Goal: Task Accomplishment & Management: Complete application form

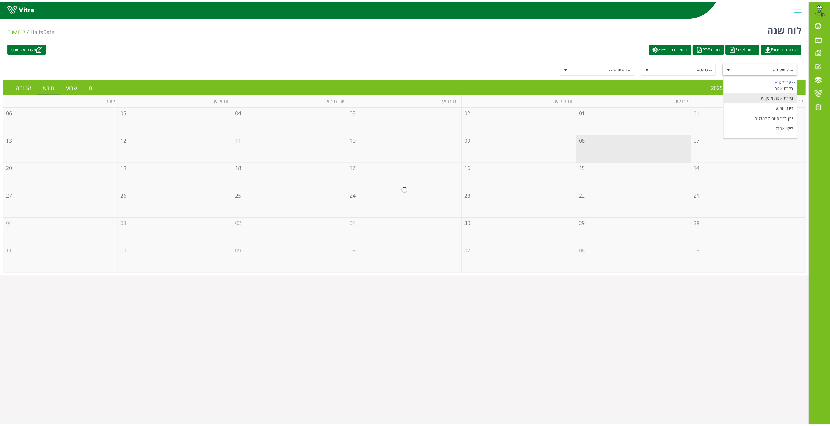
scroll to position [74, 0]
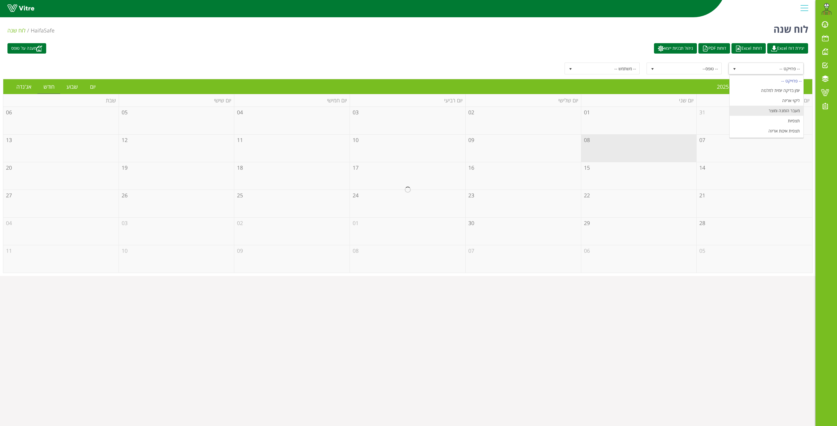
click at [783, 110] on li "מעבר הזמנה ומוצר" at bounding box center [766, 111] width 74 height 10
click at [95, 89] on link "יום" at bounding box center [93, 87] width 18 height 14
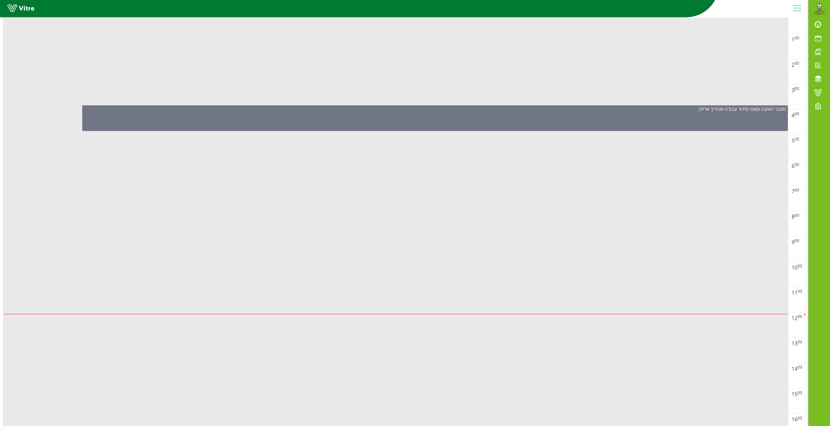
scroll to position [0, 0]
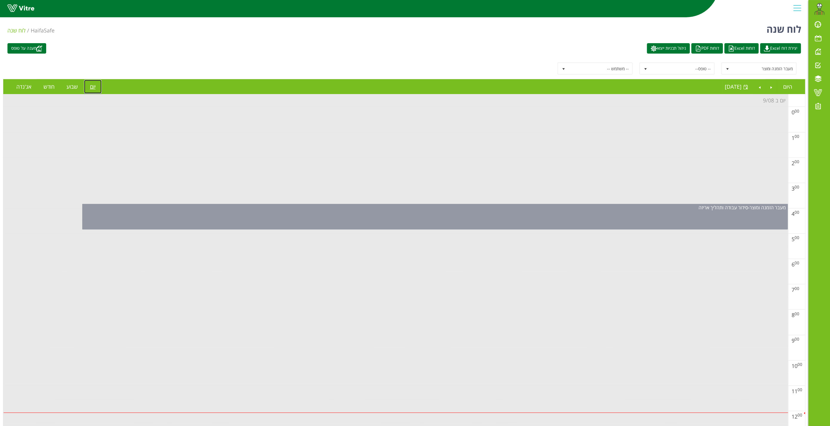
click at [611, 209] on div "מעבר הזמנה ומוצר - סידור עבודה ותהליך אריזה" at bounding box center [435, 207] width 705 height 7
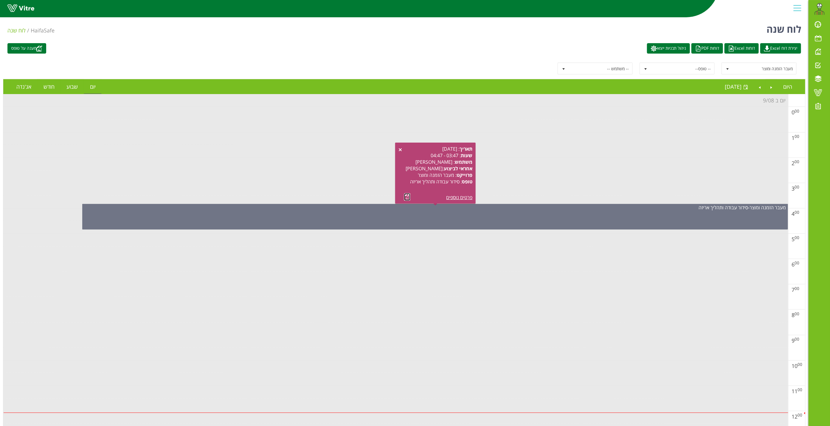
click at [406, 198] on link at bounding box center [407, 196] width 6 height 7
click at [769, 86] on link "Previous" at bounding box center [771, 87] width 11 height 14
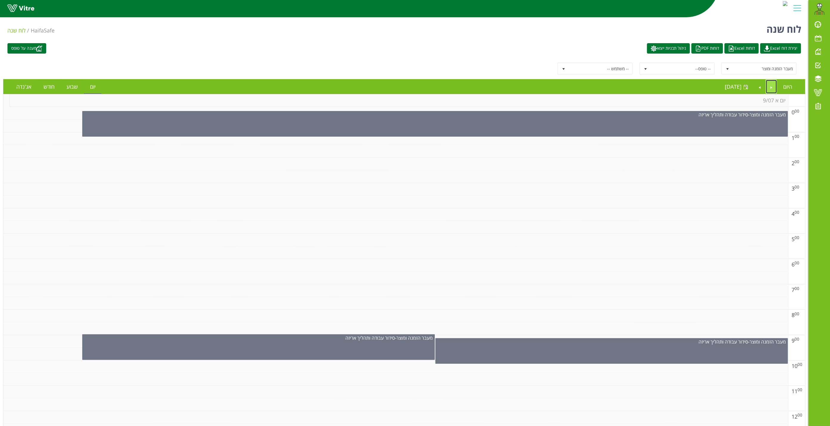
click at [772, 85] on link "Previous" at bounding box center [771, 87] width 11 height 14
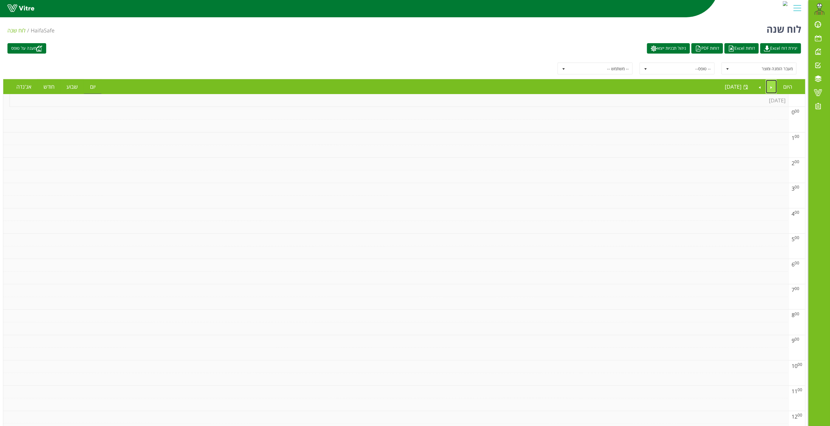
click at [770, 86] on link "Previous" at bounding box center [771, 87] width 11 height 14
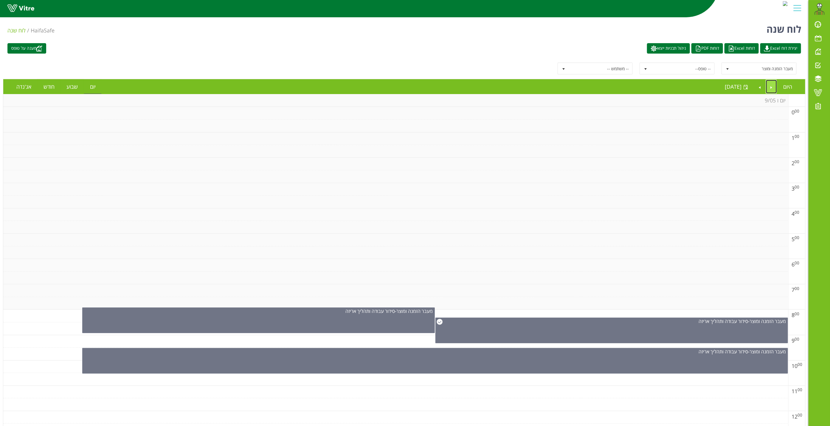
click at [774, 88] on link "Previous" at bounding box center [771, 87] width 11 height 14
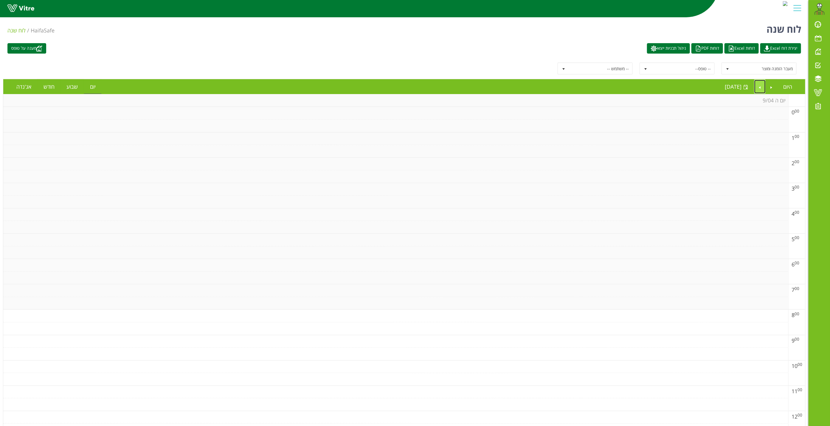
click at [760, 89] on link "Next" at bounding box center [759, 87] width 11 height 14
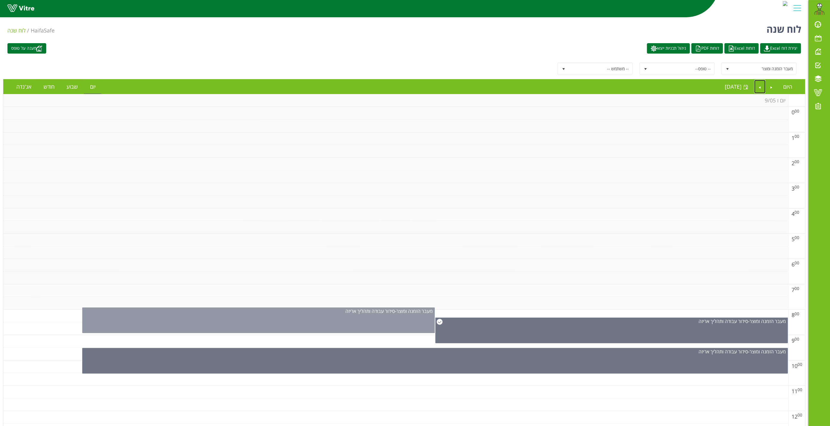
click at [362, 319] on div "מעבר הזמנה ומוצר - סידור עבודה ותהליך אריזה" at bounding box center [258, 321] width 353 height 26
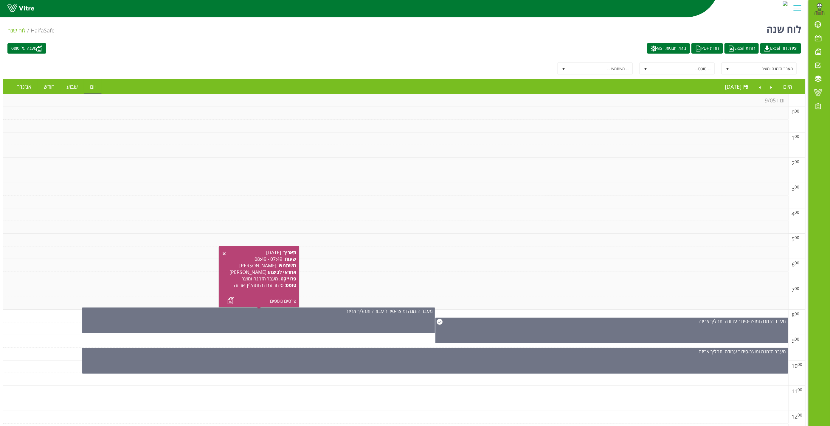
click at [226, 300] on div "תאריך : 05.09.2025 שעות : 07:49 - 08:49 משתמש : אבירם אלמקייס אחראי לביצוע : אי…" at bounding box center [259, 276] width 74 height 55
click at [233, 302] on link at bounding box center [231, 300] width 6 height 7
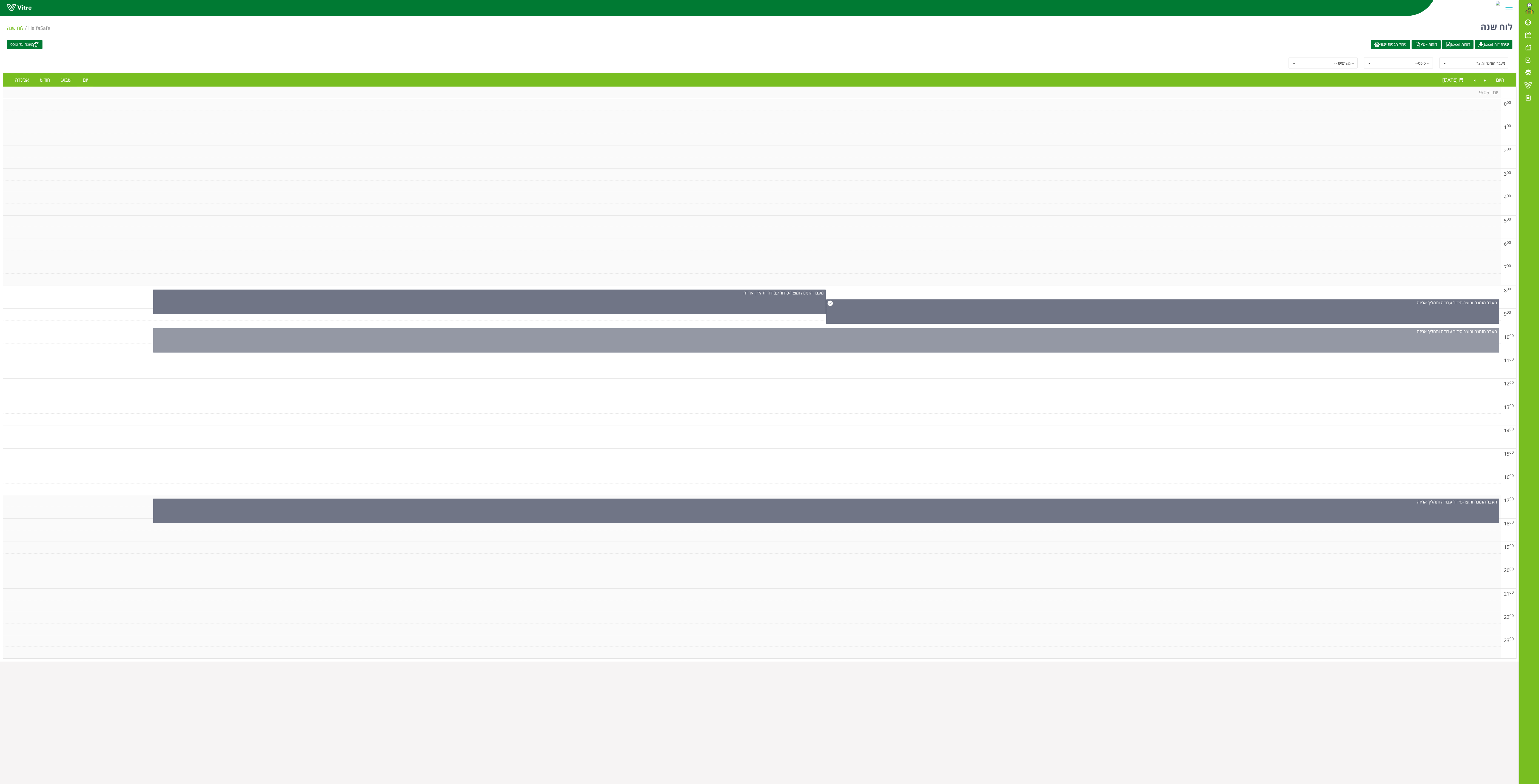
click at [769, 349] on div "מעבר הזמנה ומוצר - סידור עבודה ותהליך אריזה" at bounding box center [826, 340] width 1345 height 25
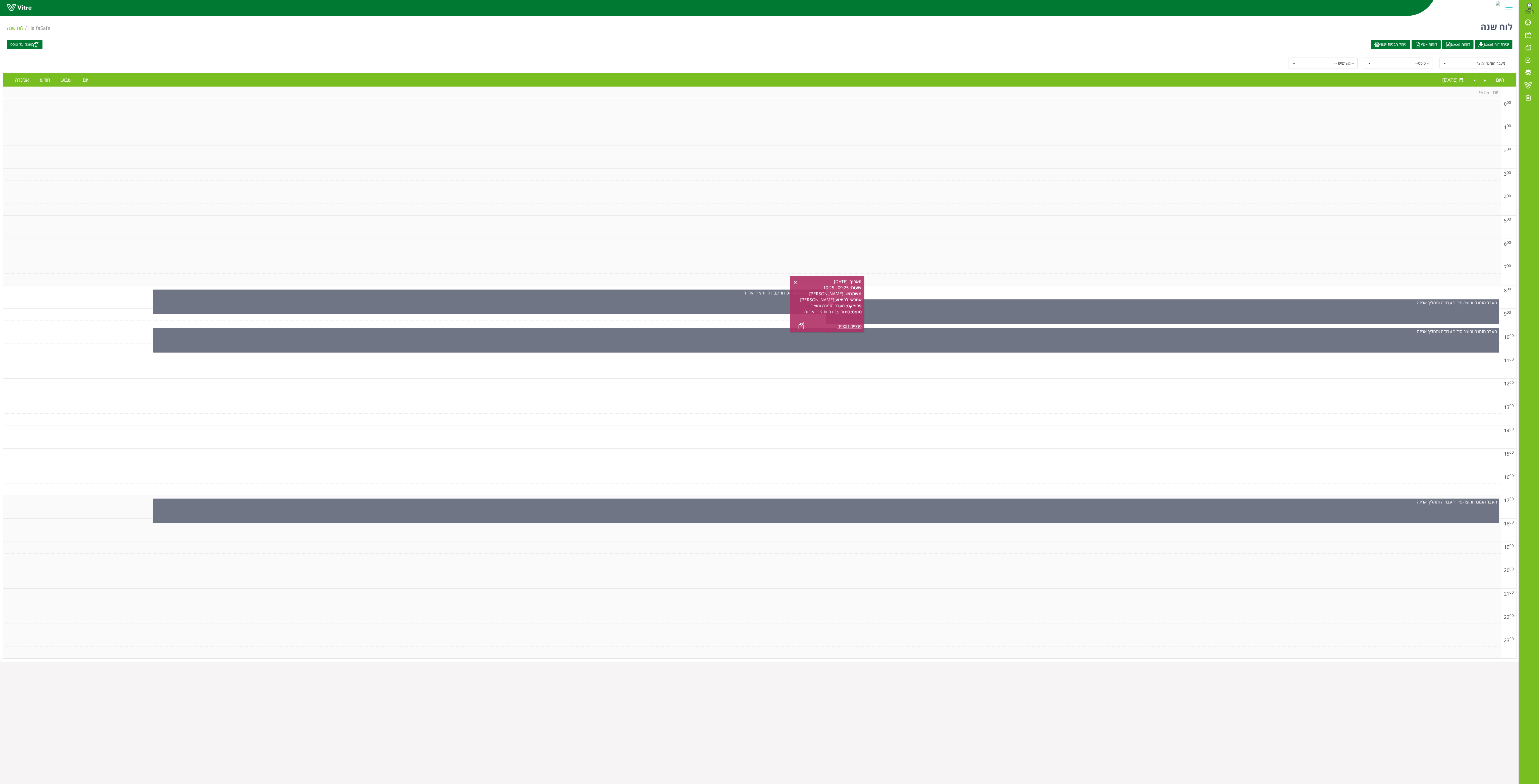
click at [769, 325] on div "תאריך : 05.09.2025 שעות : 09:25 - 10:25 משתמש : אבירם אלמקייס אחראי לביצוע : אי…" at bounding box center [826, 303] width 68 height 51
click at [769, 326] on link at bounding box center [801, 325] width 6 height 6
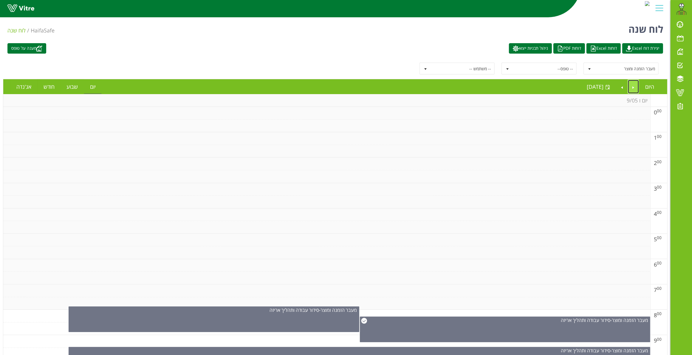
click at [631, 89] on link "Previous" at bounding box center [633, 87] width 11 height 14
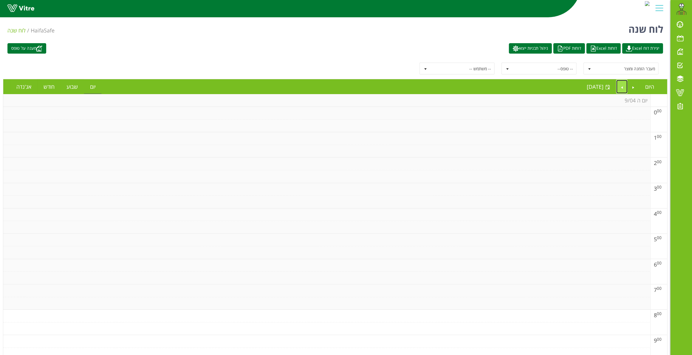
click at [623, 86] on link "Next" at bounding box center [621, 87] width 11 height 14
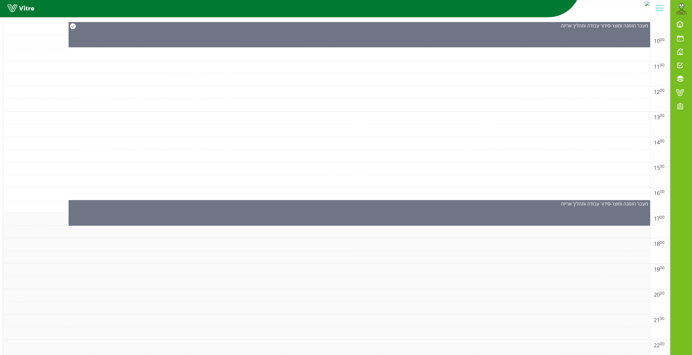
scroll to position [368, 0]
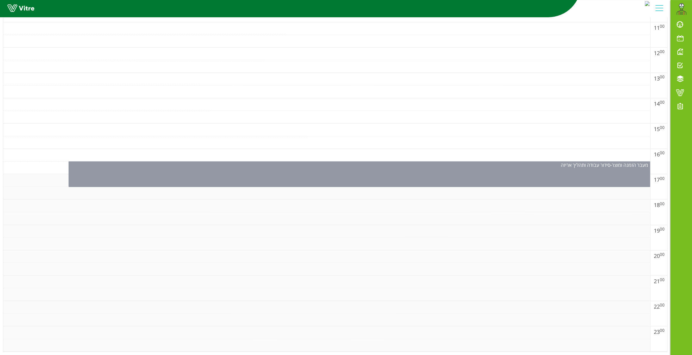
click at [342, 170] on div "מעבר הזמנה ומוצר - סידור עבודה ותהליך אריזה" at bounding box center [359, 175] width 581 height 26
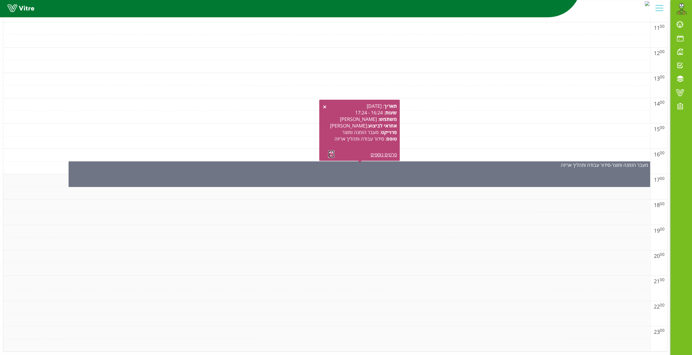
click at [331, 150] on link at bounding box center [331, 153] width 6 height 7
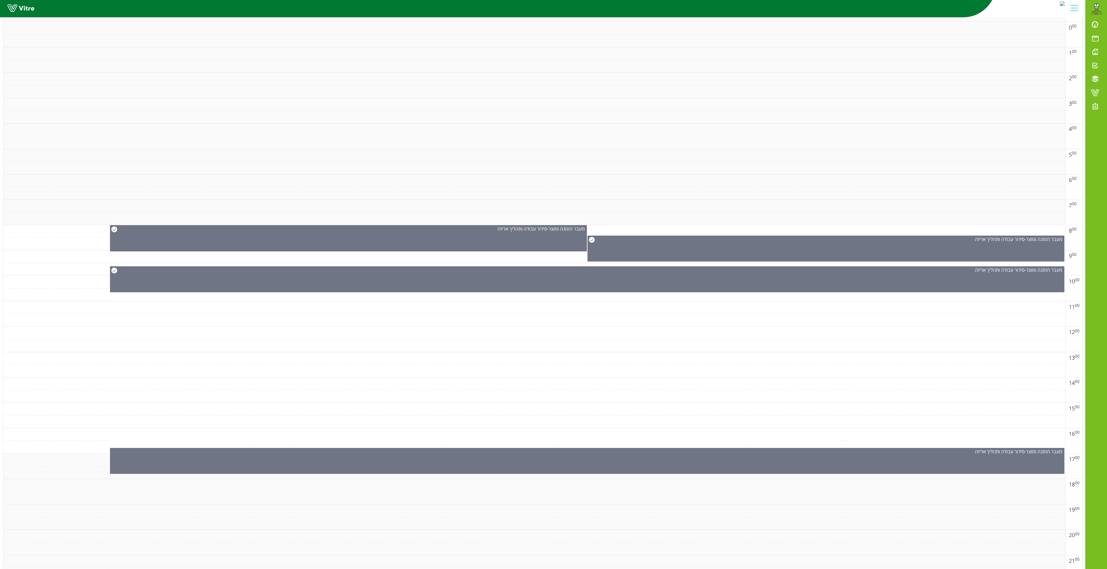
scroll to position [0, 0]
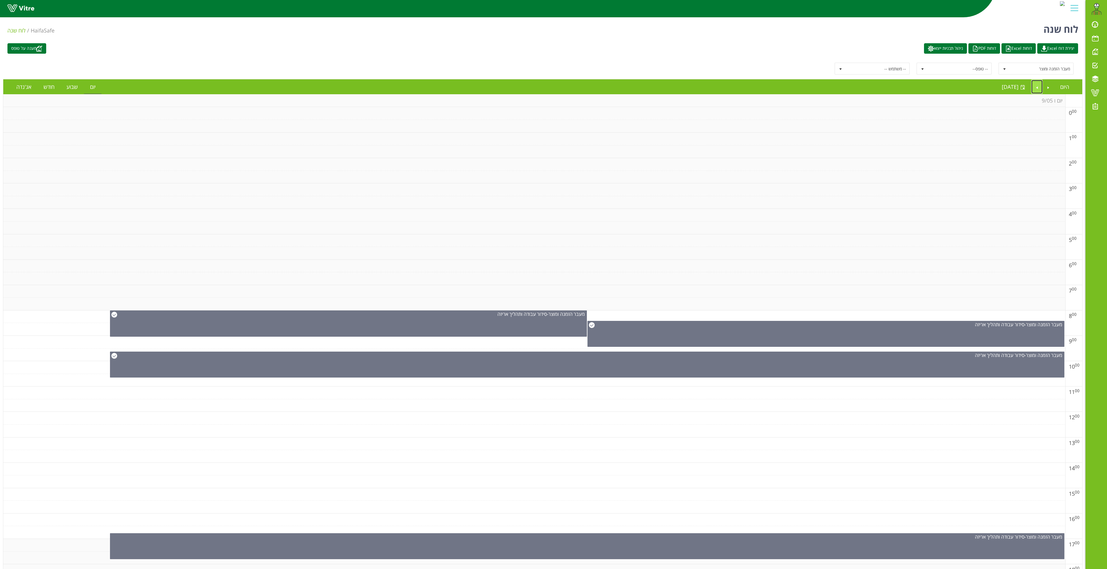
click at [836, 83] on link "Next" at bounding box center [1036, 87] width 11 height 14
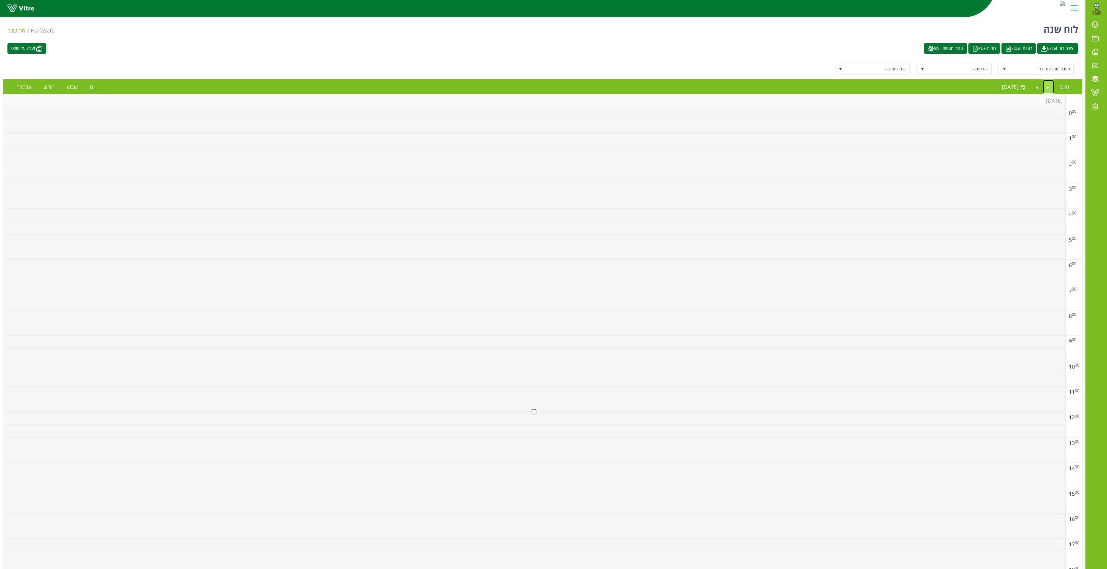
click at [836, 89] on link "Previous" at bounding box center [1048, 87] width 11 height 14
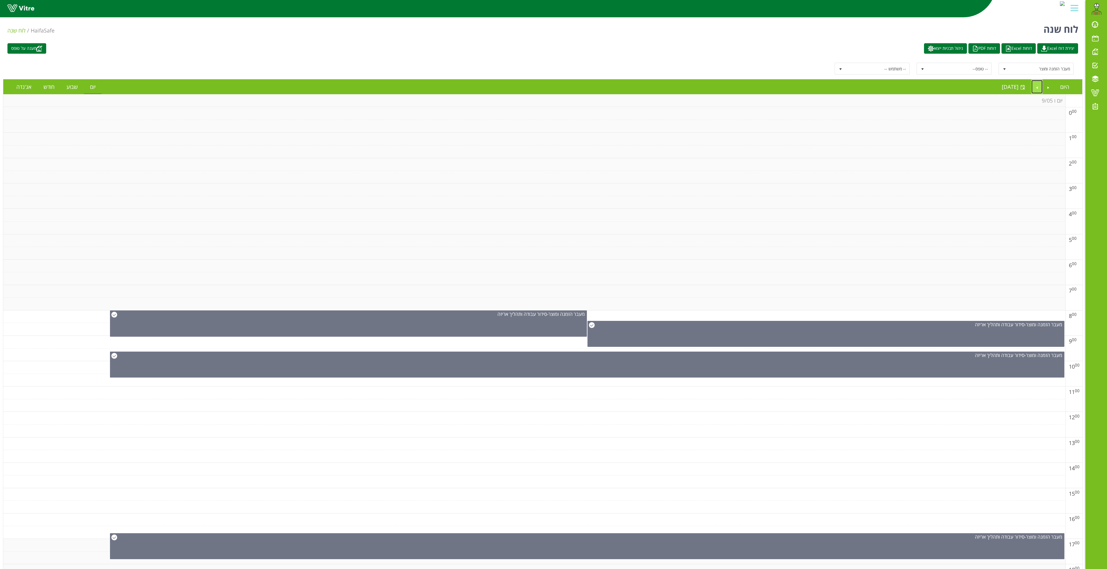
click at [836, 91] on link "Next" at bounding box center [1036, 87] width 11 height 14
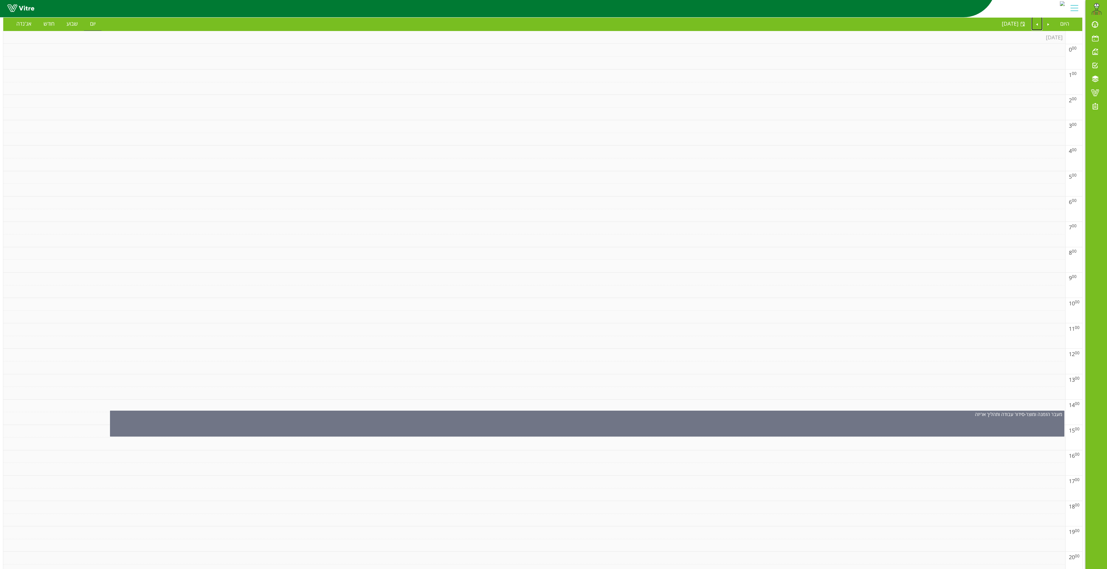
scroll to position [167, 0]
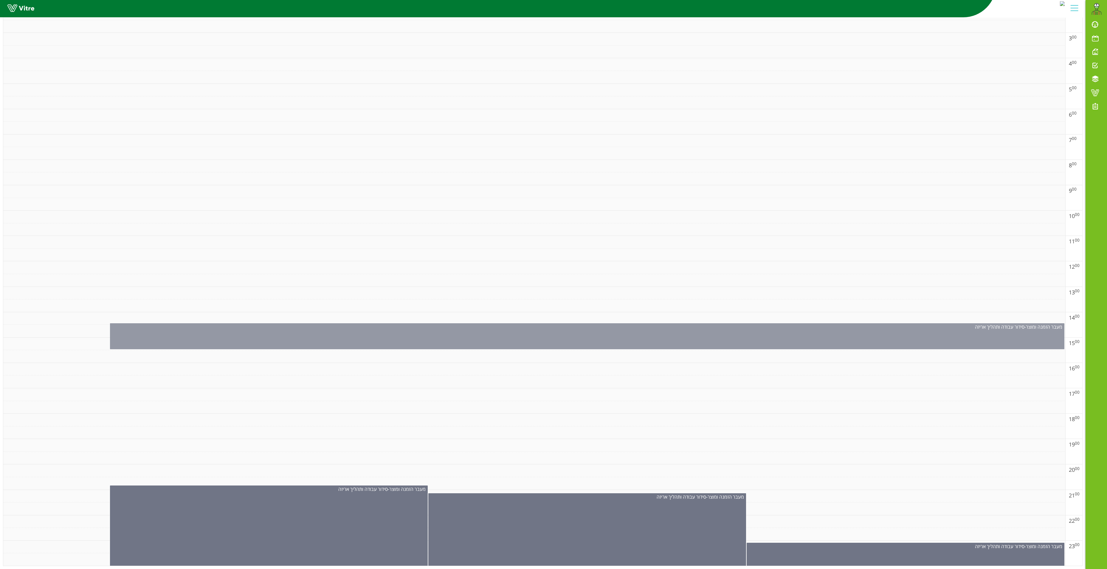
click at [706, 323] on div "מעבר הזמנה ומוצר - סידור עבודה ותהליך אריזה" at bounding box center [587, 336] width 954 height 26
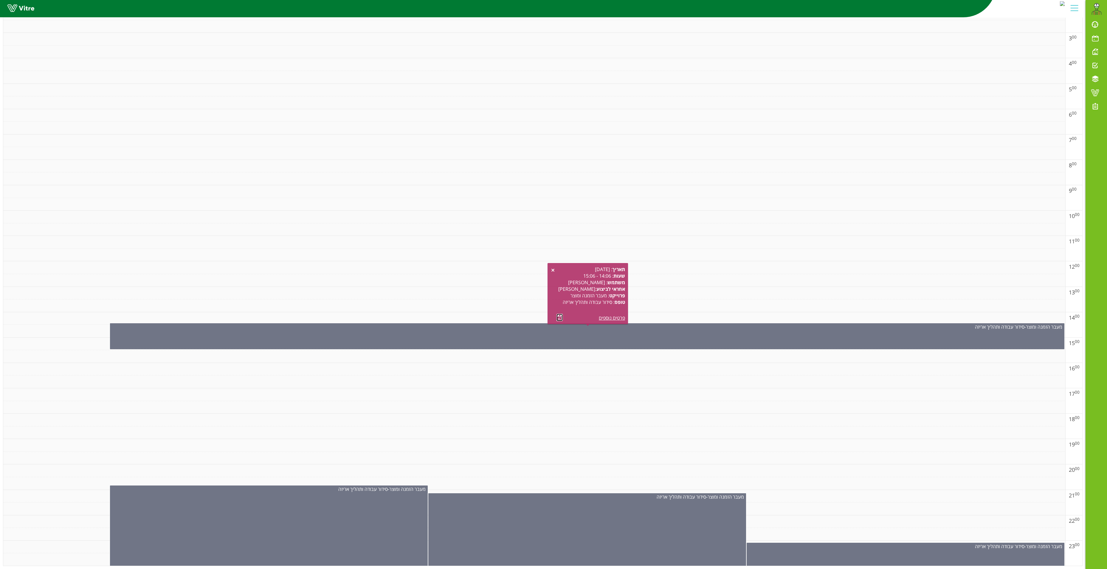
click at [558, 313] on link at bounding box center [559, 316] width 6 height 7
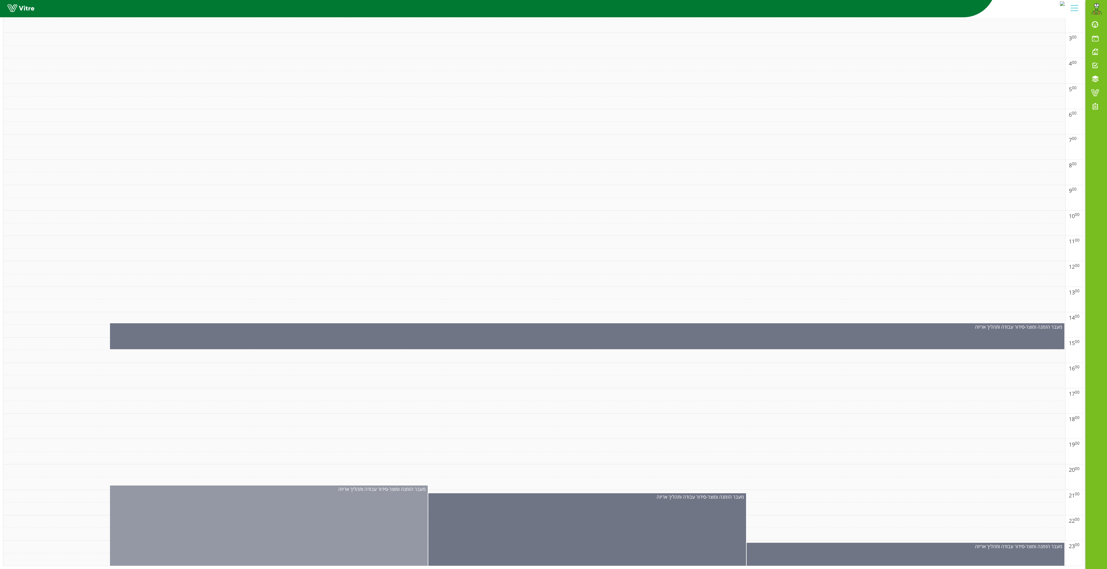
drag, startPoint x: 332, startPoint y: 497, endPoint x: 336, endPoint y: 497, distance: 4.2
click at [334, 426] on div "מעבר הזמנה ומוצר - סידור עבודה ותהליך אריזה" at bounding box center [269, 532] width 318 height 94
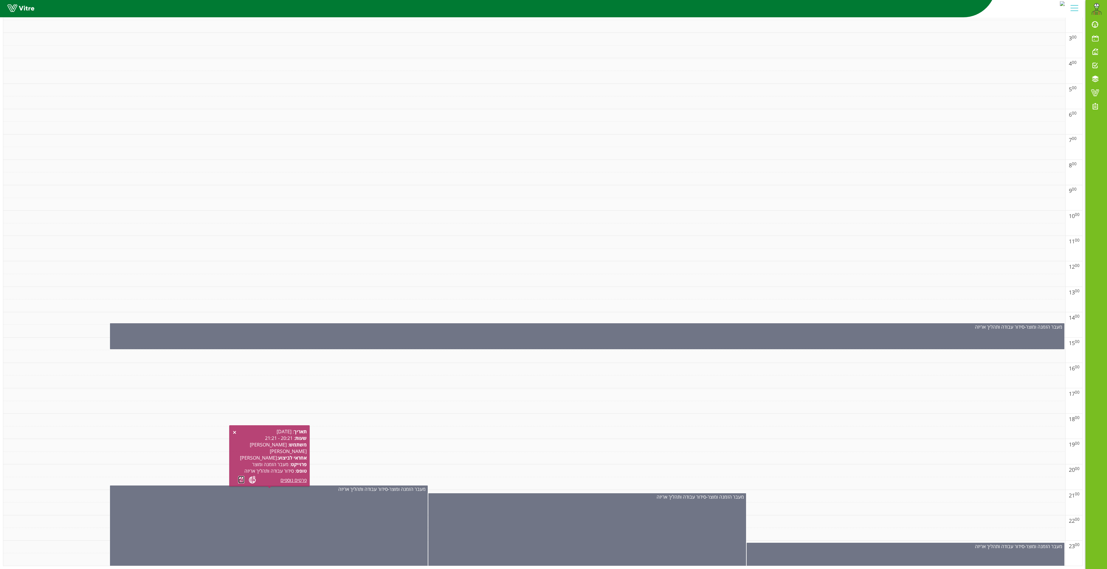
click at [240, 426] on link at bounding box center [241, 479] width 6 height 7
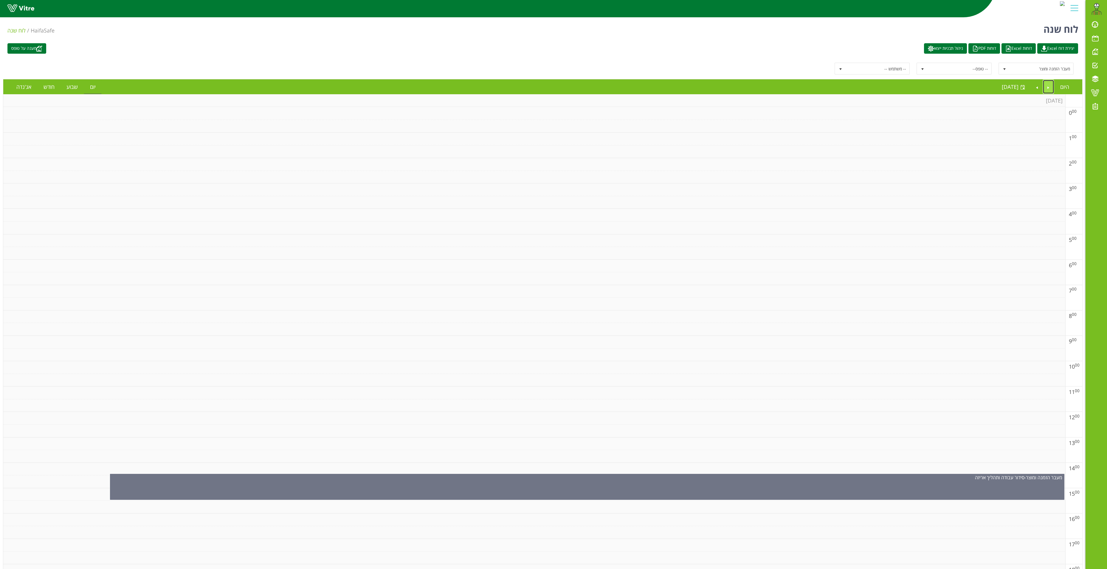
click at [836, 84] on link "Previous" at bounding box center [1048, 87] width 11 height 14
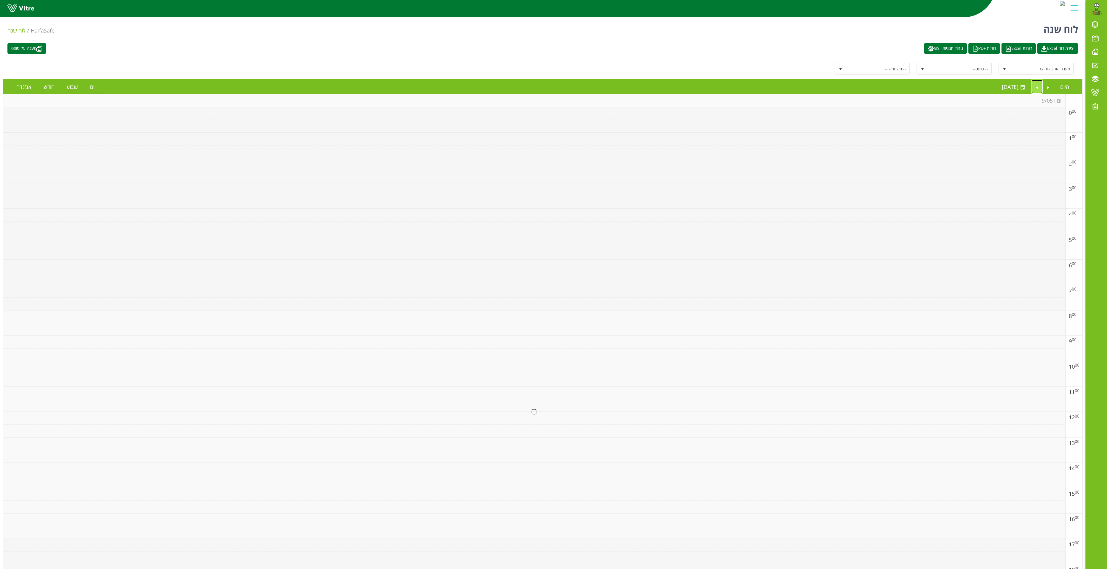
click at [836, 85] on link "Next" at bounding box center [1036, 87] width 11 height 14
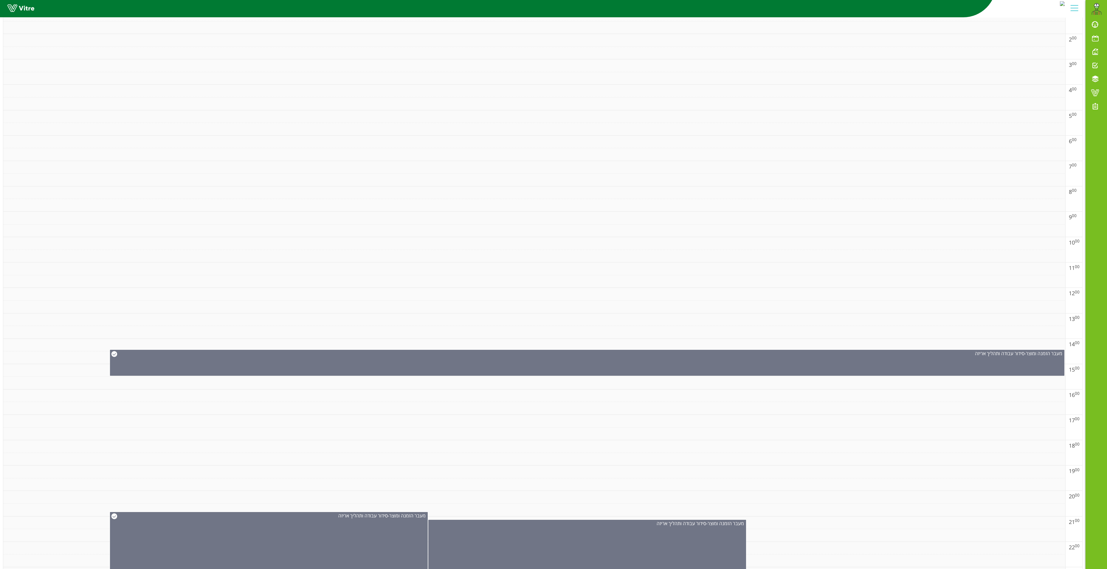
scroll to position [167, 0]
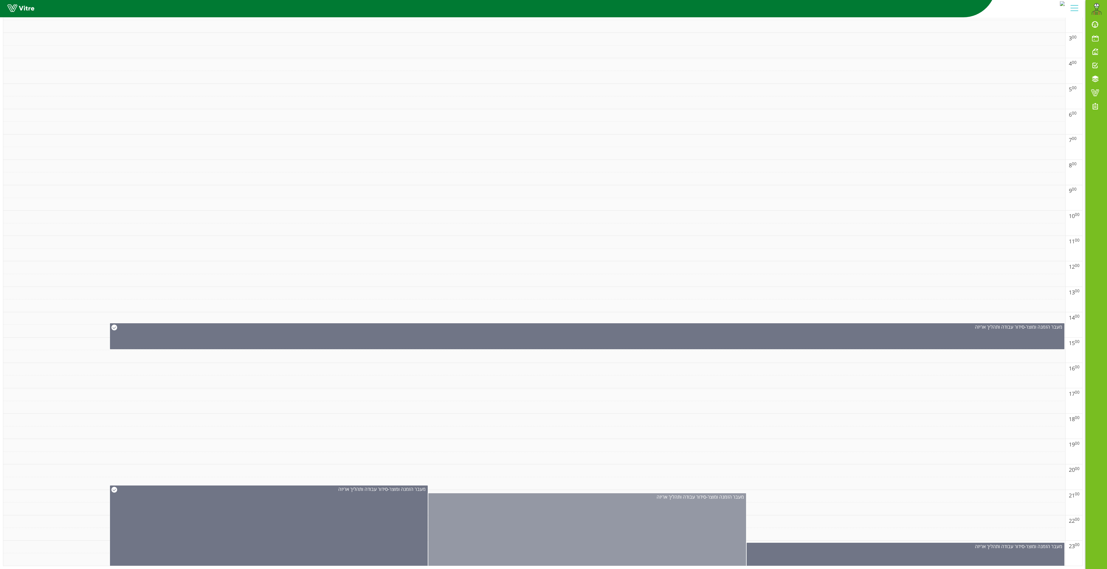
click at [606, 426] on div "מעבר הזמנה ומוצר - סידור עבודה ותהליך אריזה" at bounding box center [587, 536] width 318 height 86
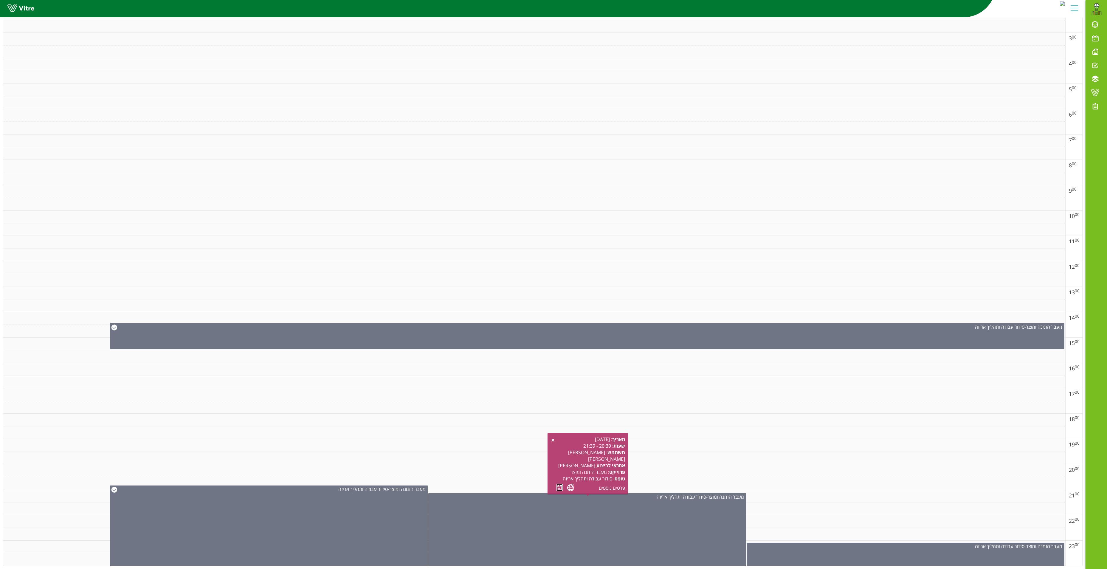
click at [559, 426] on link at bounding box center [559, 486] width 6 height 7
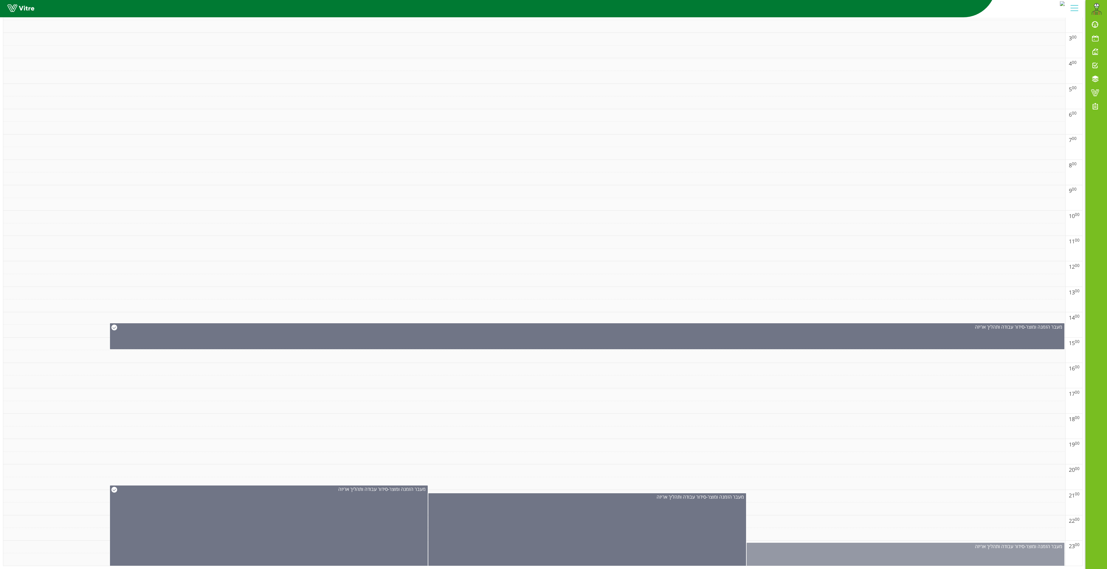
click at [836, 426] on div "מעבר הזמנה ומוצר - סידור עבודה ותהליך אריזה" at bounding box center [905, 560] width 318 height 37
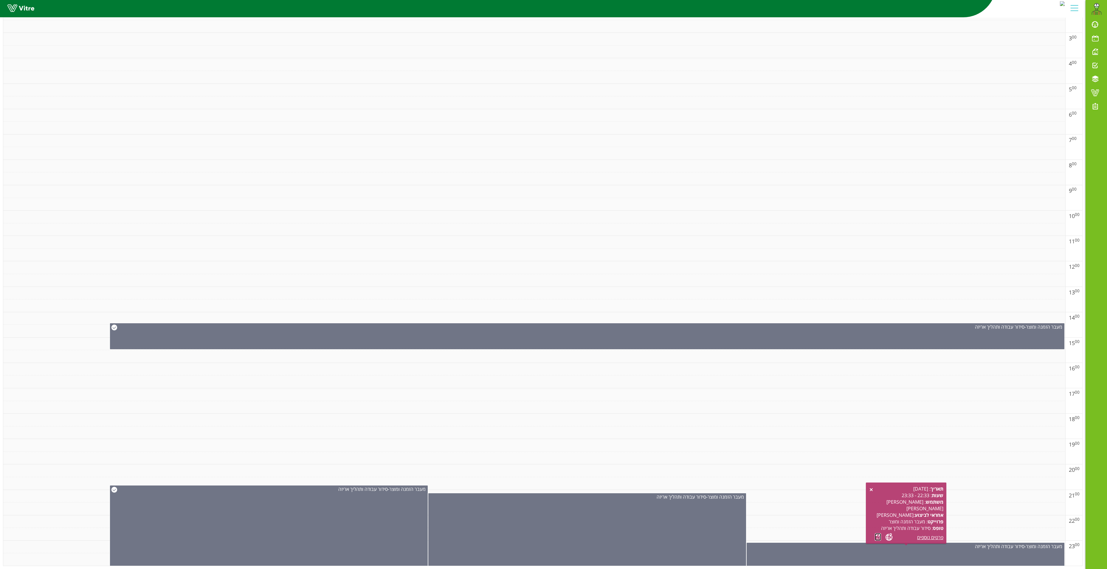
click at [836, 426] on link at bounding box center [878, 536] width 6 height 7
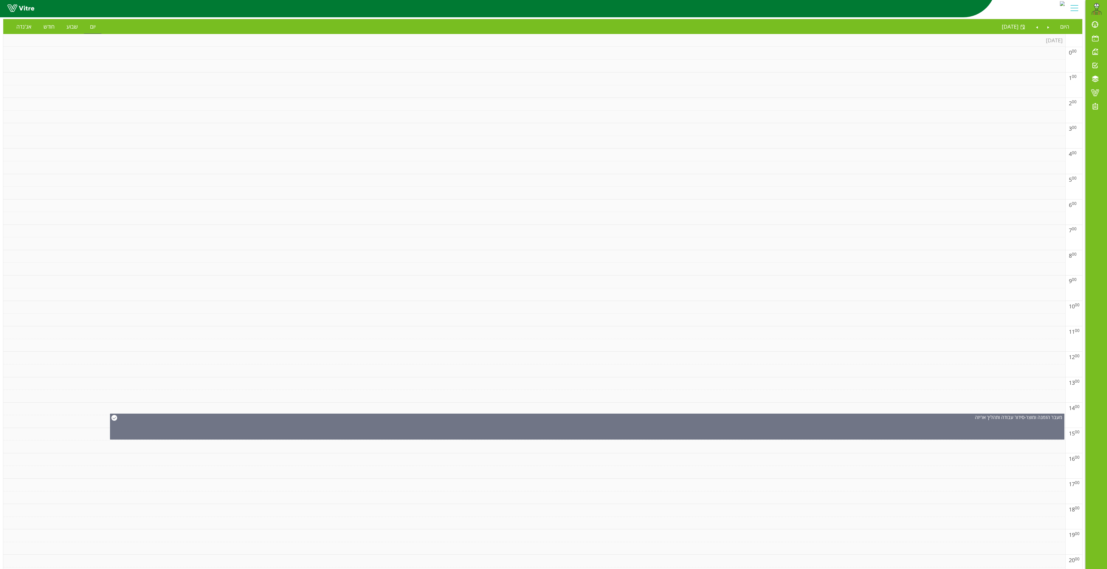
scroll to position [0, 0]
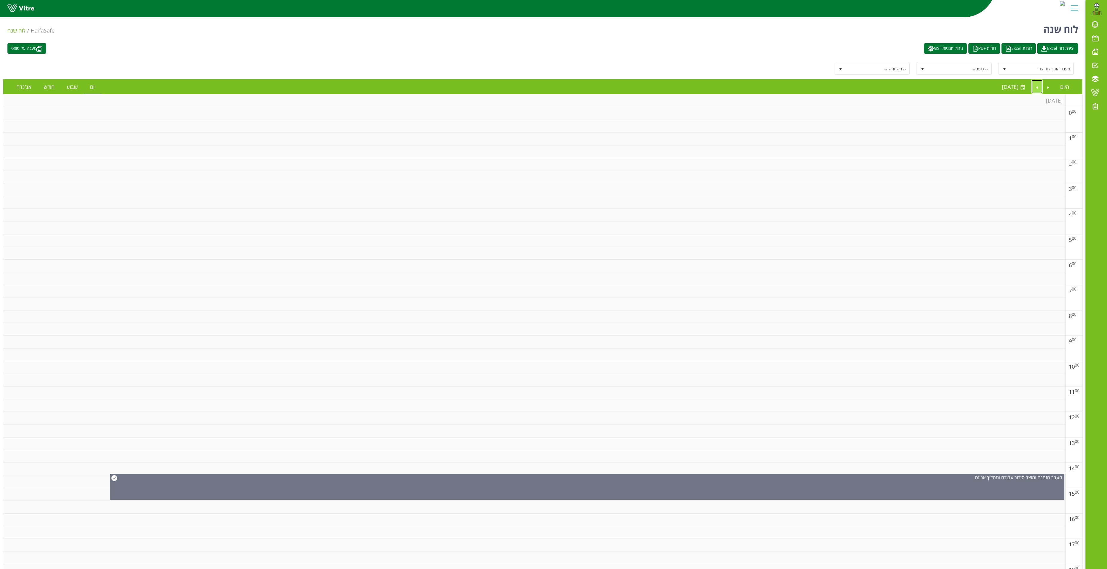
click at [836, 86] on link "Next" at bounding box center [1036, 87] width 11 height 14
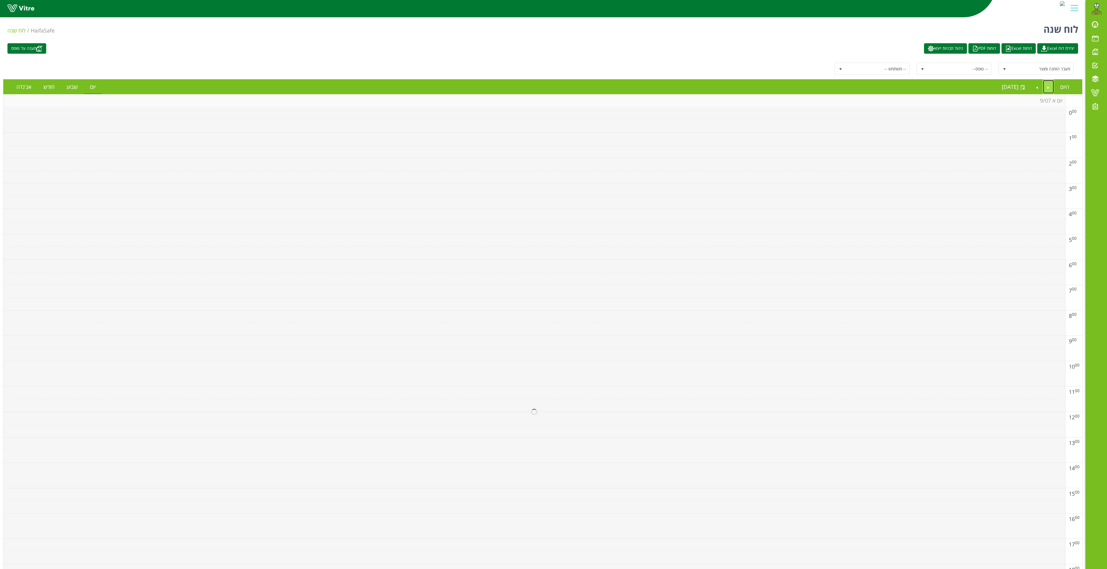
click at [836, 89] on link "Previous" at bounding box center [1048, 87] width 11 height 14
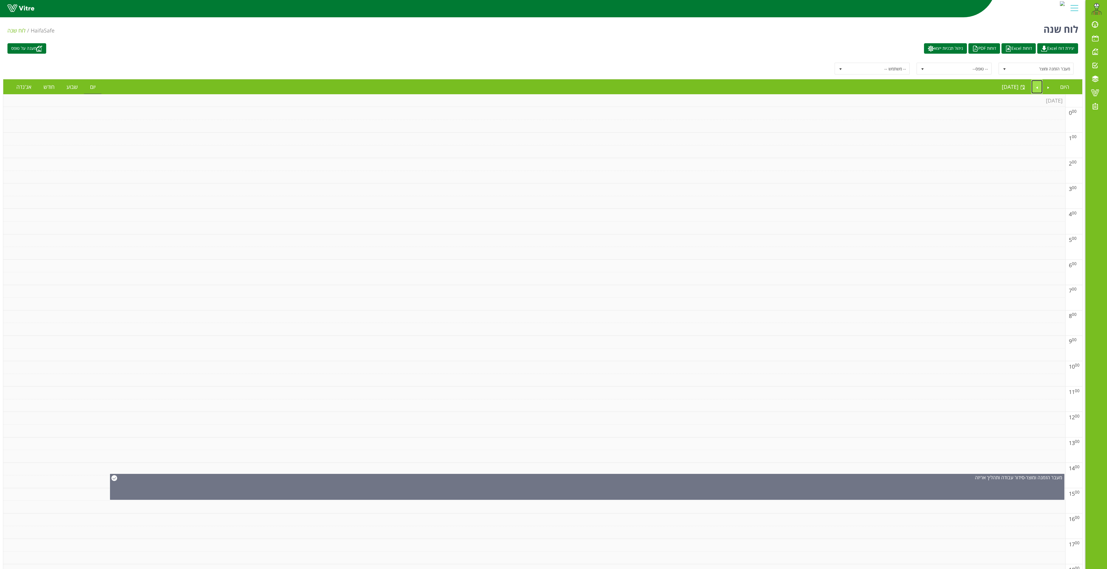
click at [836, 86] on link "Next" at bounding box center [1036, 87] width 11 height 14
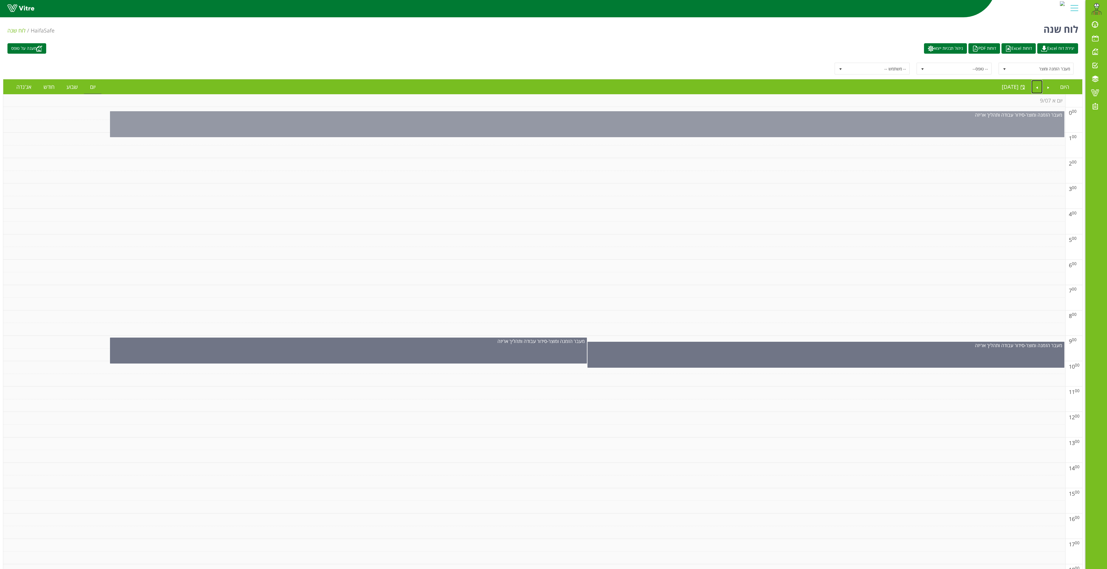
click at [797, 131] on div "מעבר הזמנה ומוצר - סידור עבודה ותהליך אריזה" at bounding box center [587, 124] width 954 height 26
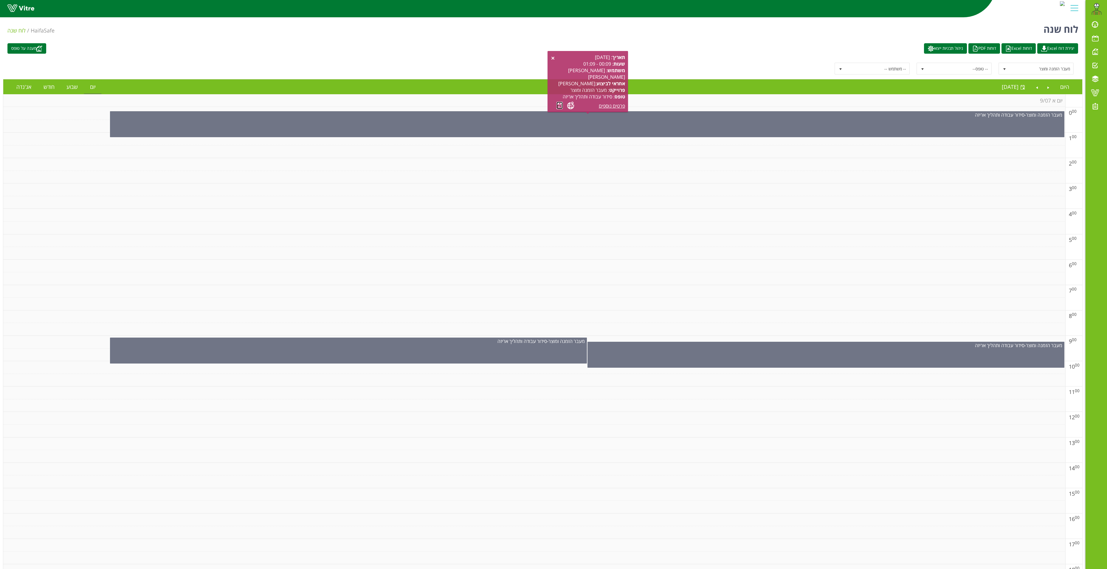
click at [561, 106] on link at bounding box center [559, 105] width 6 height 7
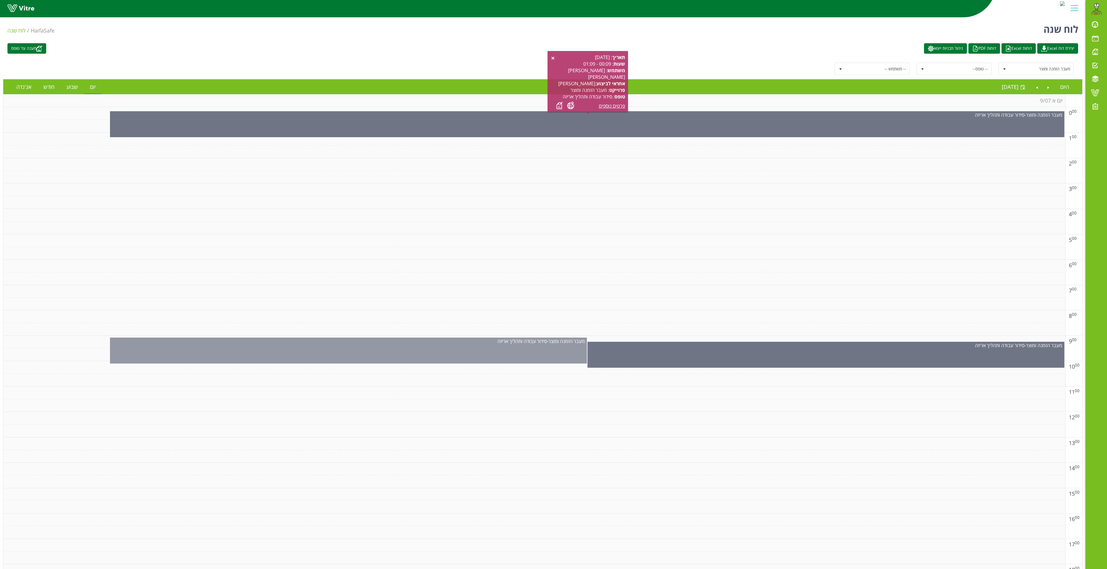
click at [474, 356] on div "מעבר הזמנה ומוצר - סידור עבודה ותהליך אריזה" at bounding box center [348, 350] width 477 height 26
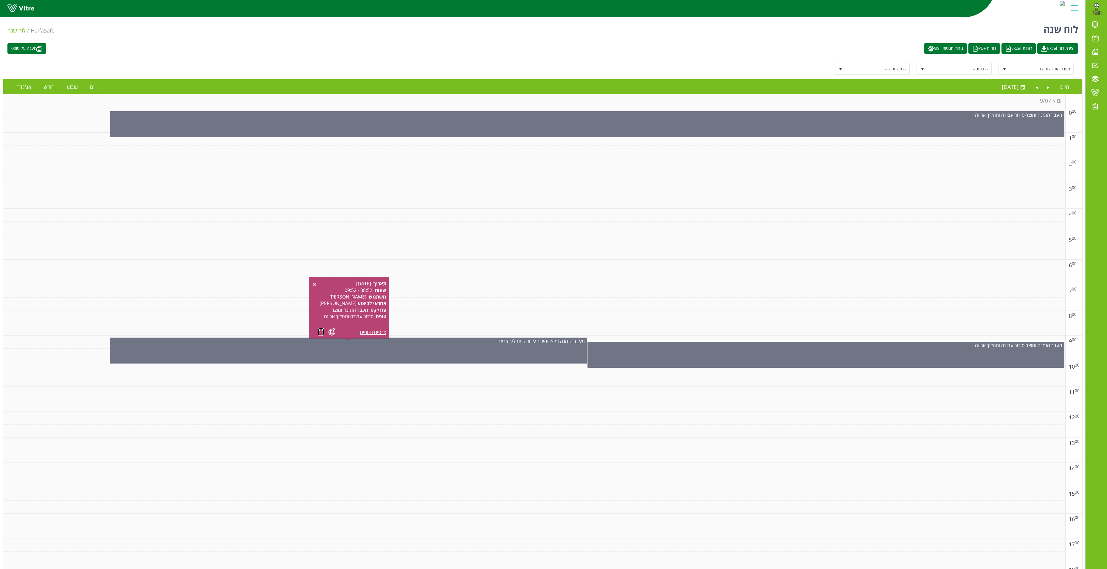
click at [322, 331] on link at bounding box center [321, 331] width 6 height 7
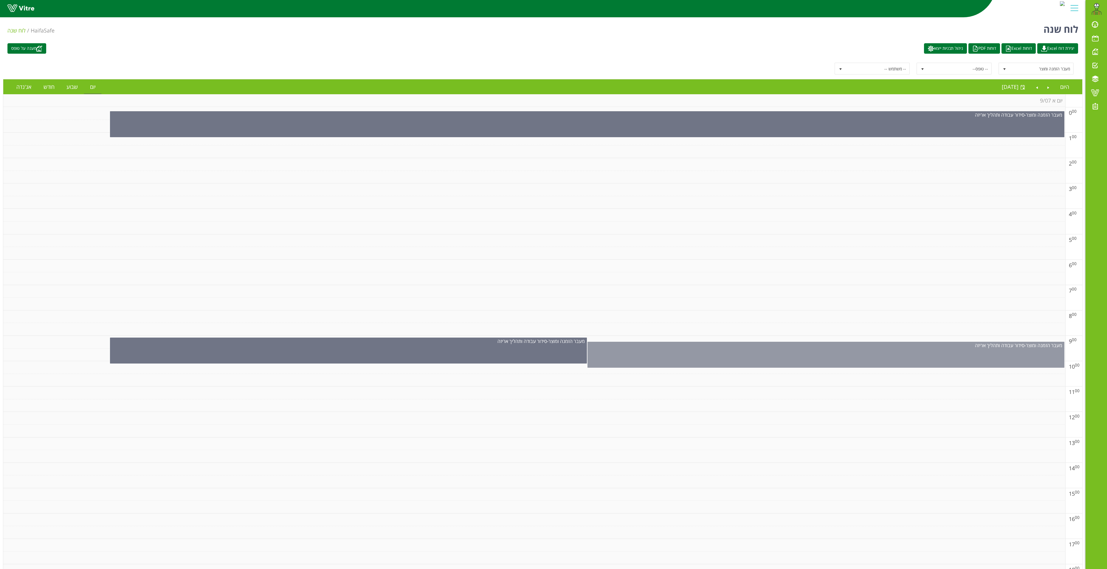
click at [766, 367] on div "מעבר הזמנה ומוצר - סידור עבודה ותהליך אריזה" at bounding box center [825, 354] width 477 height 26
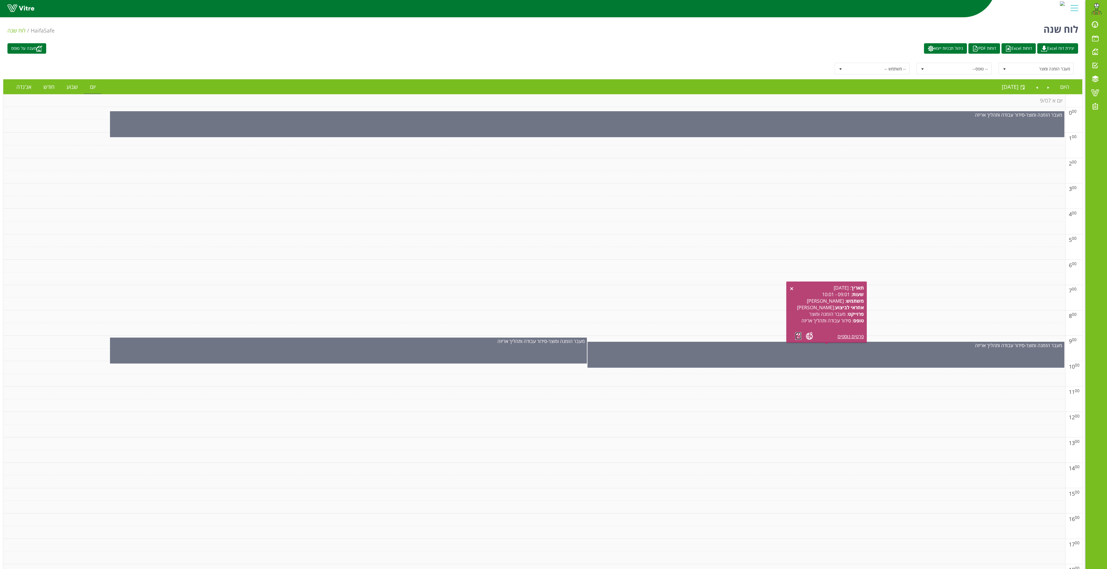
click at [797, 336] on link at bounding box center [798, 335] width 6 height 7
click at [836, 89] on link "Next" at bounding box center [1036, 87] width 11 height 14
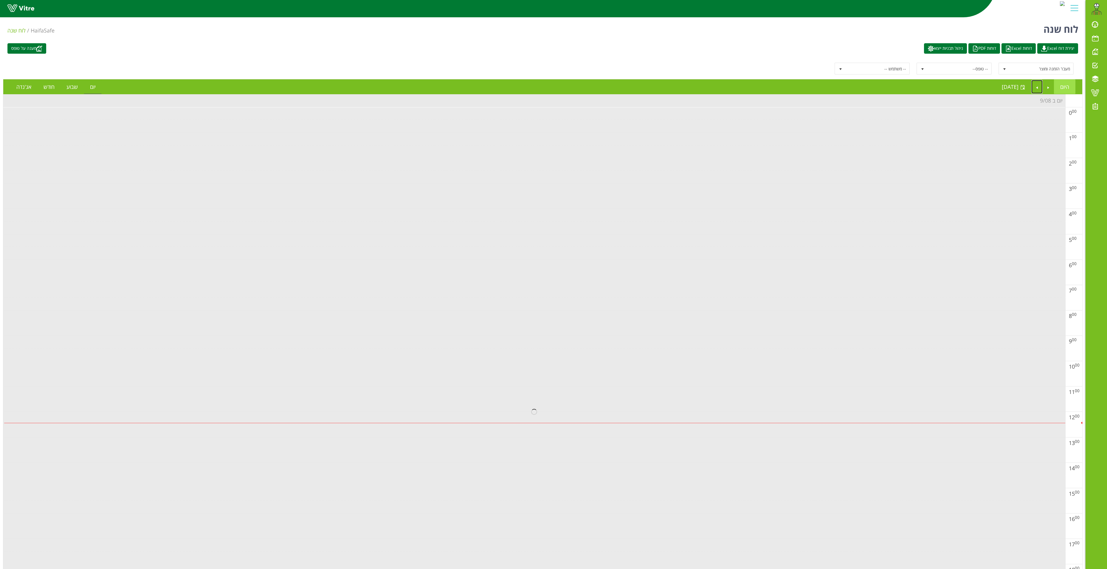
click at [836, 94] on li "היום" at bounding box center [1064, 86] width 21 height 15
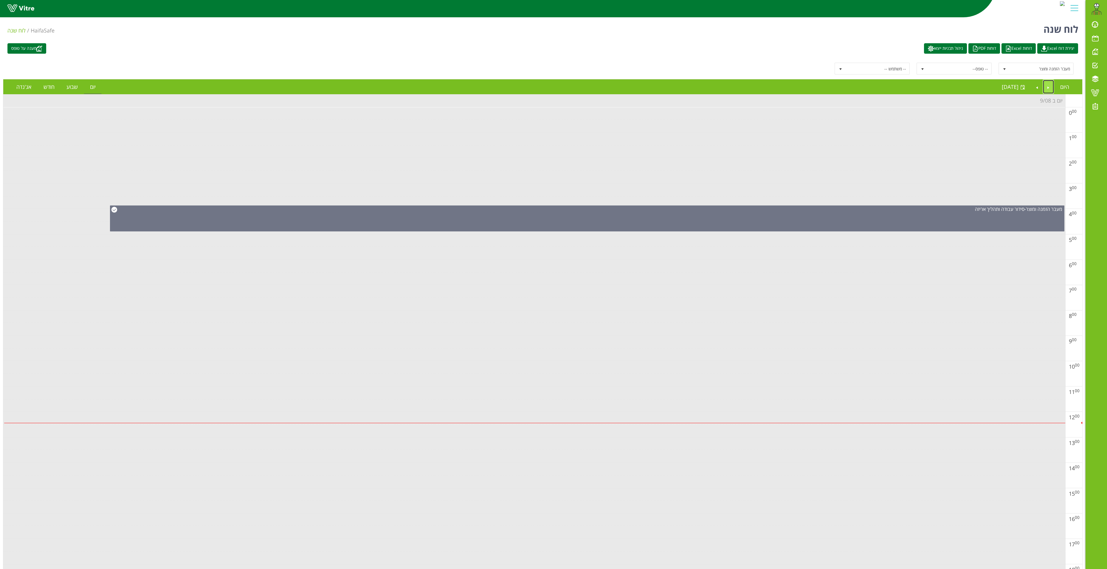
click at [836, 92] on link "Previous" at bounding box center [1048, 87] width 11 height 14
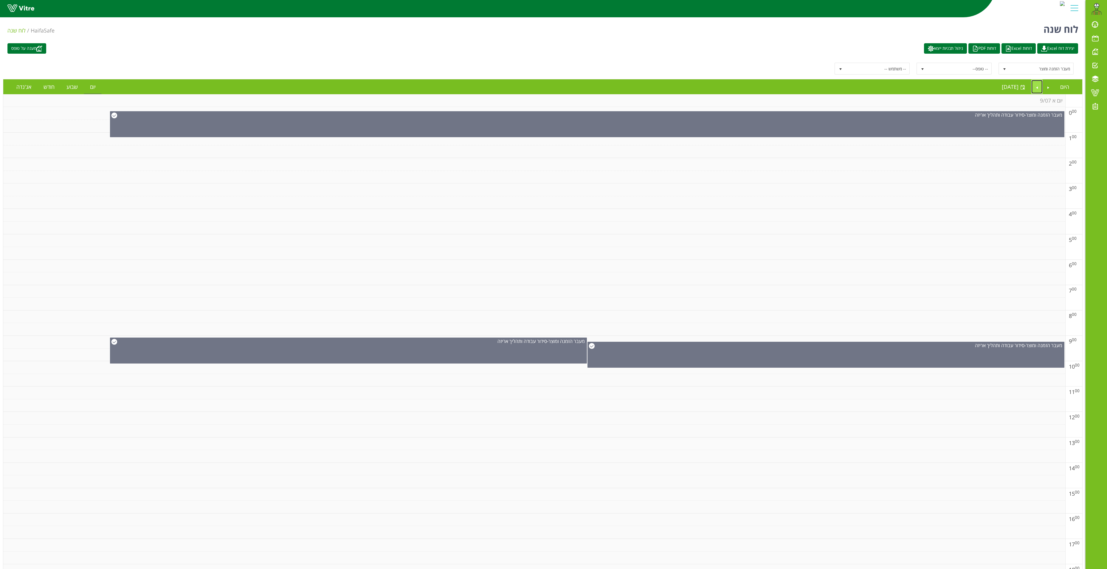
click at [836, 87] on link "Next" at bounding box center [1036, 87] width 11 height 14
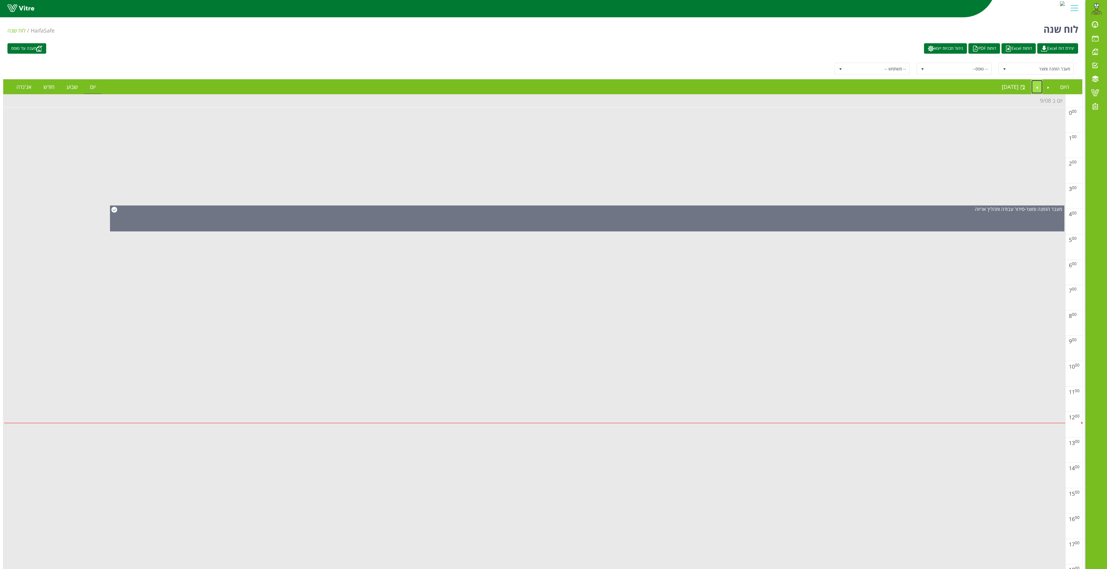
click at [836, 88] on link "Next" at bounding box center [1036, 87] width 11 height 14
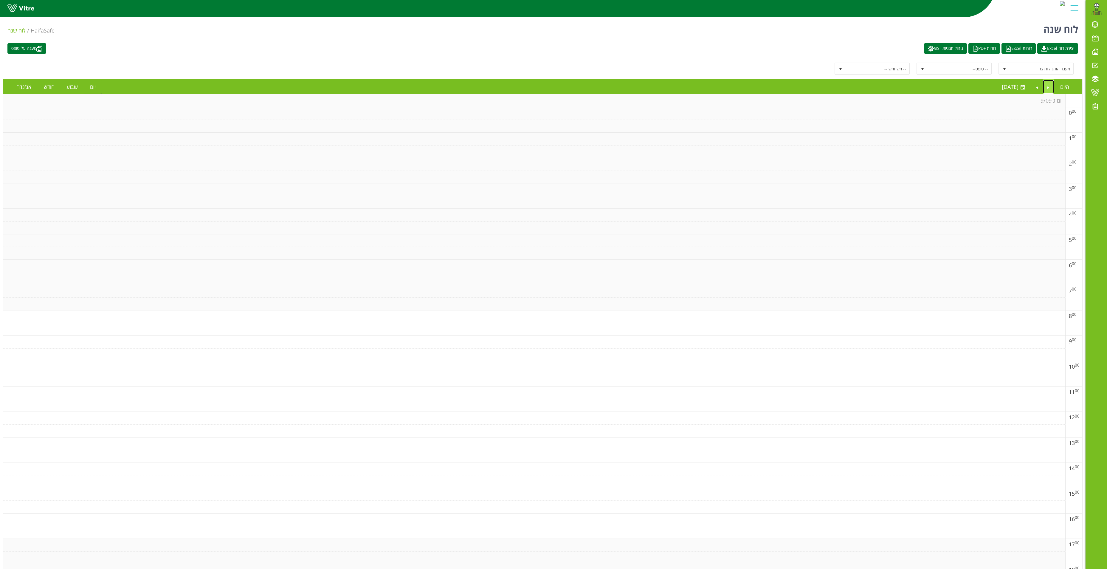
click at [836, 85] on link "Previous" at bounding box center [1048, 87] width 11 height 14
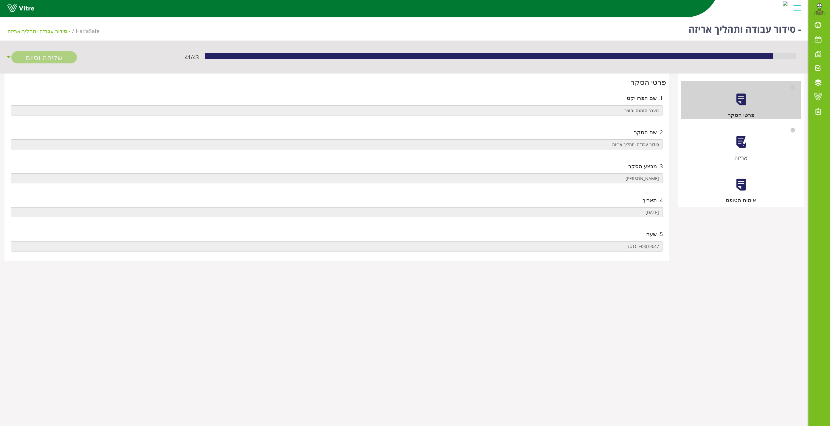
click at [744, 146] on div at bounding box center [740, 142] width 13 height 13
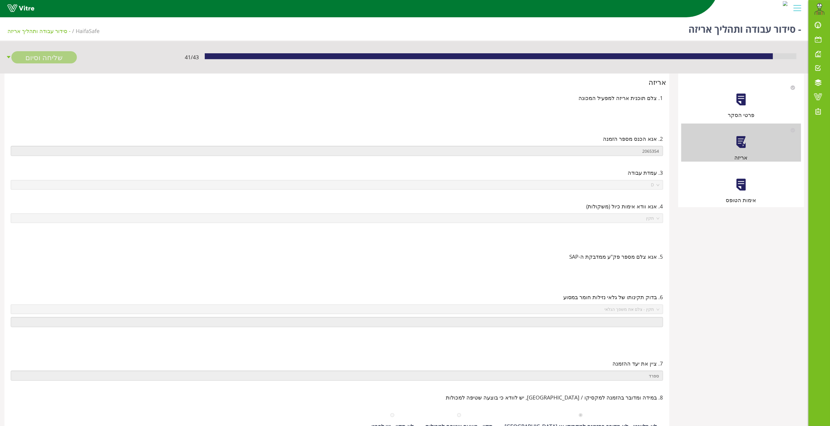
click at [742, 185] on div at bounding box center [740, 184] width 13 height 13
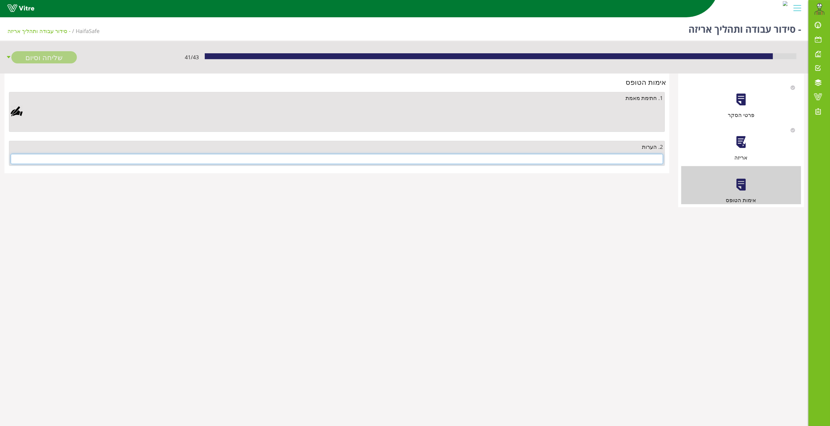
click at [648, 160] on input "text" at bounding box center [337, 159] width 652 height 10
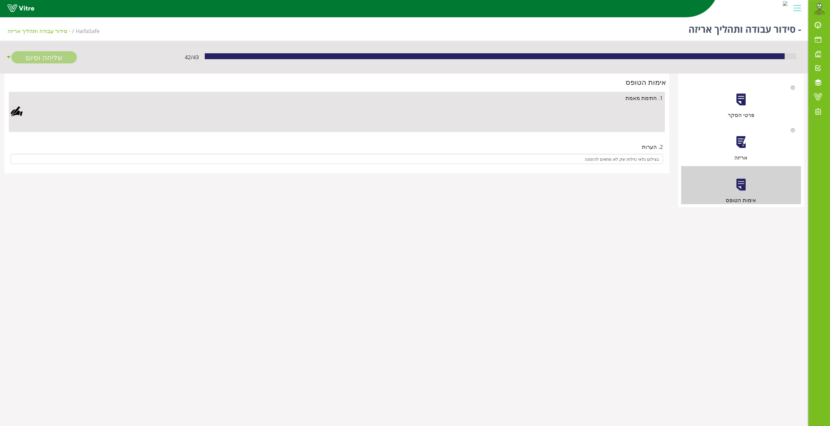
click at [17, 108] on div at bounding box center [17, 111] width 12 height 12
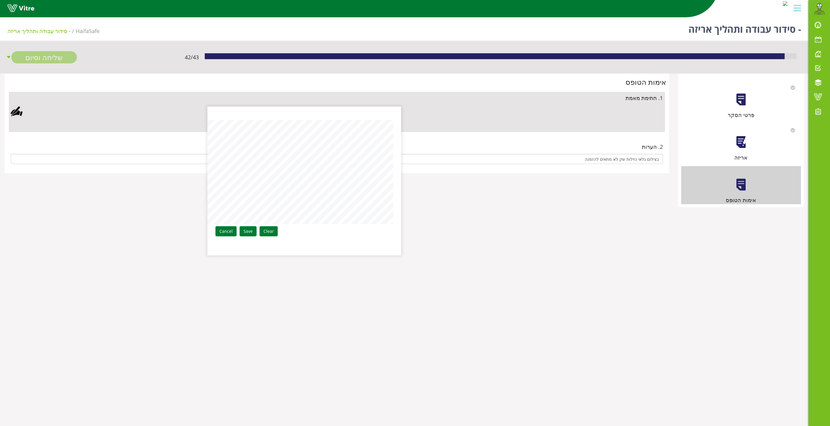
click at [397, 180] on div "Clear Save Cancel" at bounding box center [304, 181] width 194 height 149
drag, startPoint x: 244, startPoint y: 228, endPoint x: 248, endPoint y: 228, distance: 3.6
click at [245, 228] on link "Save" at bounding box center [248, 231] width 17 height 10
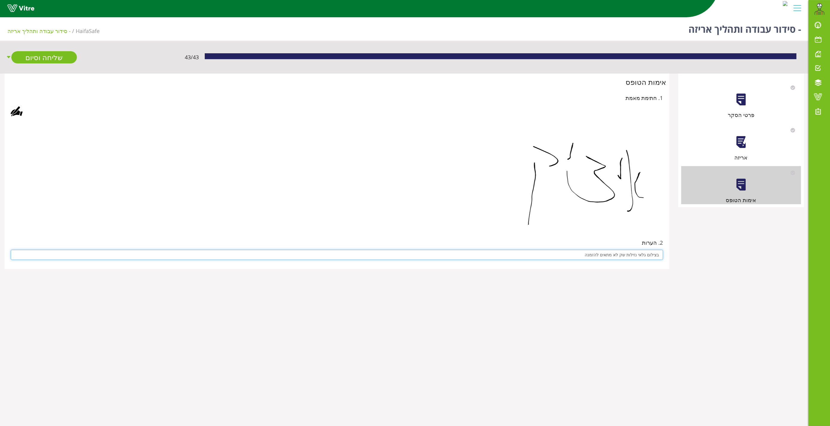
drag, startPoint x: 551, startPoint y: 256, endPoint x: 561, endPoint y: 255, distance: 10.7
click at [552, 255] on input "בצילום גלאי נזילות שק לא מתאים להזמנה" at bounding box center [337, 255] width 652 height 10
type input "בצילום גלאי נזילות שק לא מתאים להזמנה השק פונה מהקו"
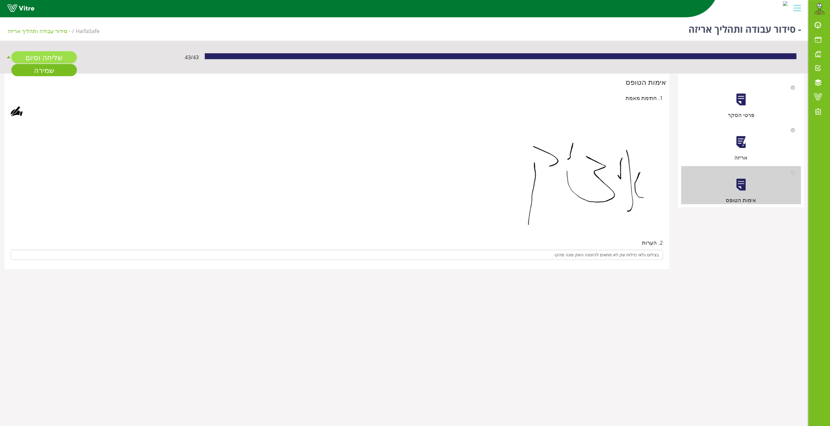
click at [41, 57] on link "שליחה וסיום" at bounding box center [44, 57] width 66 height 12
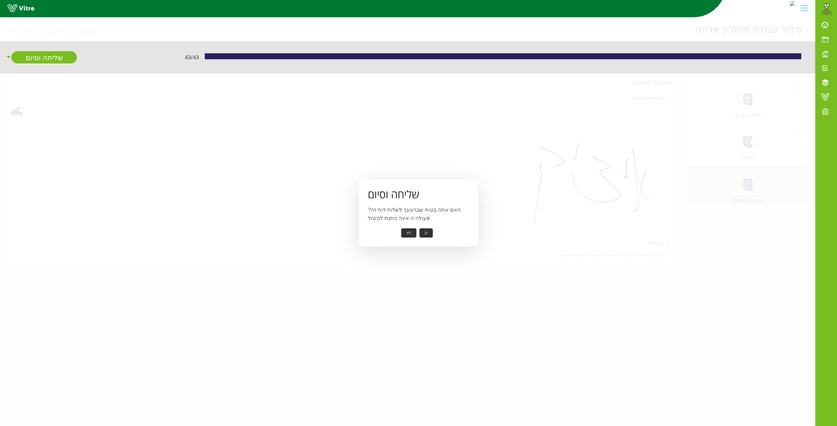
click at [425, 233] on button "כן" at bounding box center [425, 233] width 13 height 9
click at [415, 227] on button "אישור" at bounding box center [417, 228] width 20 height 9
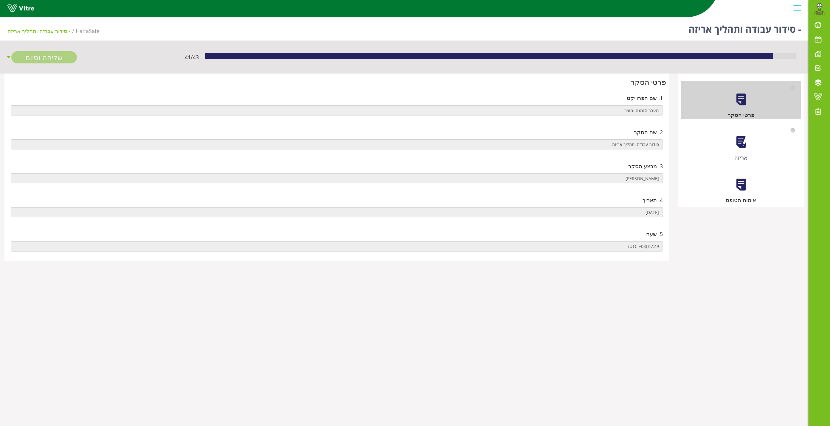
click at [733, 147] on div "אריזה" at bounding box center [741, 143] width 120 height 38
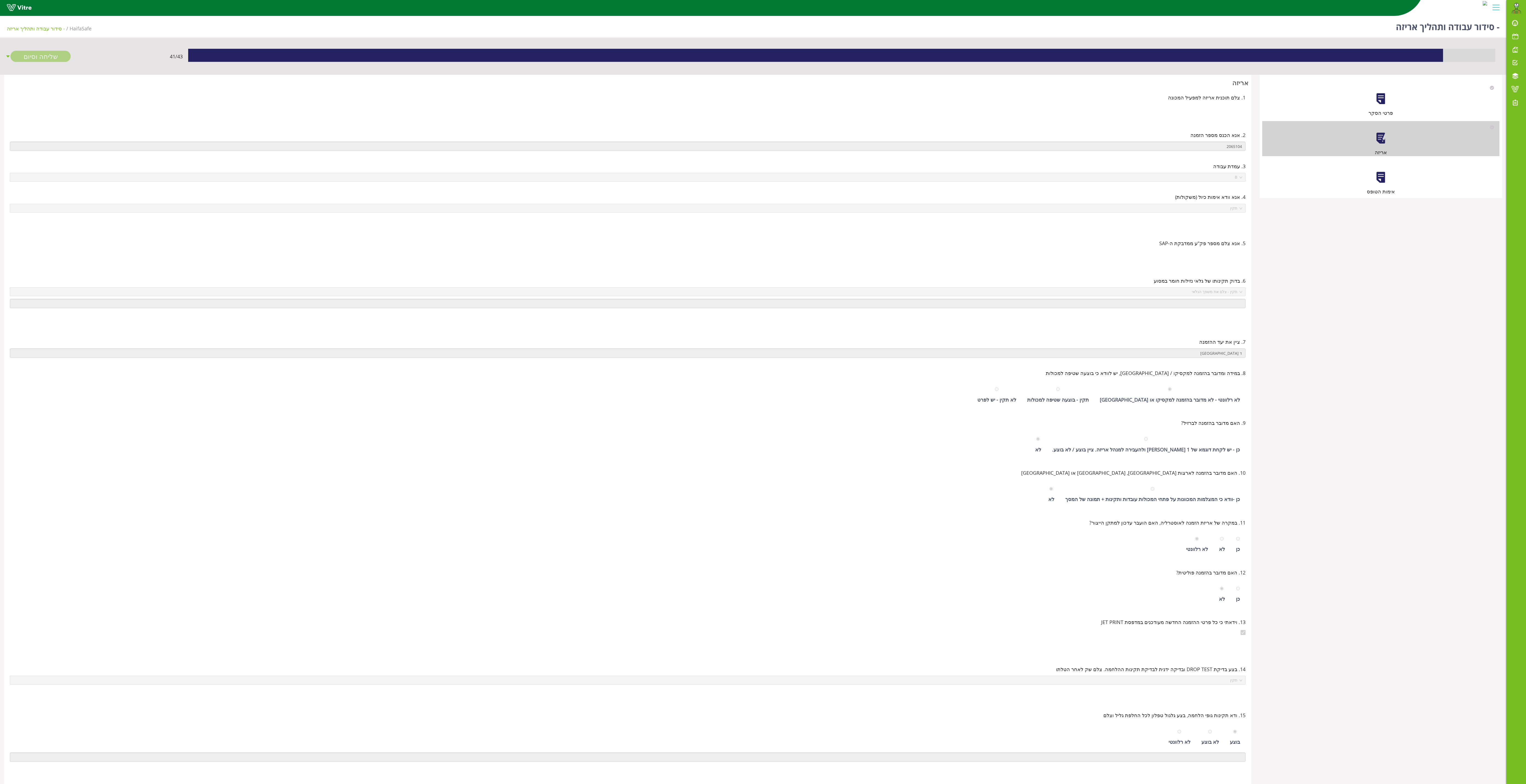
click at [763, 180] on div at bounding box center [1380, 176] width 12 height 12
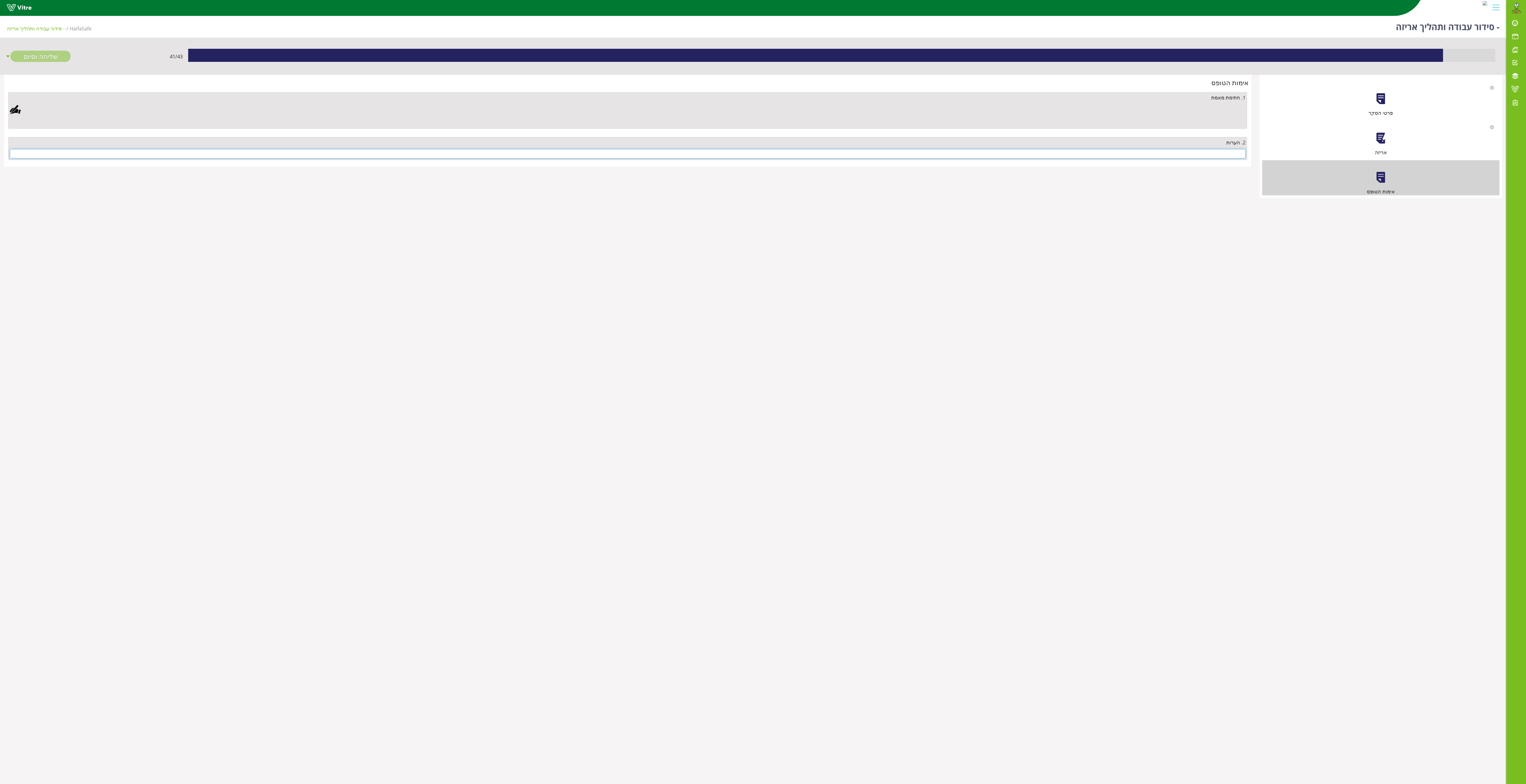
click at [763, 157] on input "text" at bounding box center [628, 153] width 1236 height 9
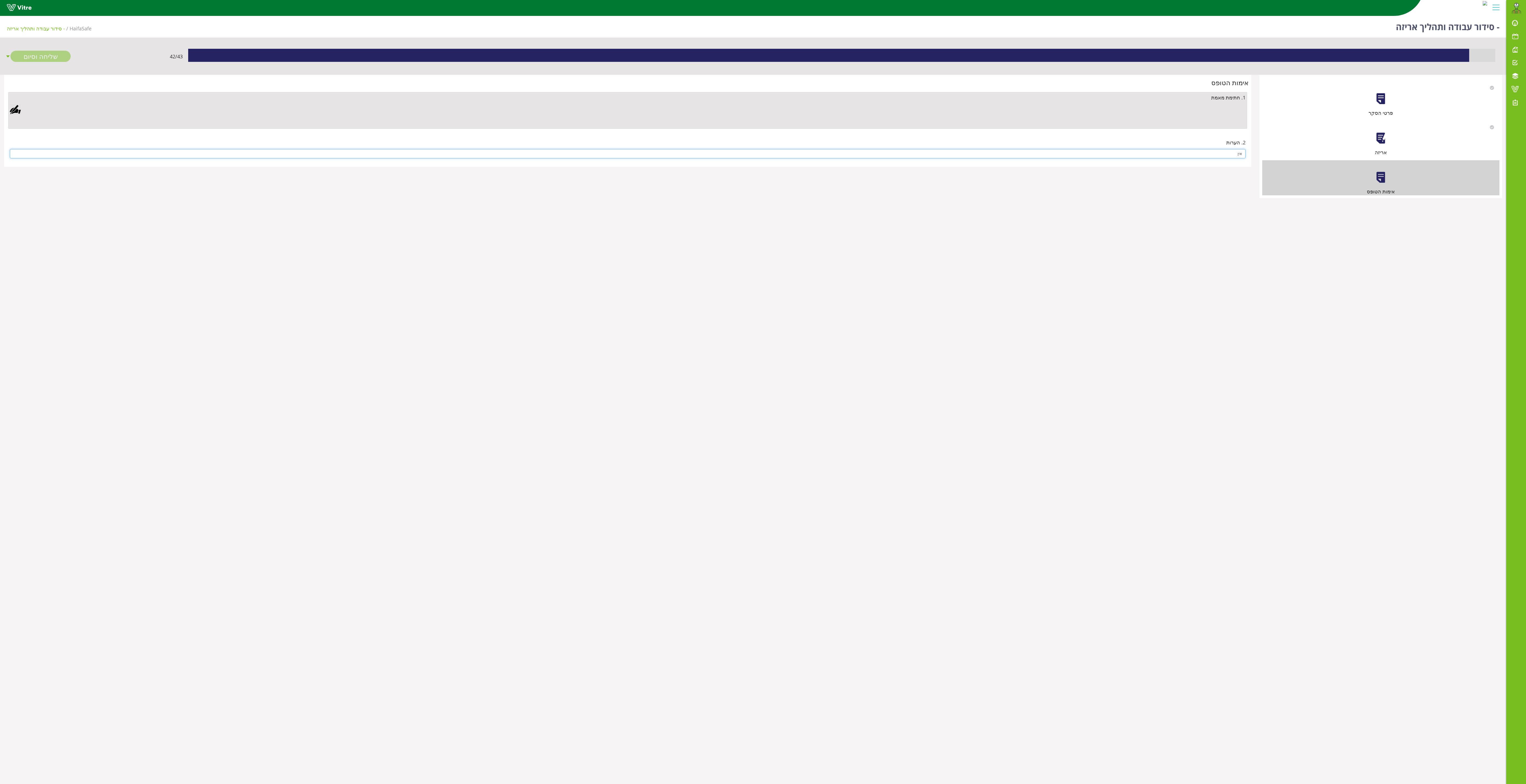
type input "אין"
click at [17, 110] on div at bounding box center [16, 109] width 11 height 11
click at [427, 310] on link "Save" at bounding box center [418, 311] width 16 height 9
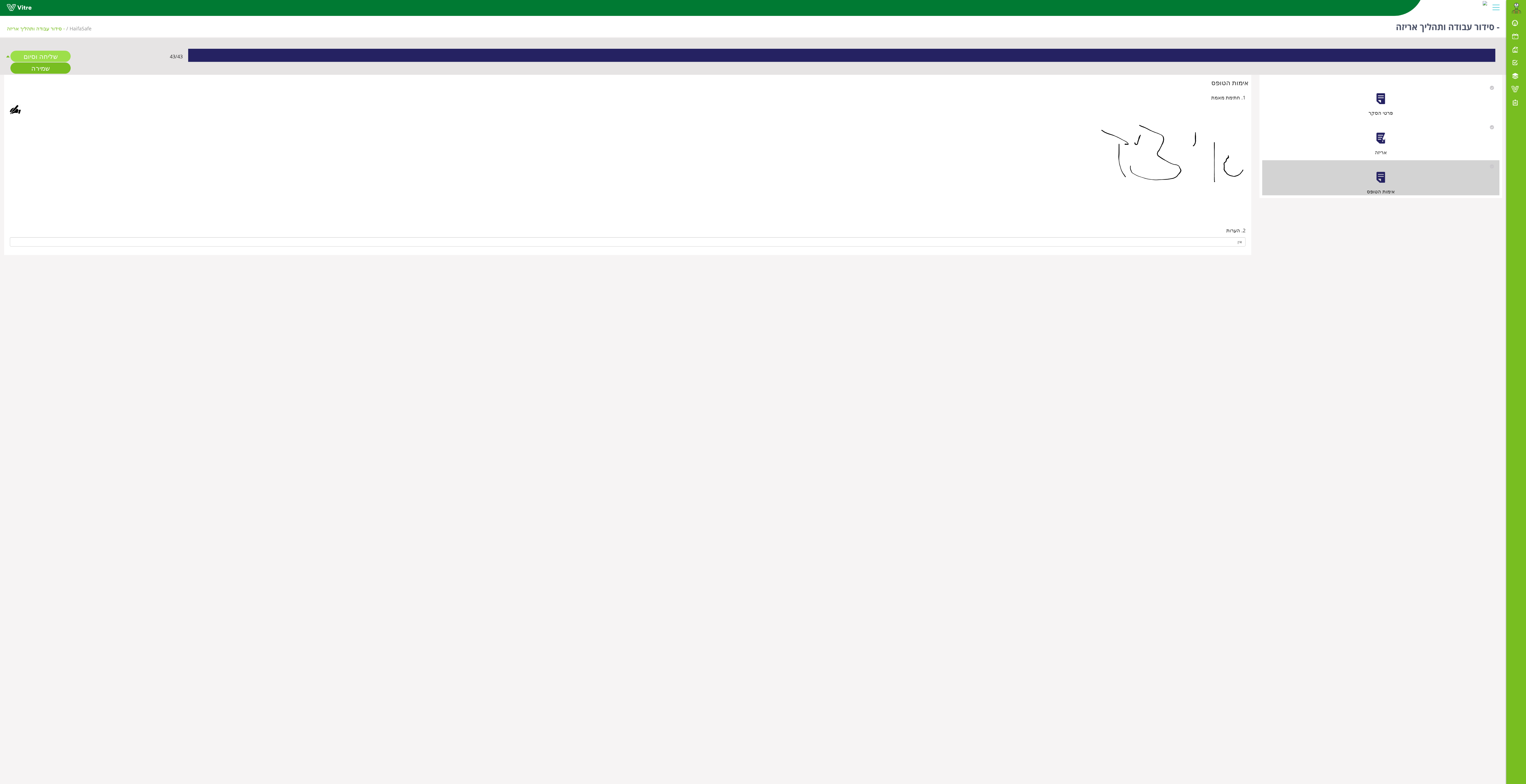
click at [33, 58] on link "שליחה וסיום" at bounding box center [40, 56] width 61 height 11
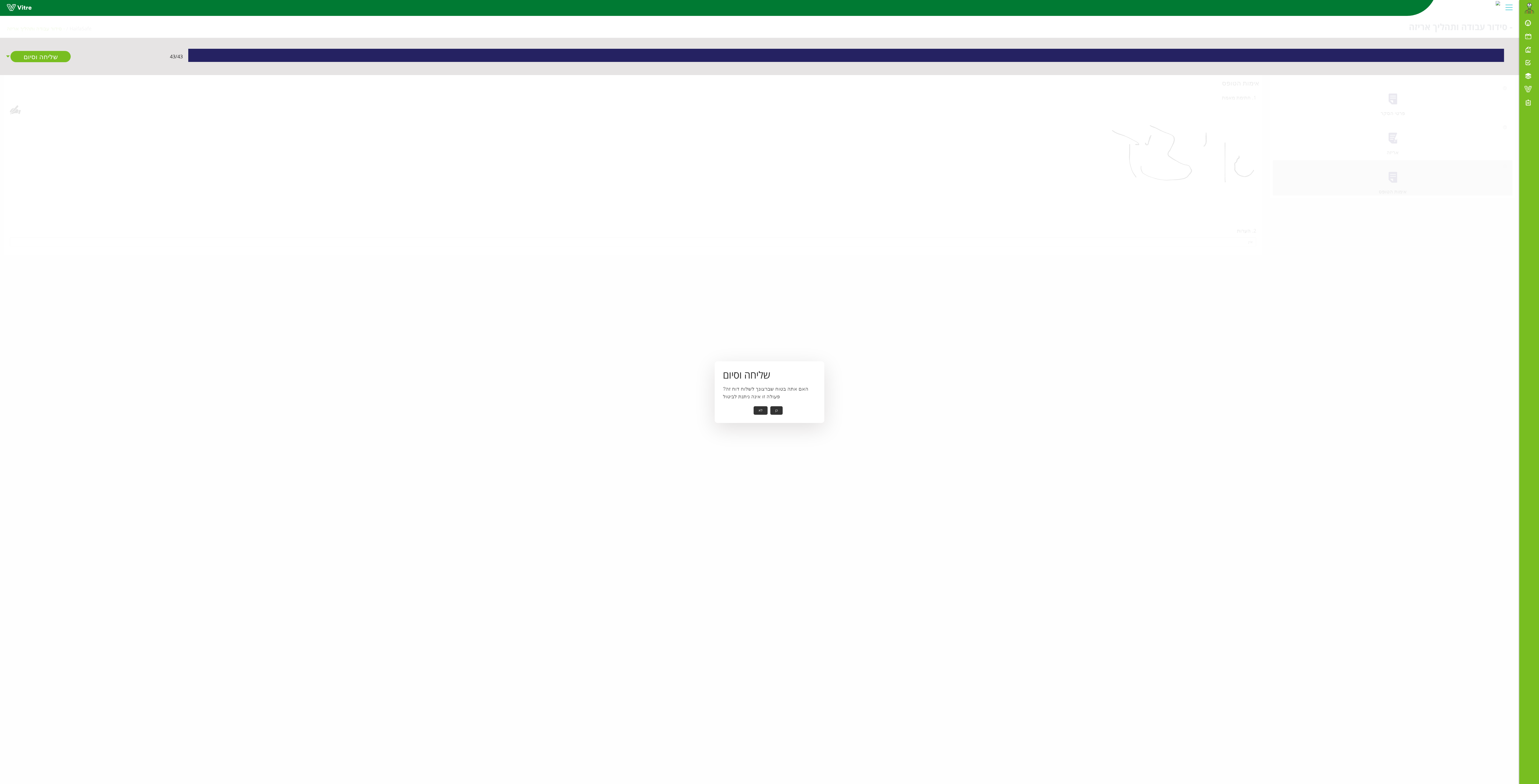
click at [763, 392] on button "כן" at bounding box center [776, 410] width 12 height 8
click at [763, 392] on button "אישור" at bounding box center [768, 406] width 18 height 8
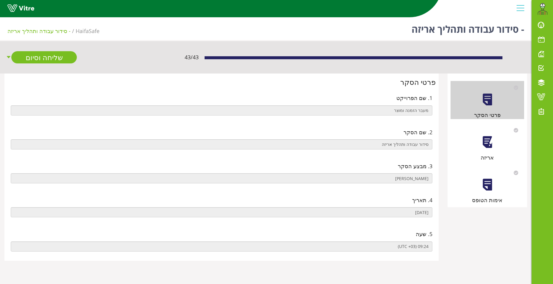
click at [487, 146] on div at bounding box center [487, 142] width 13 height 13
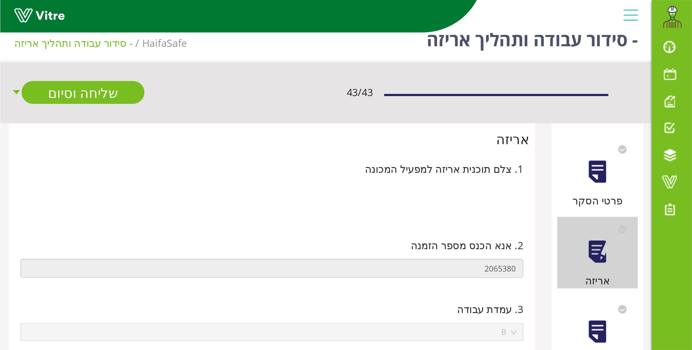
scroll to position [8, -33]
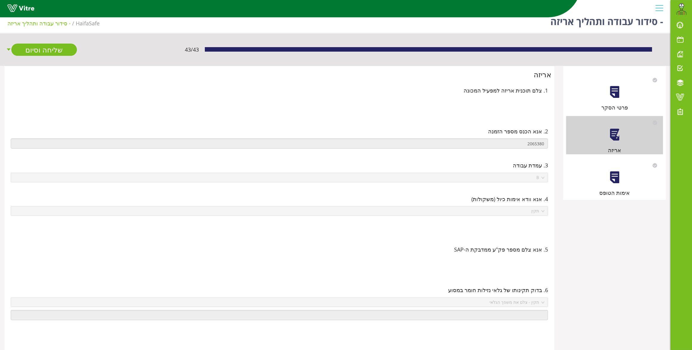
click at [650, 185] on div "אימות הטופס" at bounding box center [614, 178] width 97 height 38
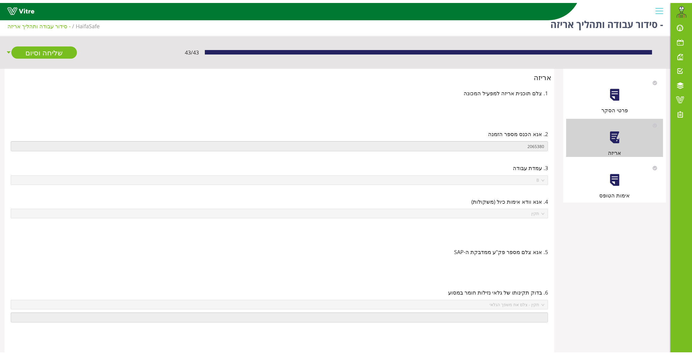
scroll to position [0, 0]
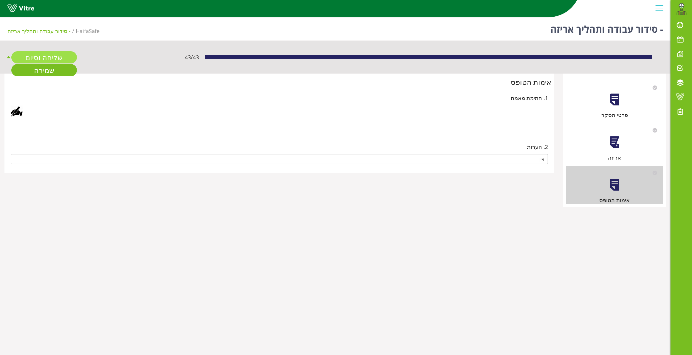
click at [47, 56] on link "שליחה וסיום" at bounding box center [44, 57] width 66 height 12
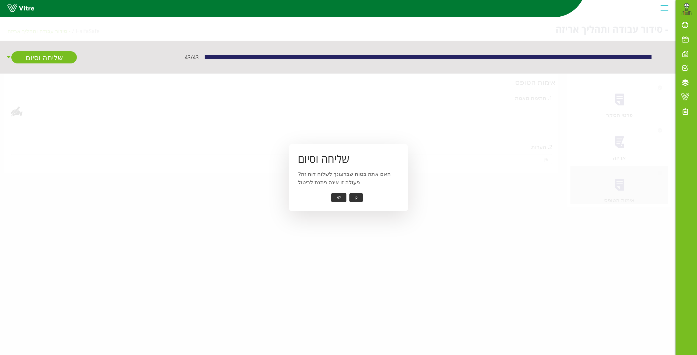
click at [351, 197] on button "כן" at bounding box center [356, 197] width 13 height 9
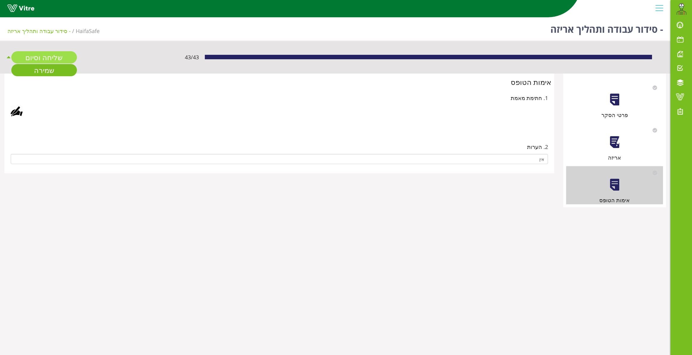
click at [43, 57] on link "שליחה וסיום" at bounding box center [44, 57] width 66 height 12
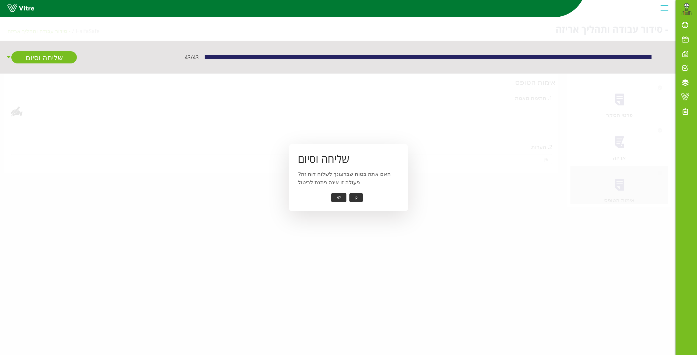
drag, startPoint x: 361, startPoint y: 201, endPoint x: 358, endPoint y: 198, distance: 4.2
click at [358, 198] on button "כן" at bounding box center [356, 197] width 13 height 9
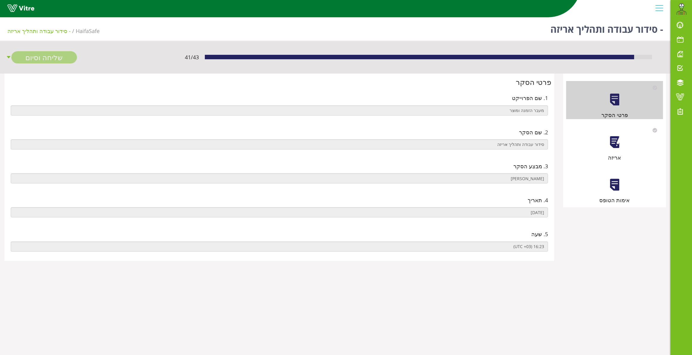
click at [607, 150] on div "אריזה" at bounding box center [614, 143] width 97 height 38
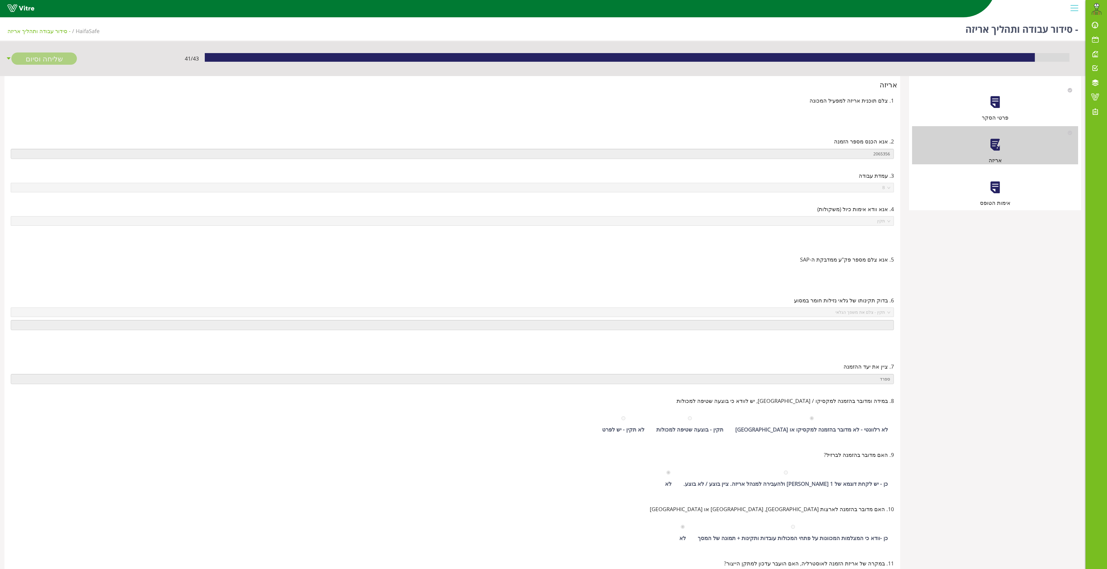
click at [691, 181] on div at bounding box center [994, 187] width 13 height 13
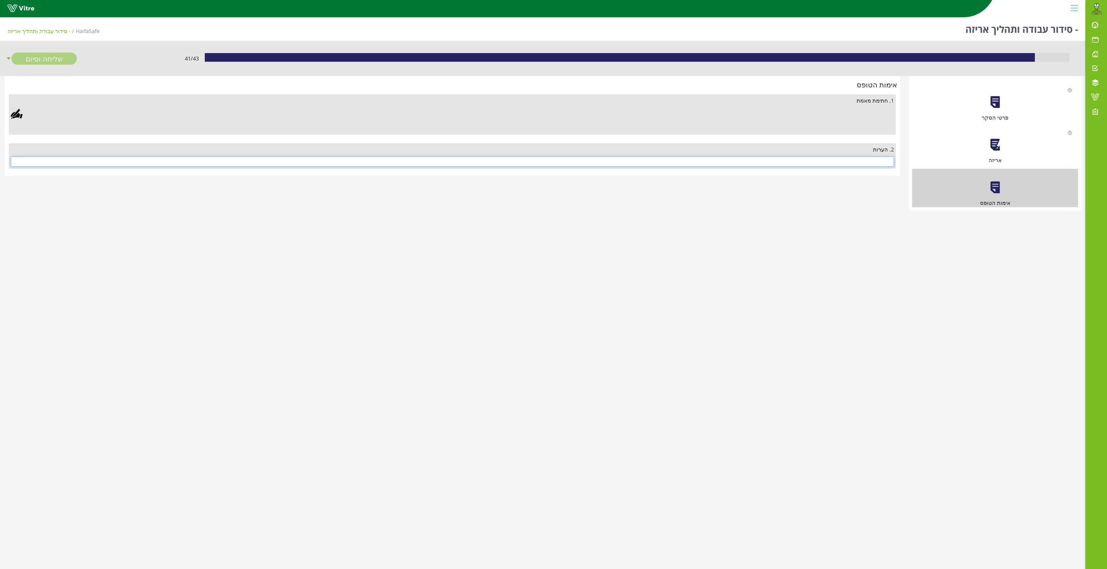
click at [691, 159] on input "text" at bounding box center [452, 161] width 883 height 10
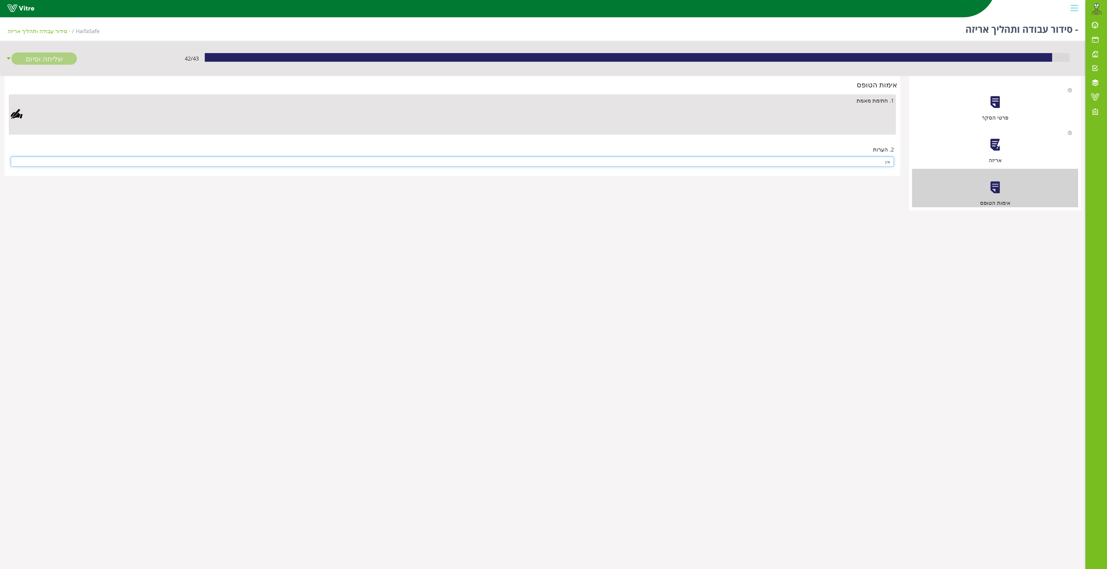
type input "אין"
drag, startPoint x: 20, startPoint y: 113, endPoint x: 25, endPoint y: 114, distance: 5.5
click at [20, 112] on div at bounding box center [17, 114] width 12 height 12
click at [315, 268] on link "Save" at bounding box center [317, 267] width 17 height 10
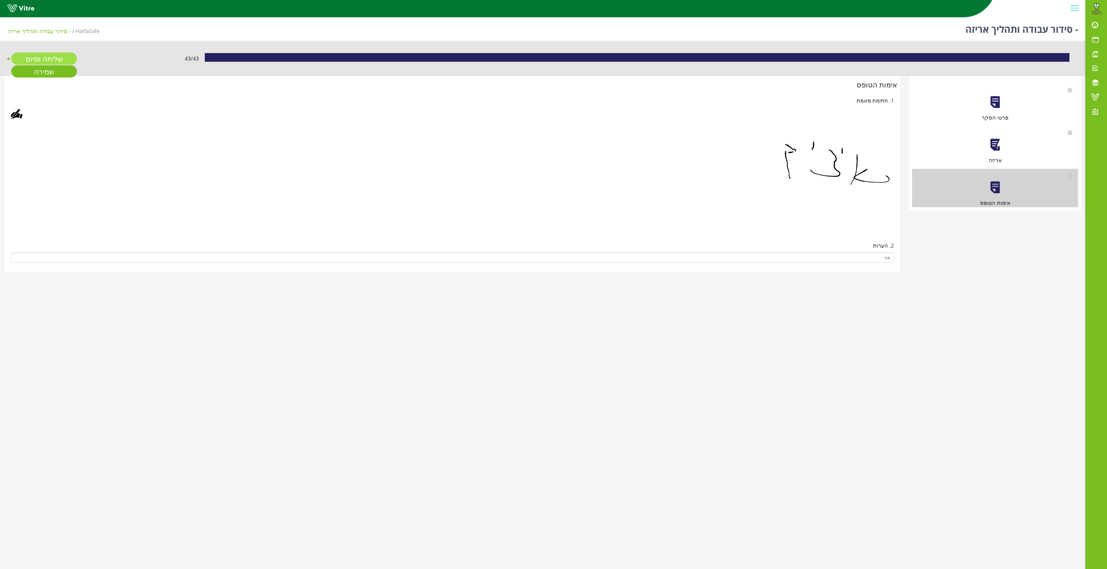
click at [45, 55] on link "שליחה וסיום" at bounding box center [44, 58] width 66 height 12
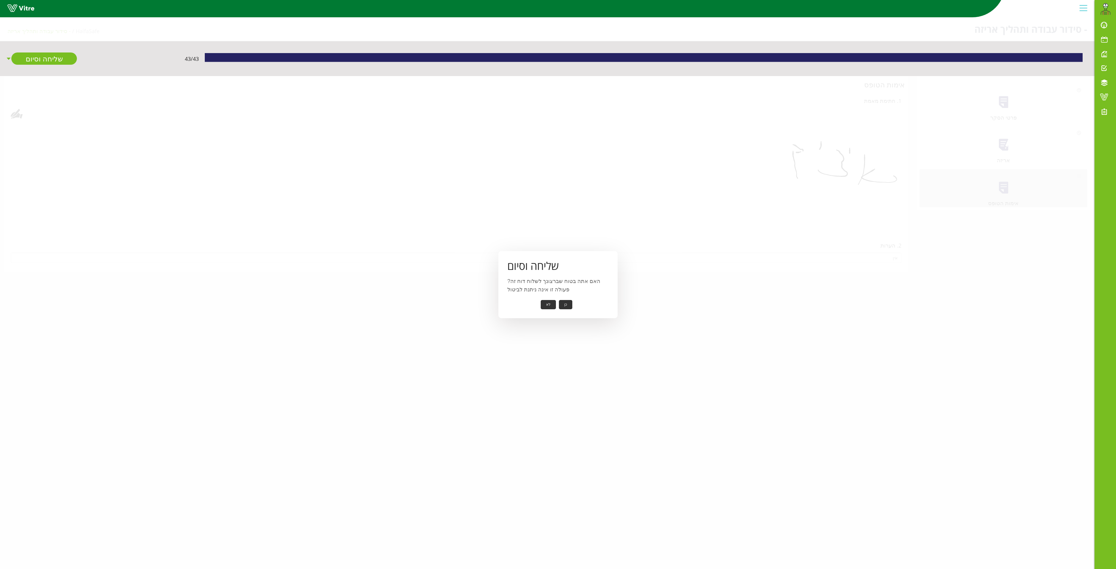
click at [563, 302] on button "כן" at bounding box center [565, 304] width 13 height 9
drag, startPoint x: 557, startPoint y: 303, endPoint x: 555, endPoint y: 298, distance: 4.9
click at [556, 300] on button "אישור" at bounding box center [557, 300] width 20 height 9
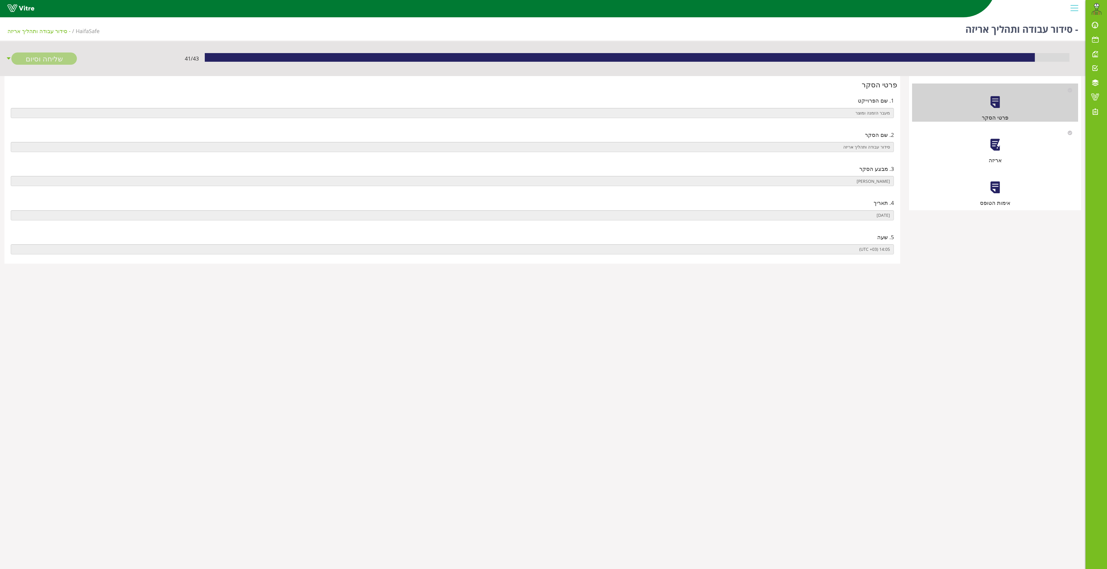
click at [1010, 152] on div "אריזה" at bounding box center [995, 145] width 166 height 38
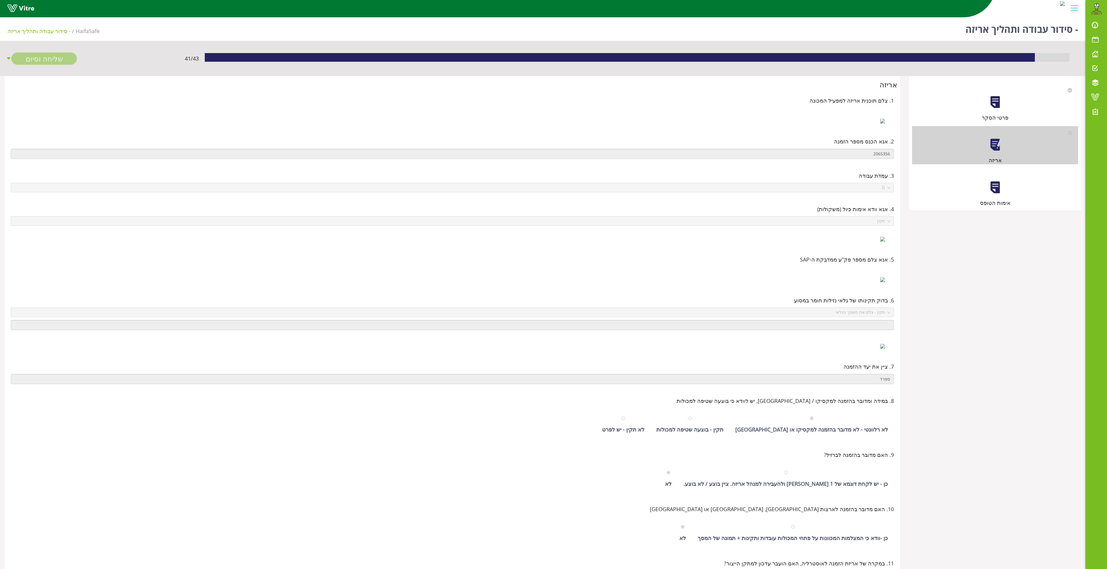
click at [996, 190] on div at bounding box center [994, 187] width 13 height 13
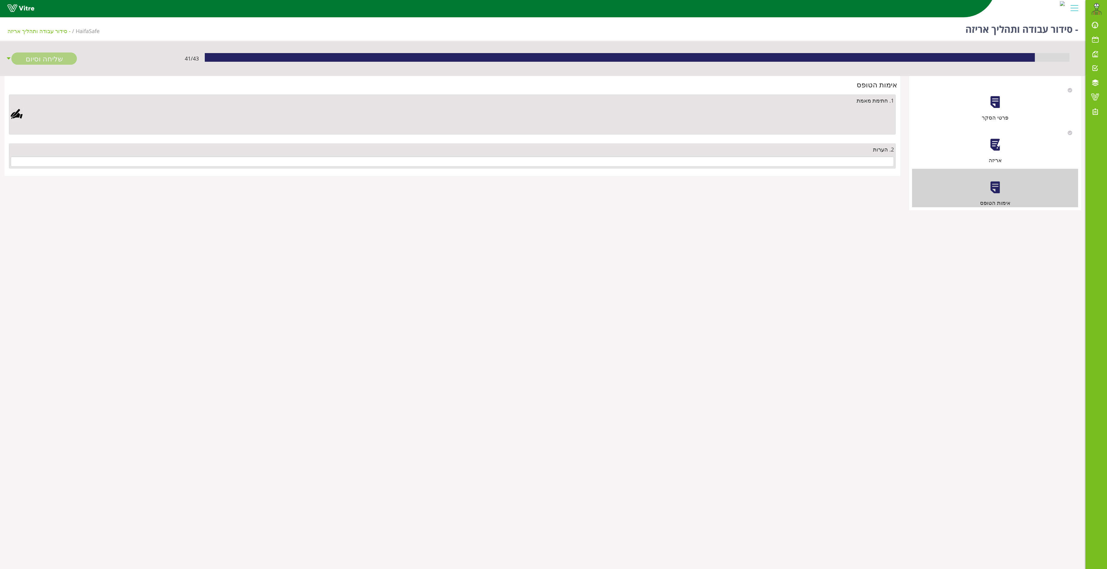
drag, startPoint x: 822, startPoint y: 157, endPoint x: 814, endPoint y: 169, distance: 14.7
click at [817, 163] on div "2. הערות" at bounding box center [452, 155] width 887 height 25
click at [814, 171] on div "2. הערות" at bounding box center [452, 156] width 890 height 34
click at [814, 157] on input "text" at bounding box center [452, 161] width 883 height 10
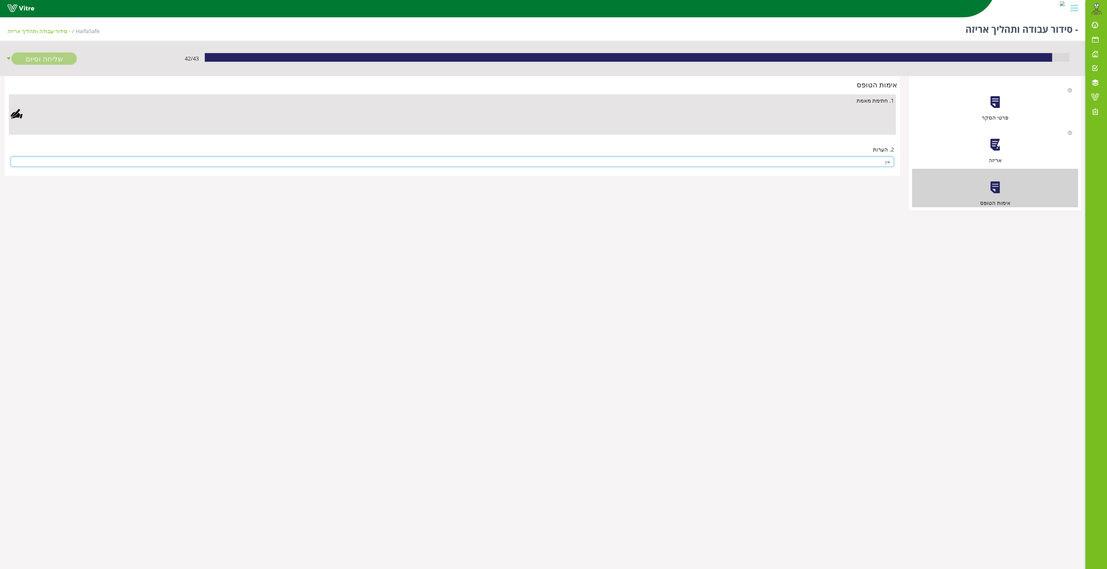
type input "אין"
click at [13, 113] on div at bounding box center [17, 114] width 12 height 12
click at [317, 260] on div "Clear Save Cancel" at bounding box center [374, 216] width 194 height 149
click at [312, 265] on link "Save" at bounding box center [317, 267] width 17 height 10
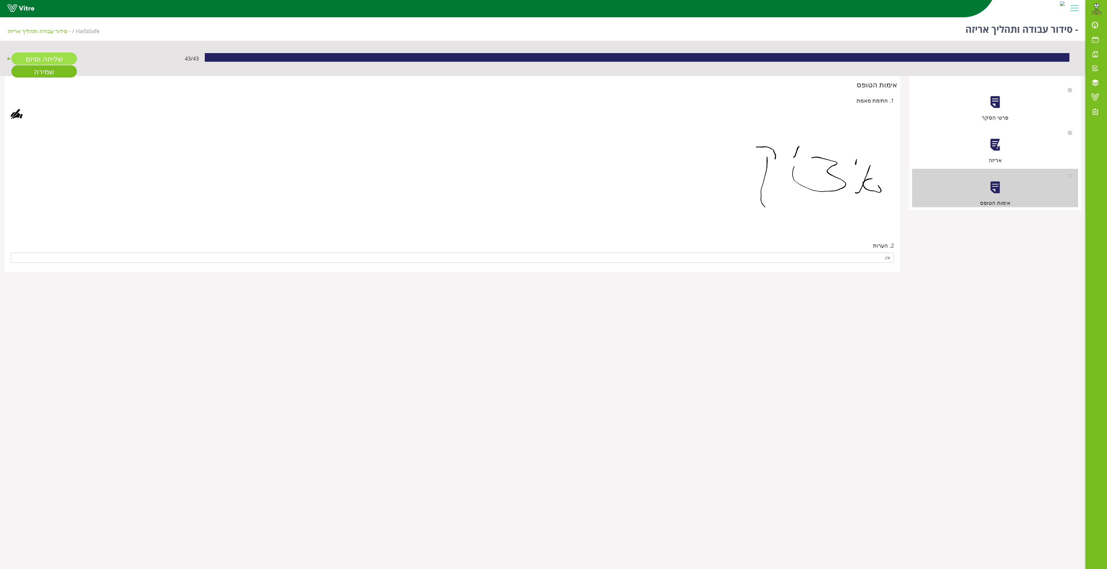
click at [26, 61] on link "שליחה וסיום" at bounding box center [44, 58] width 66 height 12
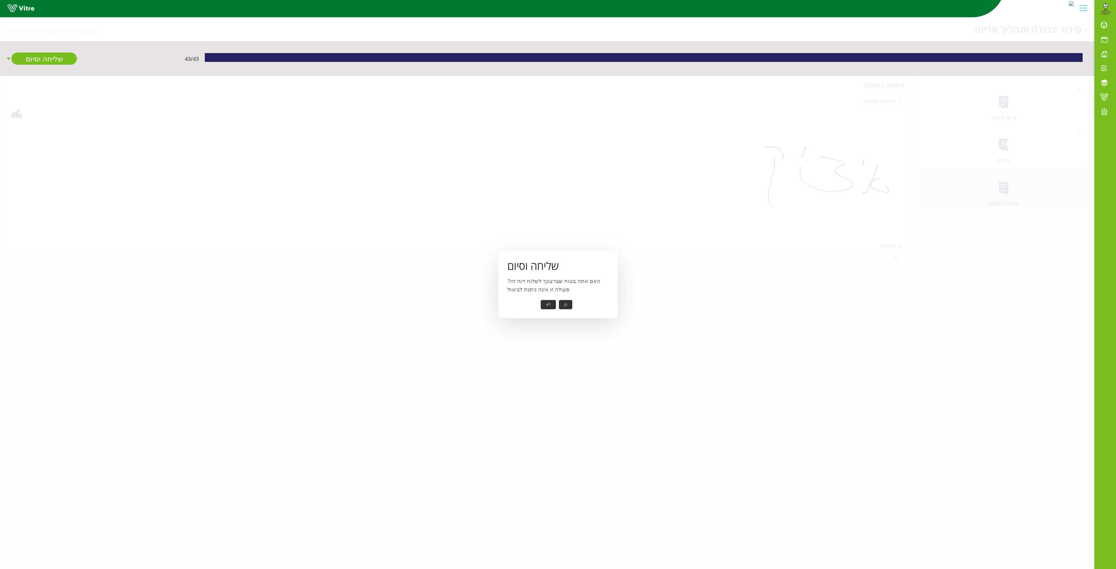
click at [569, 303] on button "כן" at bounding box center [565, 304] width 13 height 9
click at [560, 297] on button "אישור" at bounding box center [557, 300] width 20 height 9
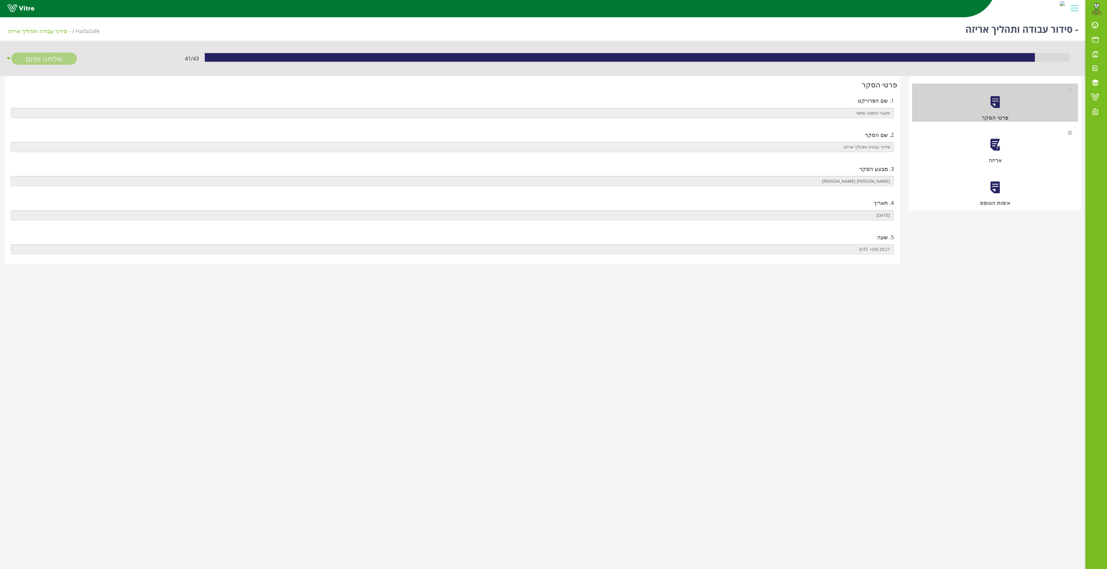
click at [995, 147] on div at bounding box center [994, 144] width 13 height 13
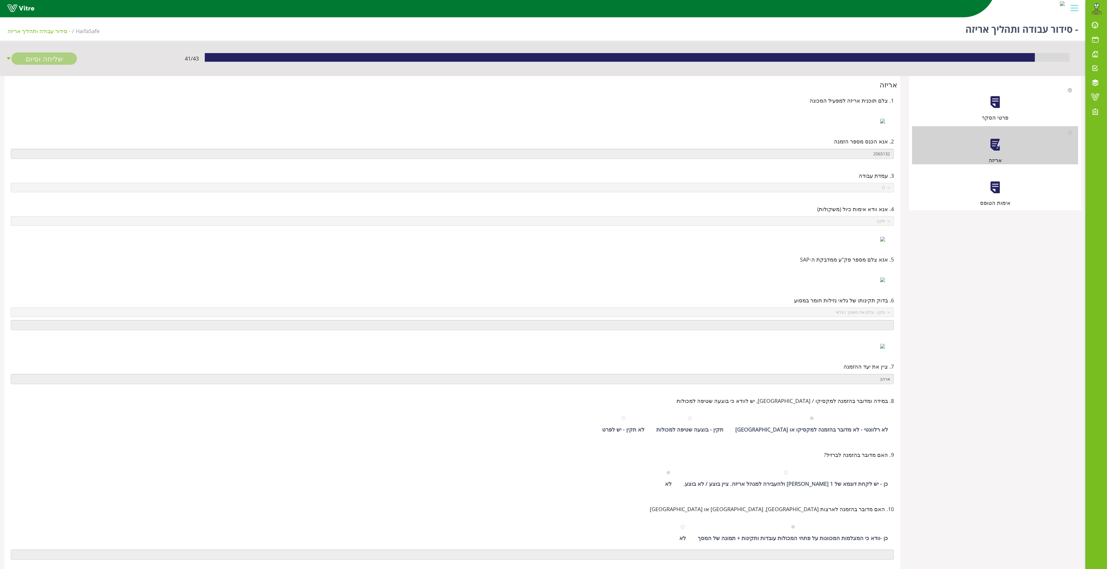
drag, startPoint x: 992, startPoint y: 205, endPoint x: 996, endPoint y: 197, distance: 9.6
click at [996, 197] on div "אימות הטופס" at bounding box center [995, 188] width 166 height 38
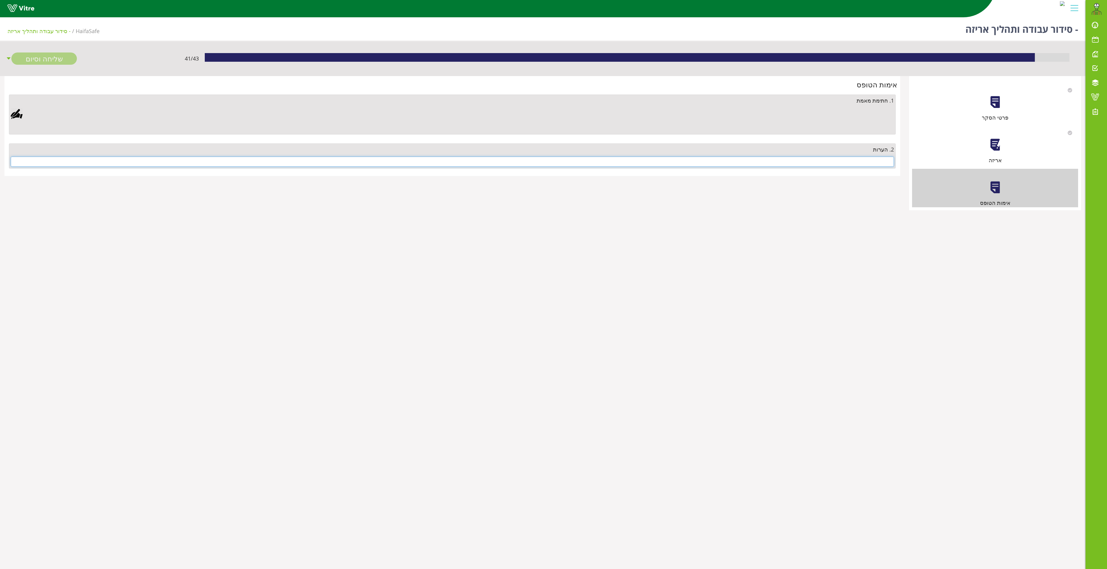
click at [849, 160] on input "text" at bounding box center [452, 161] width 883 height 10
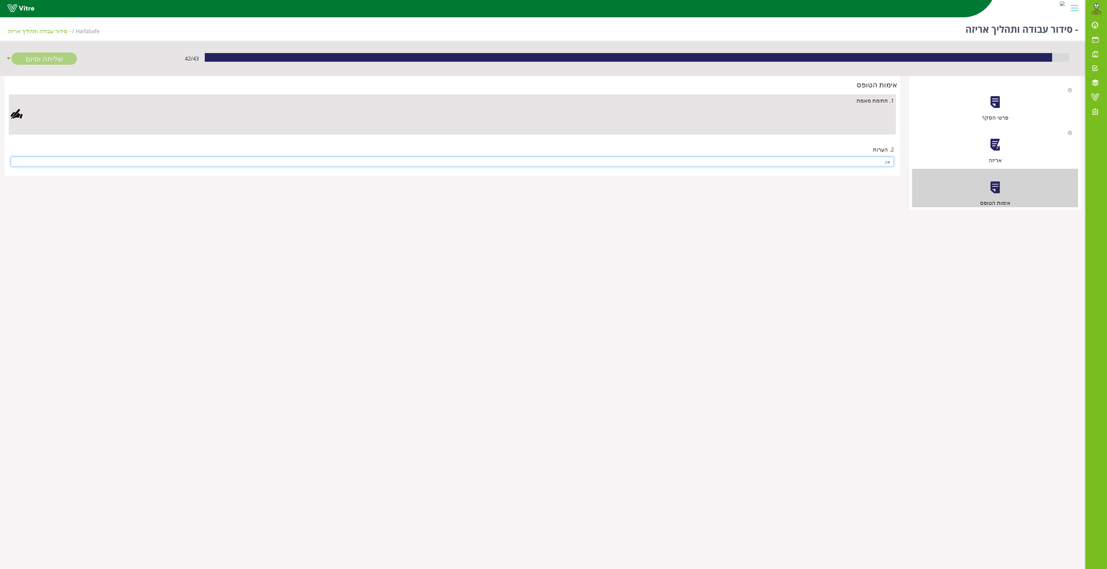
type input "אין"
click at [17, 117] on div at bounding box center [17, 114] width 12 height 12
click at [318, 268] on link "Save" at bounding box center [317, 267] width 17 height 10
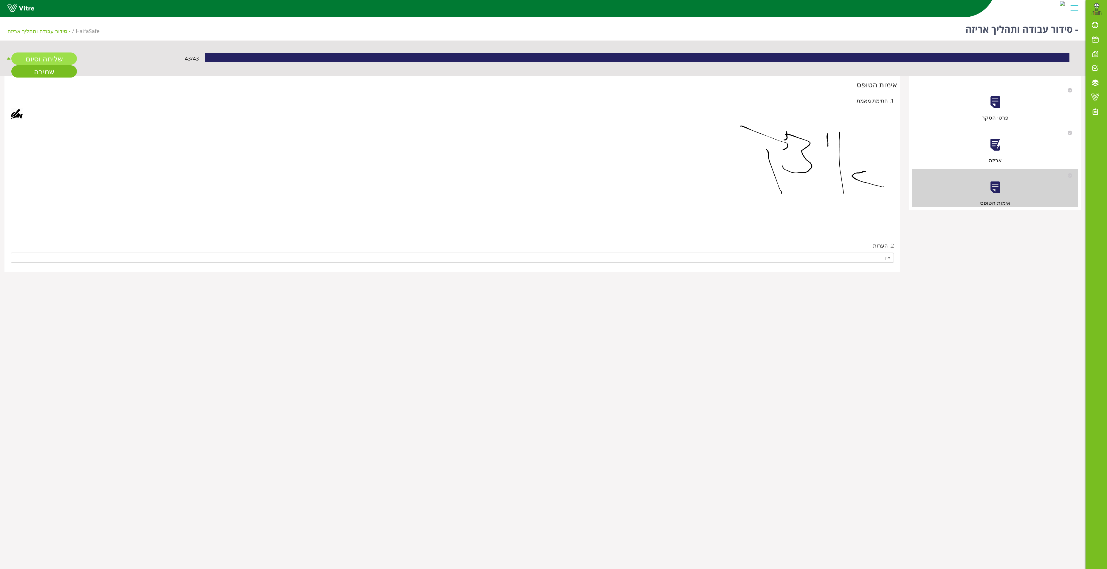
click at [39, 58] on link "שליחה וסיום" at bounding box center [44, 58] width 66 height 12
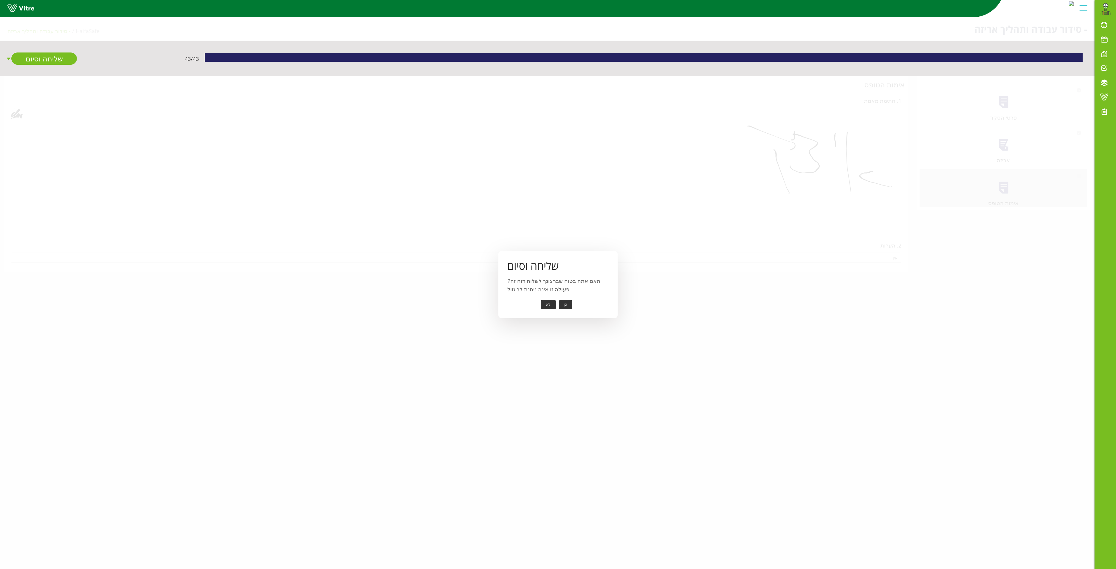
click at [566, 306] on button "כן" at bounding box center [565, 304] width 13 height 9
click at [559, 297] on button "אישור" at bounding box center [557, 300] width 20 height 9
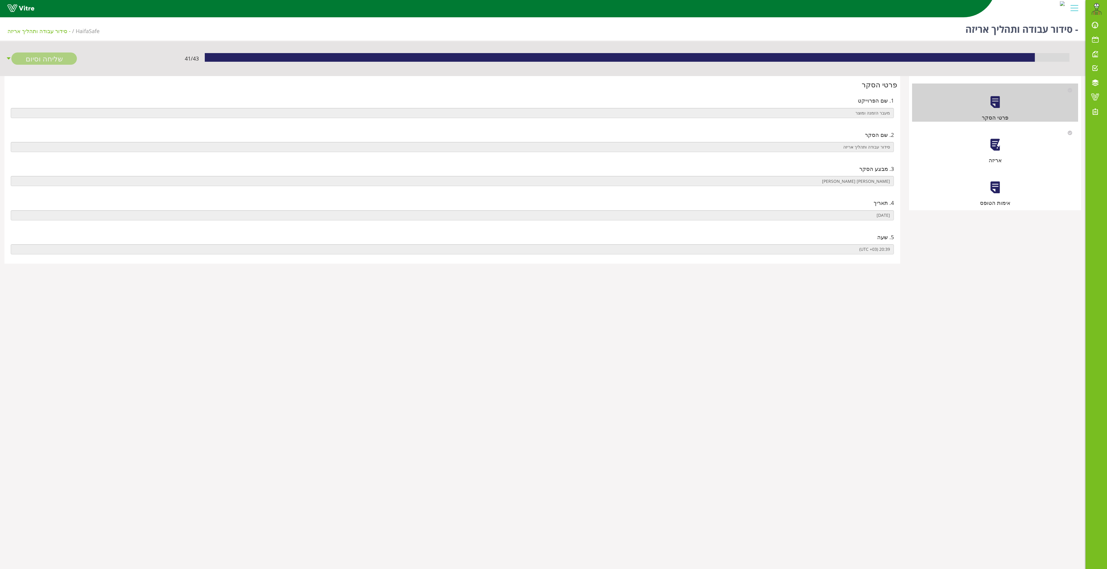
click at [999, 146] on div at bounding box center [994, 144] width 13 height 13
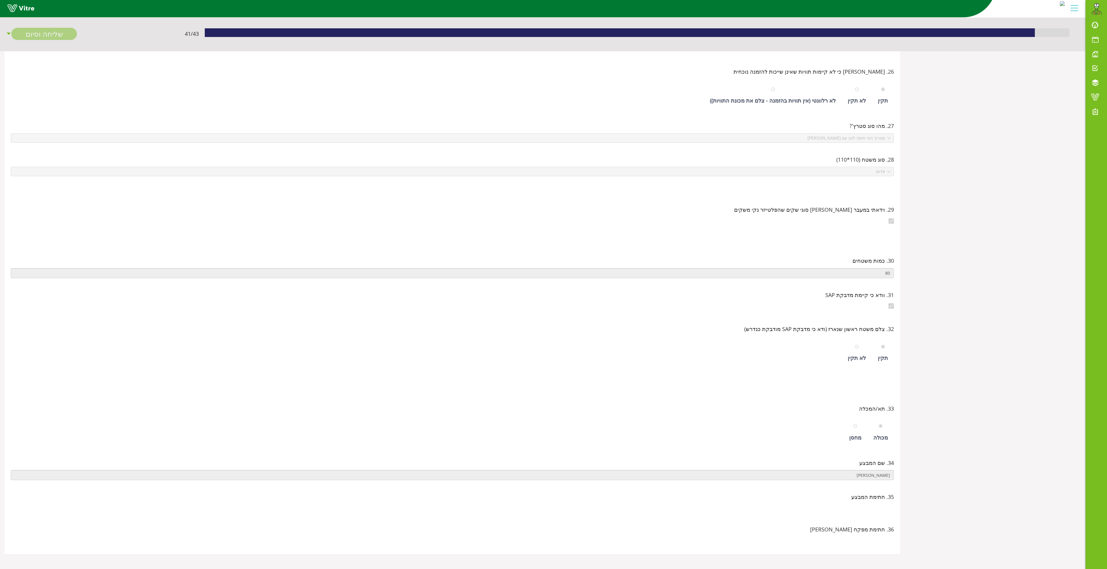
scroll to position [92, 0]
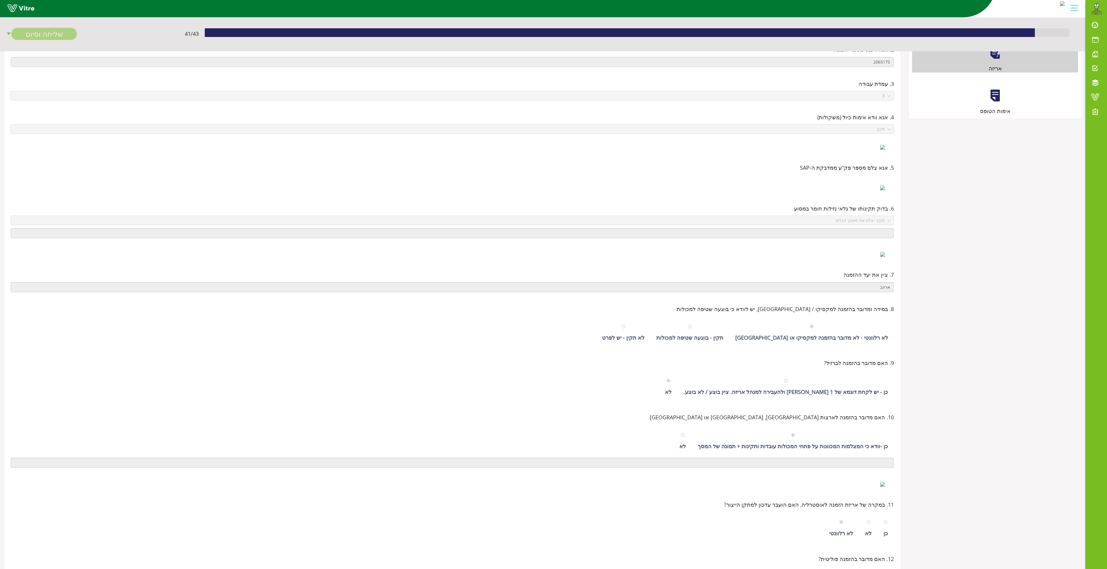
click at [994, 95] on div at bounding box center [994, 95] width 13 height 13
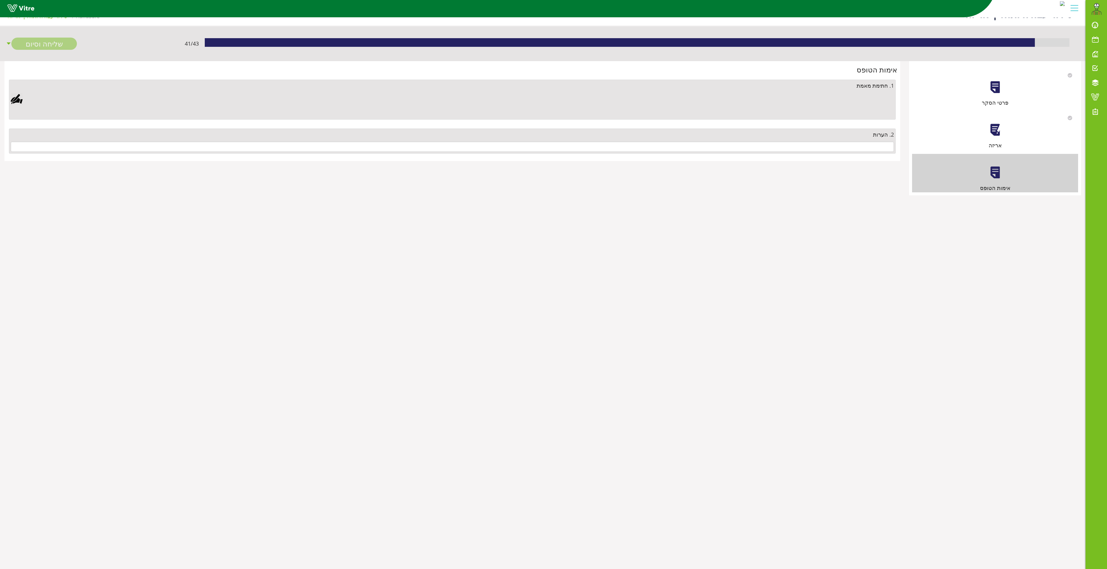
scroll to position [0, 0]
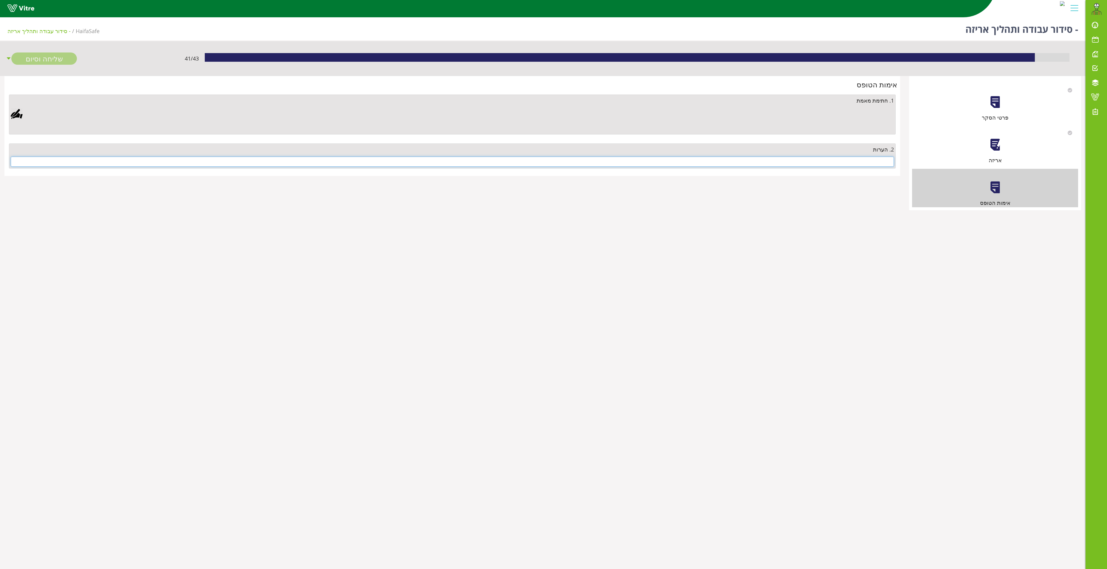
click at [870, 166] on input "text" at bounding box center [452, 161] width 883 height 10
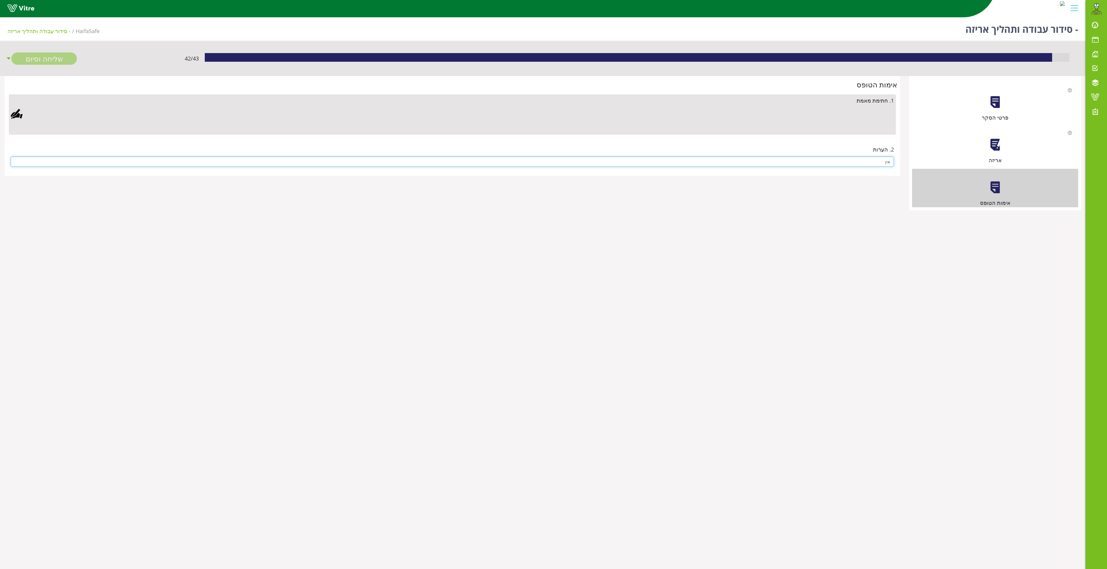
type input "אין"
click at [14, 114] on div at bounding box center [17, 114] width 12 height 12
drag, startPoint x: 465, startPoint y: 207, endPoint x: 476, endPoint y: 217, distance: 14.3
click at [481, 221] on aside "Clear Save Cancel" at bounding box center [553, 284] width 1107 height 569
click at [464, 194] on div "Clear Save Cancel" at bounding box center [374, 216] width 194 height 149
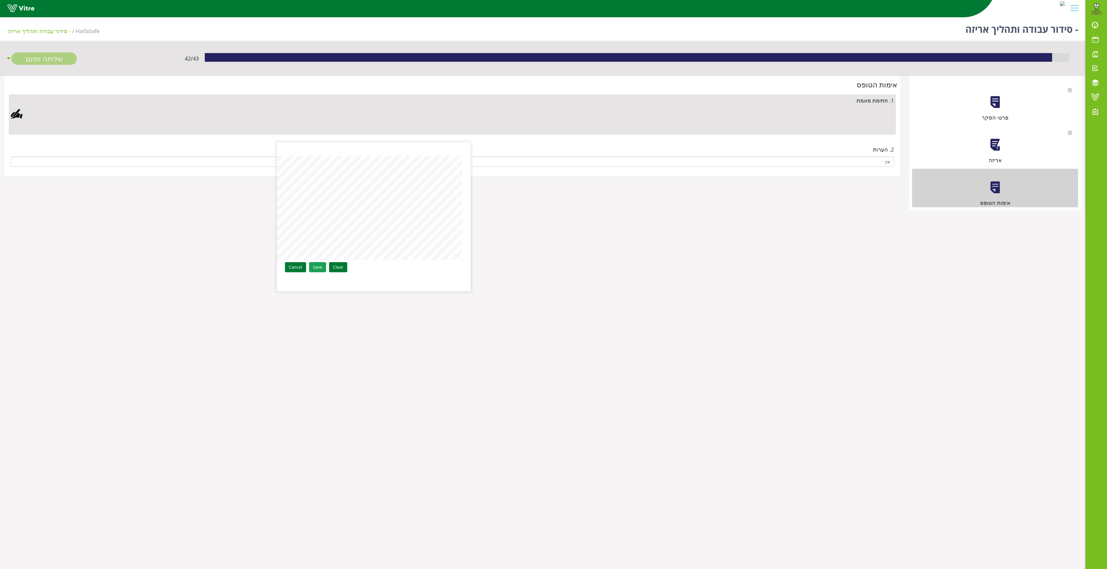
click at [320, 265] on link "Save" at bounding box center [317, 267] width 17 height 10
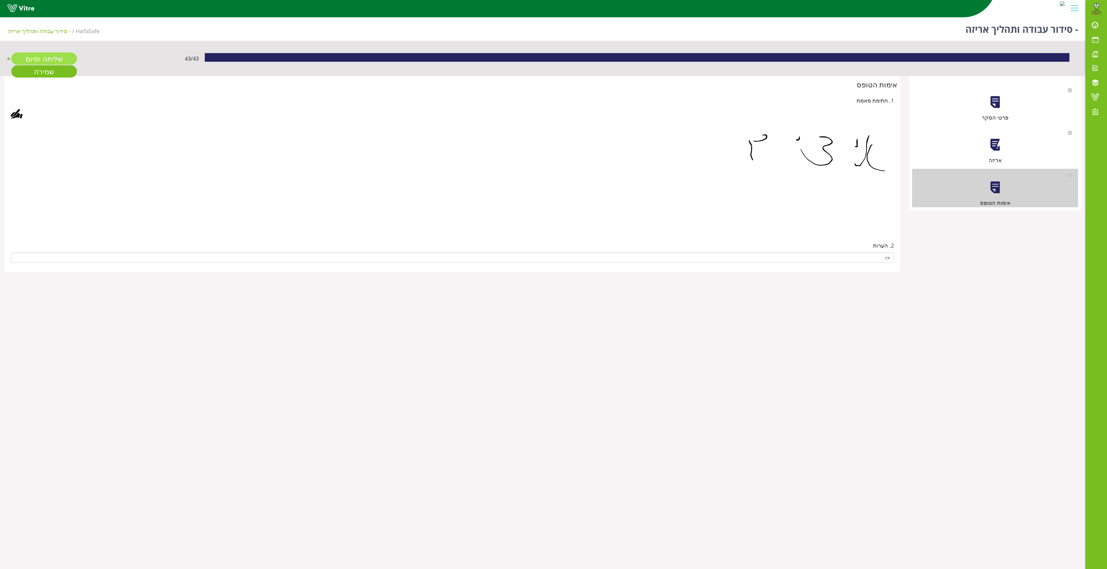
click at [42, 57] on link "שליחה וסיום" at bounding box center [44, 58] width 66 height 12
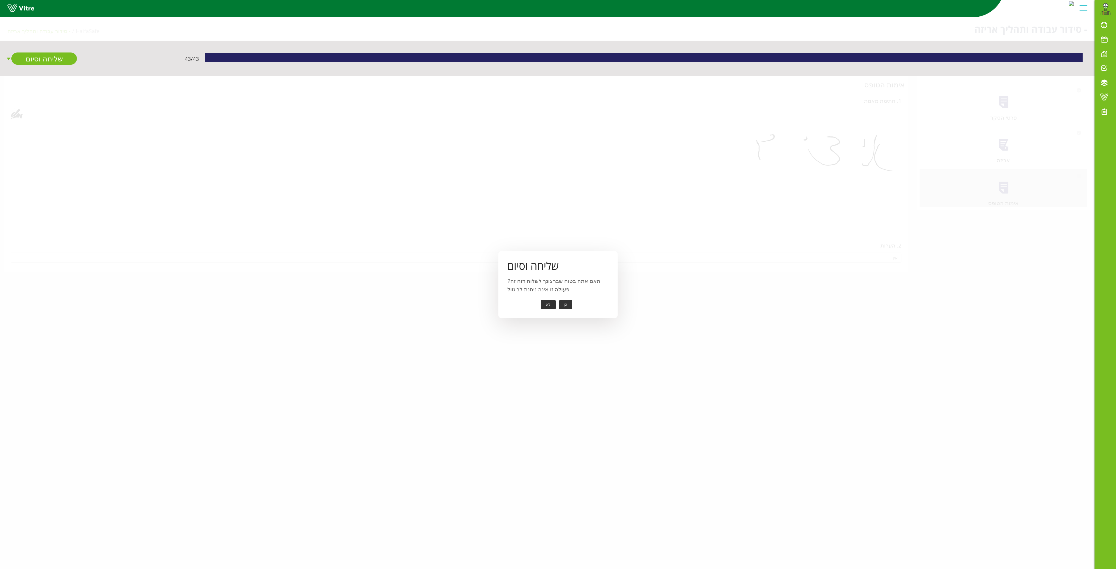
click at [563, 302] on button "כן" at bounding box center [565, 304] width 13 height 9
click at [554, 300] on button "אישור" at bounding box center [557, 300] width 20 height 9
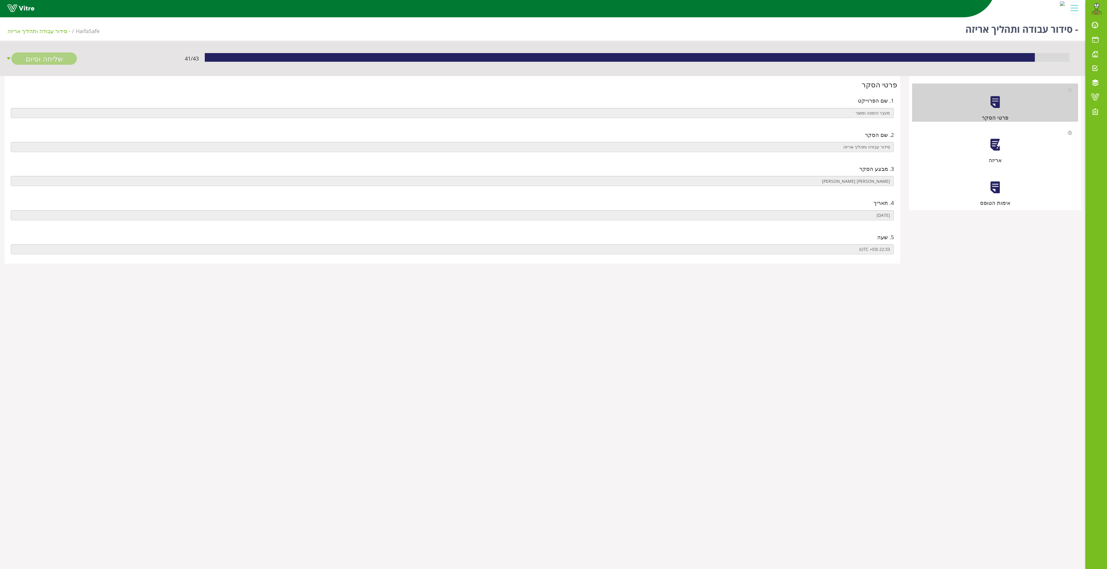
click at [994, 145] on div at bounding box center [994, 144] width 13 height 13
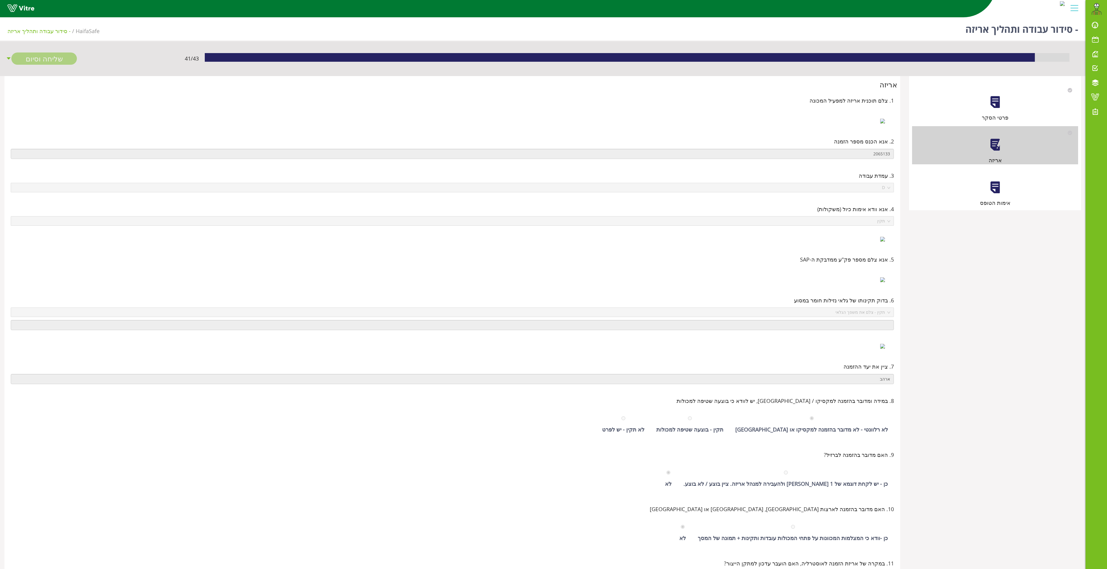
click at [985, 187] on div "אימות הטופס" at bounding box center [995, 188] width 166 height 38
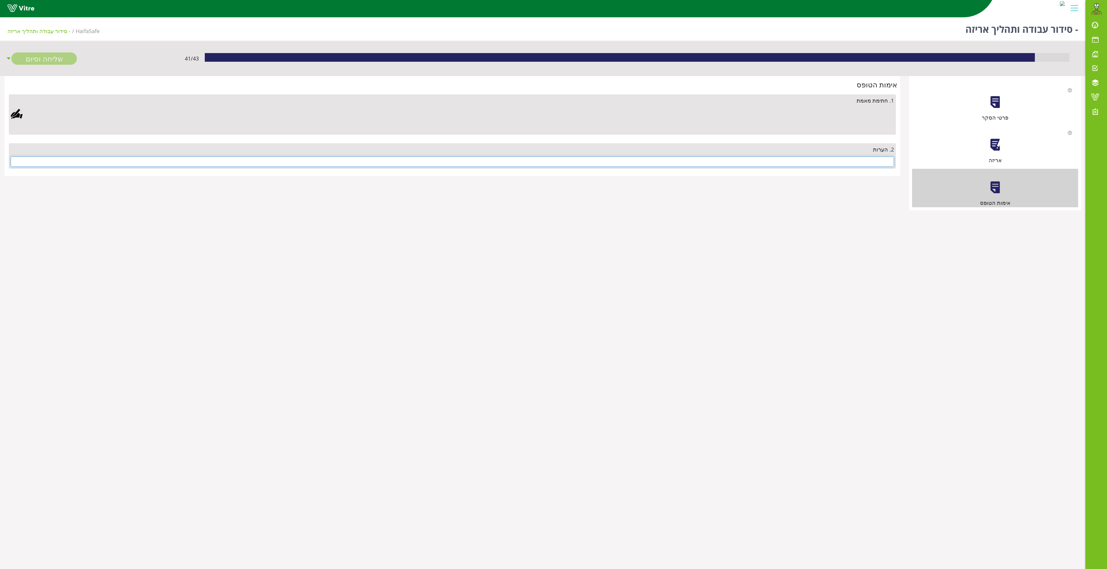
click at [787, 164] on input "text" at bounding box center [452, 161] width 883 height 10
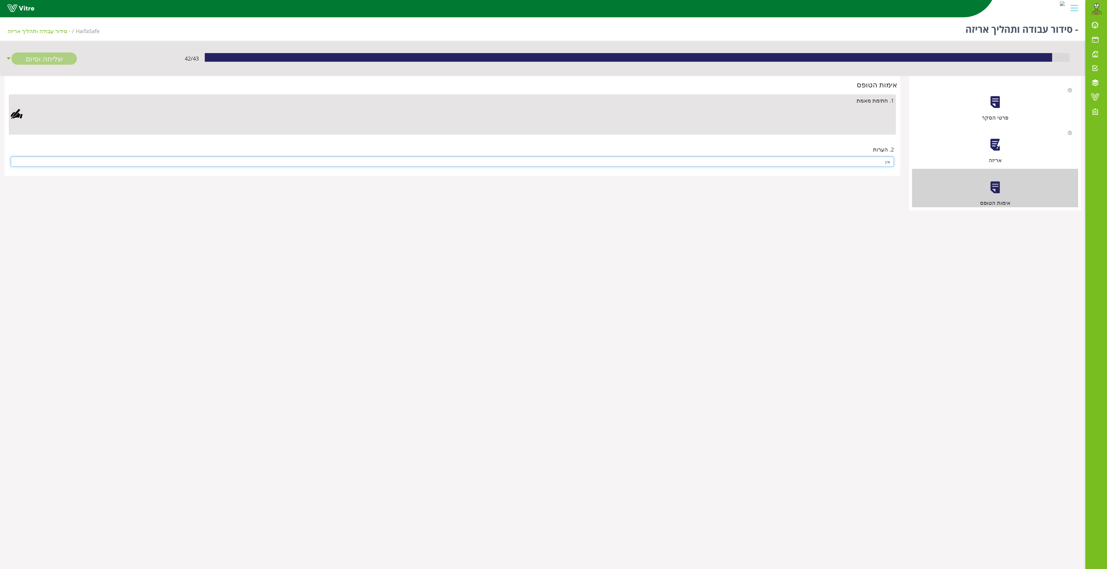
type input "אין"
click at [16, 112] on div at bounding box center [17, 114] width 12 height 12
click at [476, 206] on aside "Clear Save Cancel" at bounding box center [553, 284] width 1107 height 569
click at [319, 267] on link "Save" at bounding box center [317, 267] width 17 height 10
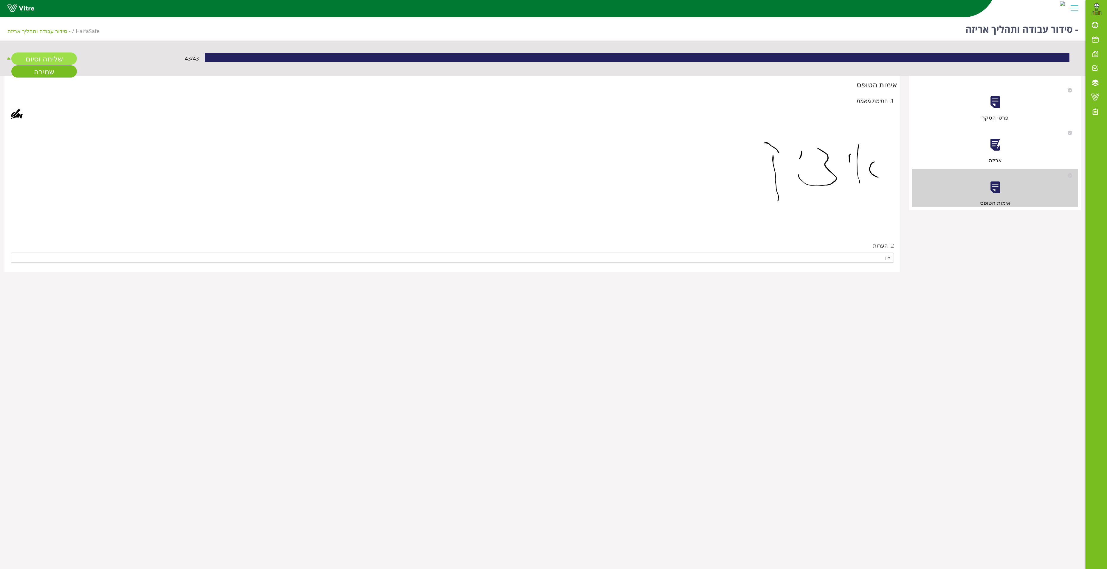
click at [48, 57] on link "שליחה וסיום" at bounding box center [44, 58] width 66 height 12
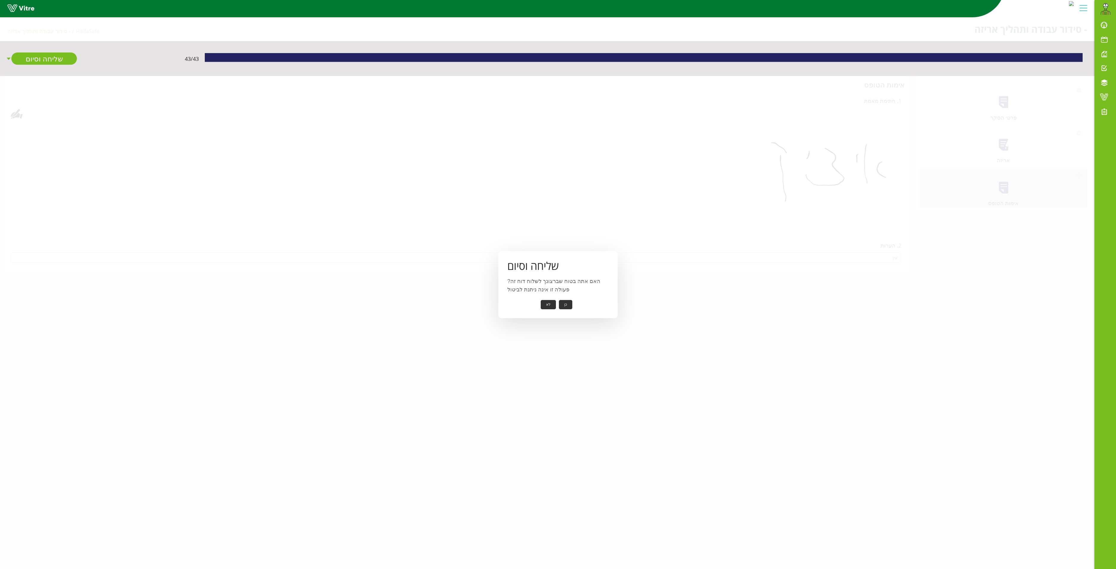
click at [561, 303] on button "כן" at bounding box center [565, 304] width 13 height 9
click at [557, 296] on button "אישור" at bounding box center [557, 300] width 20 height 9
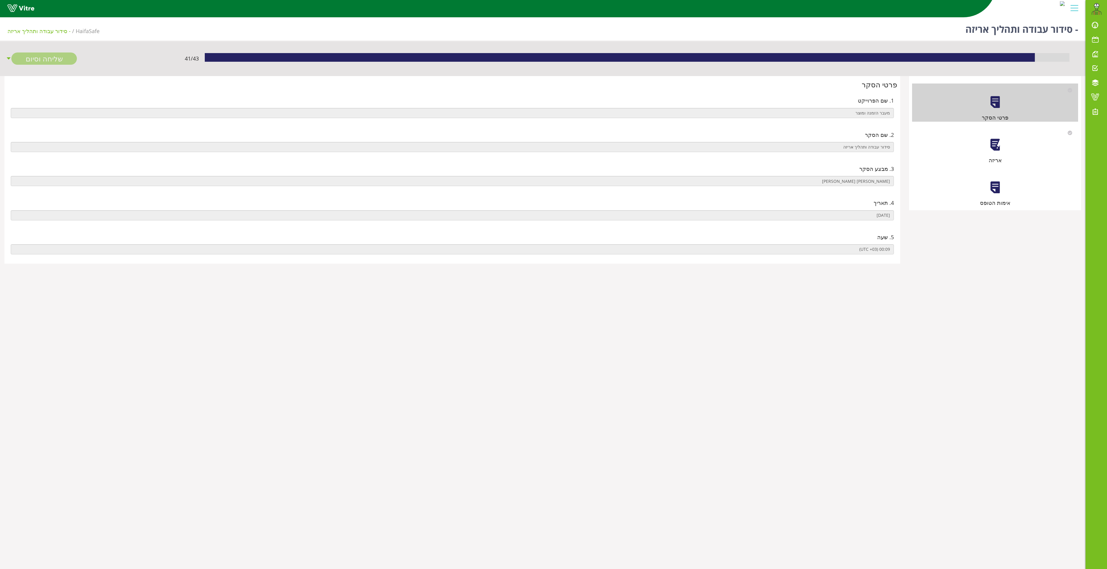
click at [995, 149] on div at bounding box center [994, 144] width 13 height 13
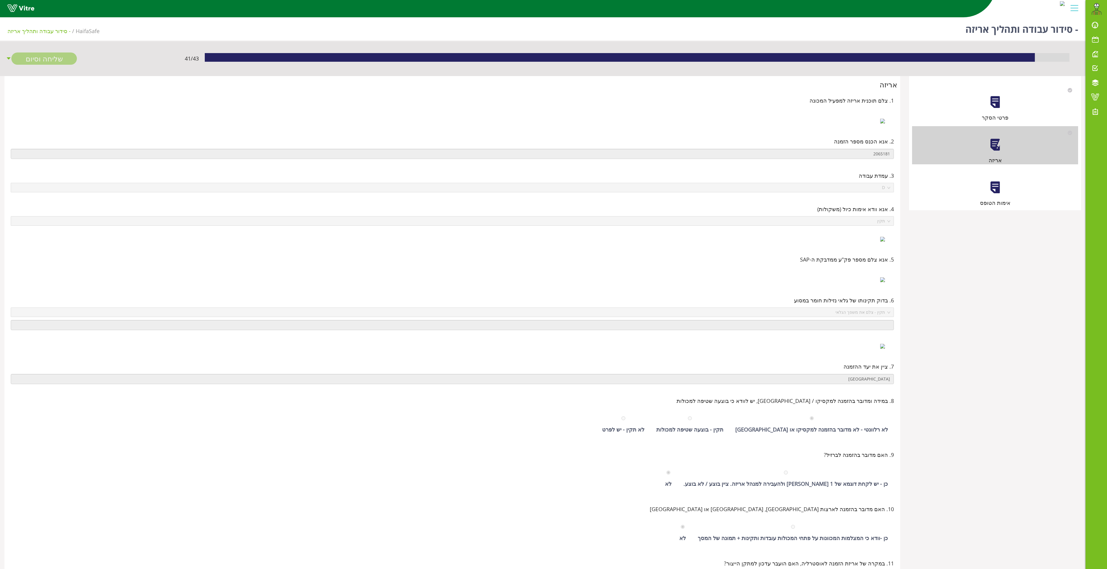
click at [1000, 179] on div "אימות הטופס" at bounding box center [995, 188] width 166 height 38
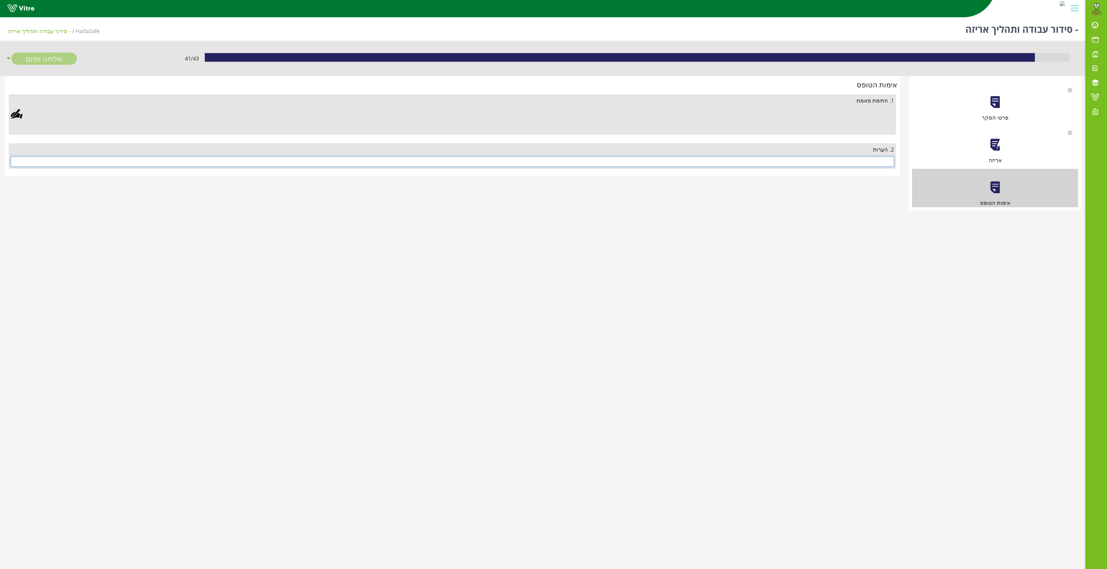
click at [825, 159] on input "text" at bounding box center [452, 161] width 883 height 10
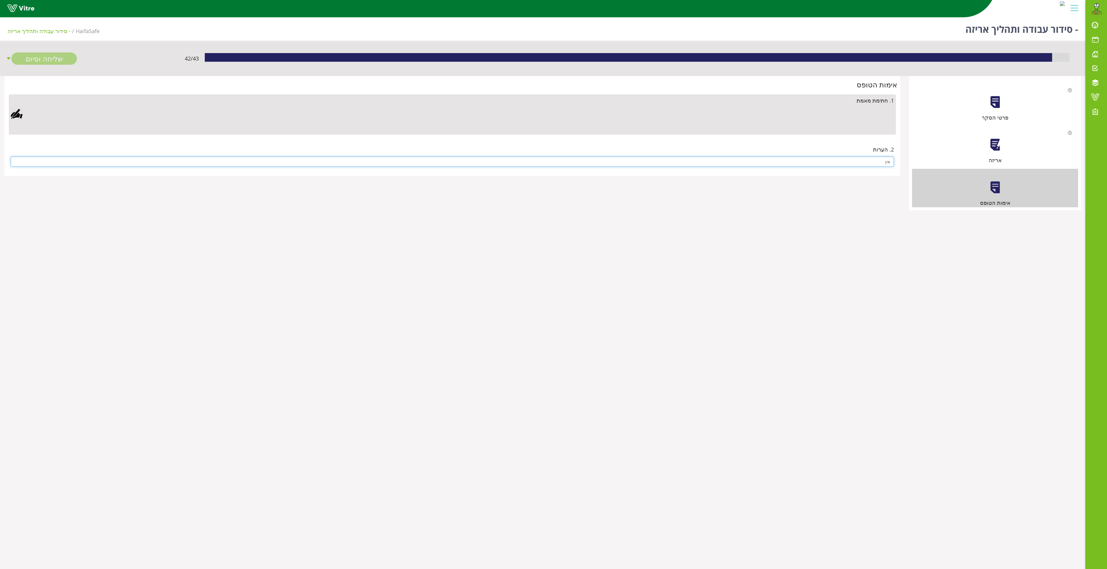
type input "אין"
drag, startPoint x: 18, startPoint y: 114, endPoint x: 29, endPoint y: 113, distance: 10.3
click at [19, 113] on div at bounding box center [17, 114] width 12 height 12
click at [321, 266] on link "Save" at bounding box center [317, 267] width 17 height 10
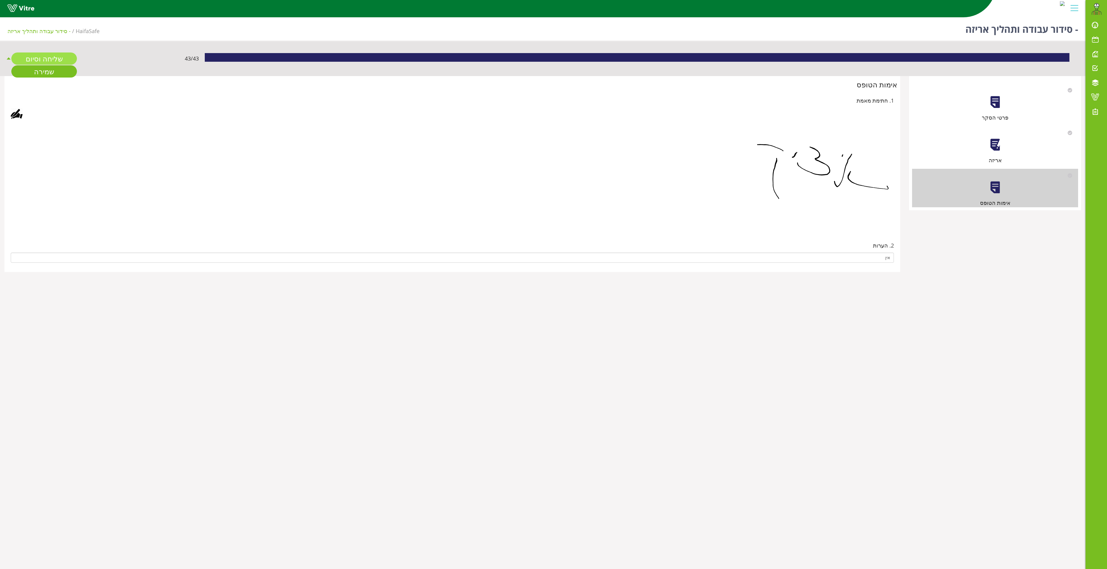
click at [44, 55] on link "שליחה וסיום" at bounding box center [44, 58] width 66 height 12
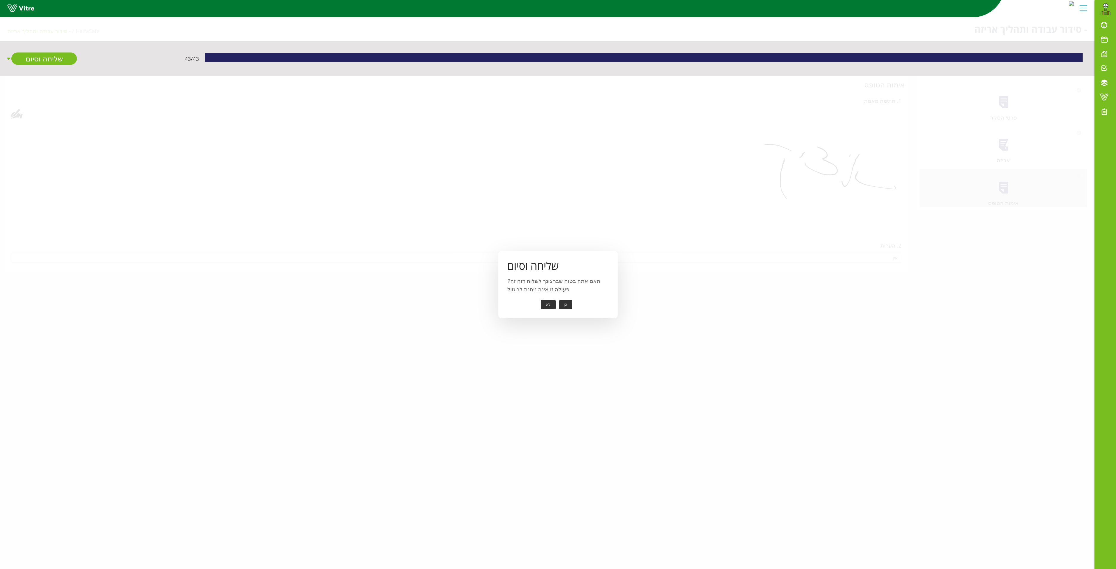
click at [567, 302] on button "כן" at bounding box center [565, 304] width 13 height 9
click at [552, 297] on button "אישור" at bounding box center [557, 300] width 20 height 9
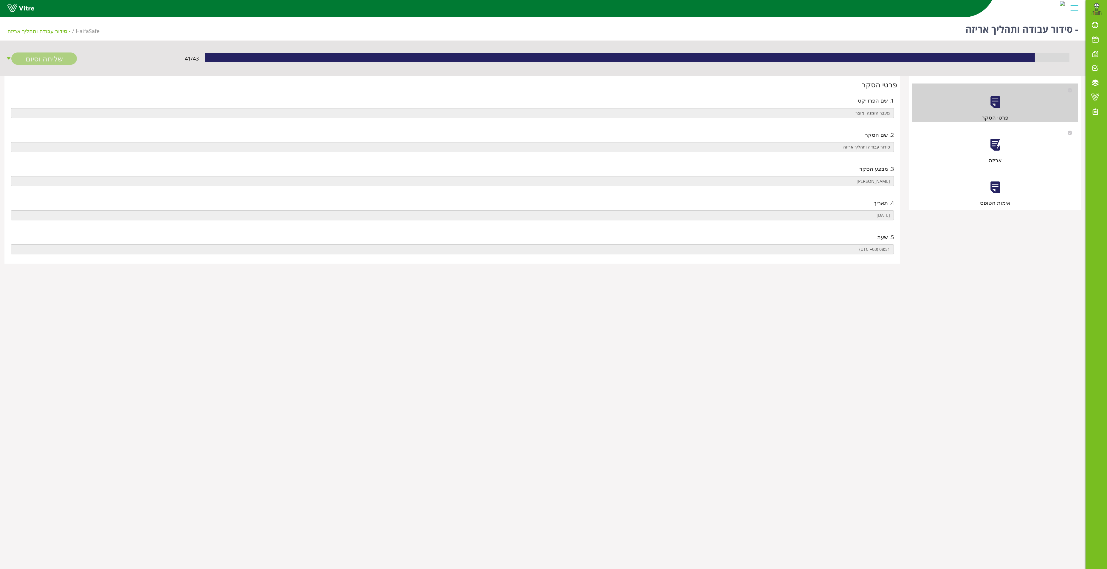
click at [991, 140] on div at bounding box center [994, 144] width 13 height 13
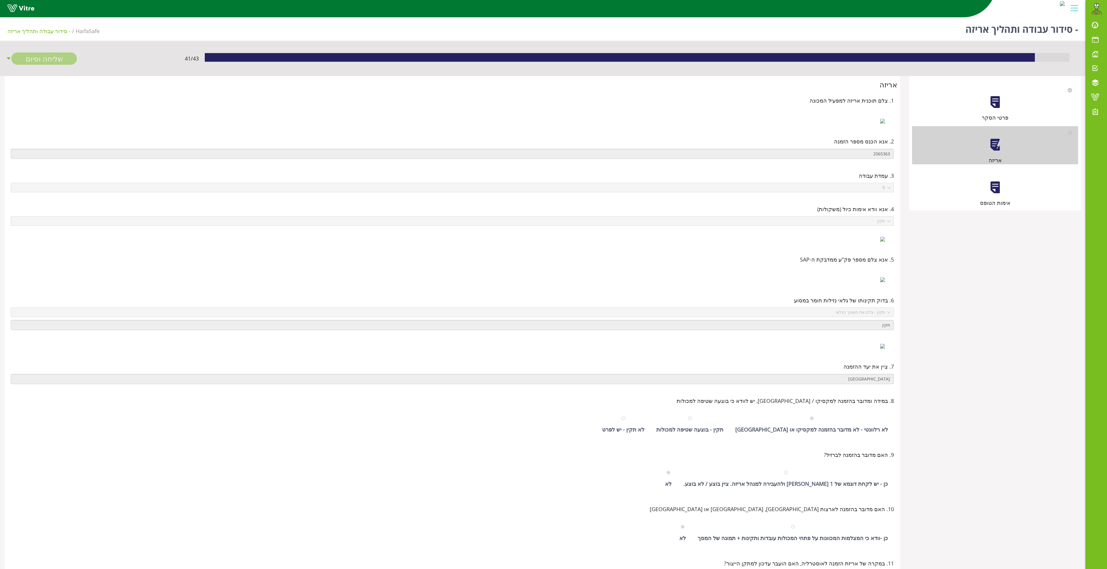
drag, startPoint x: 999, startPoint y: 192, endPoint x: 982, endPoint y: 197, distance: 17.5
click at [997, 192] on div at bounding box center [994, 187] width 13 height 13
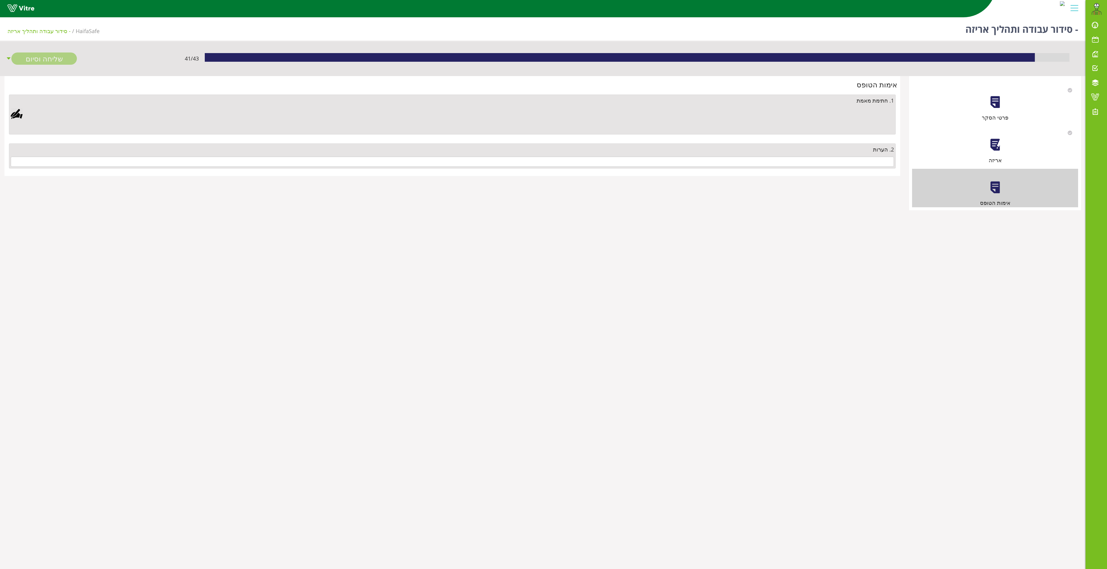
click at [790, 157] on div "2. הערות" at bounding box center [452, 155] width 887 height 25
click at [792, 163] on input "text" at bounding box center [452, 161] width 883 height 10
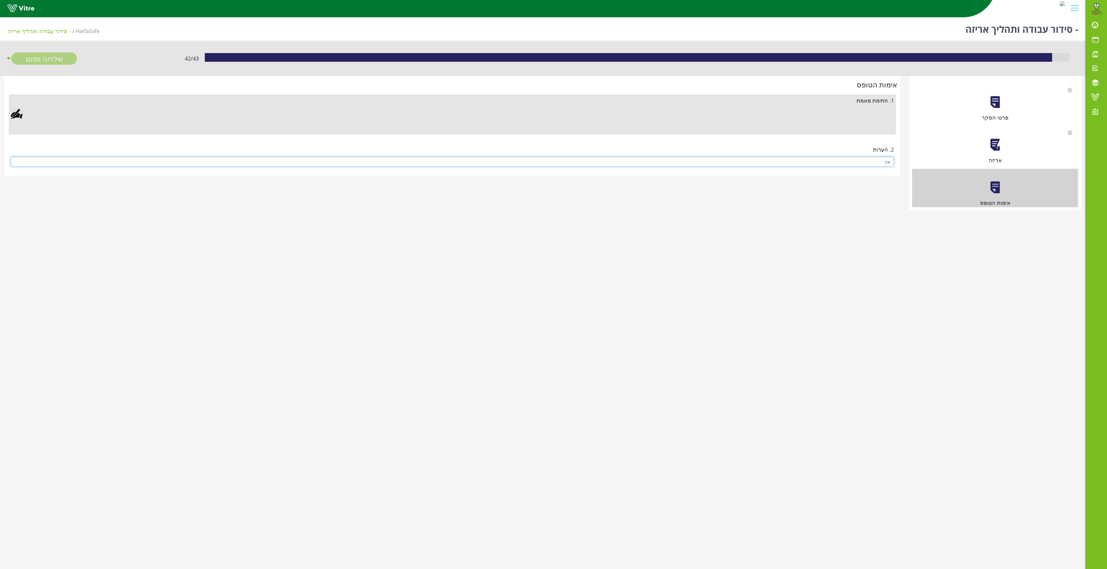
type input "אין"
click at [18, 119] on div at bounding box center [17, 114] width 12 height 12
click at [320, 267] on link "Save" at bounding box center [317, 267] width 17 height 10
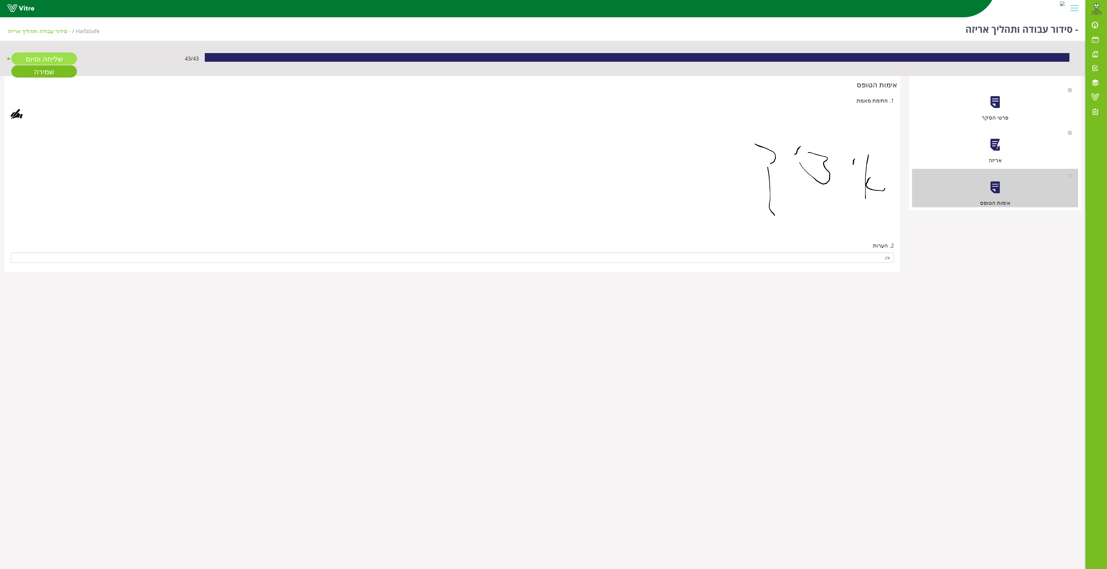
click at [53, 56] on link "שליחה וסיום" at bounding box center [44, 58] width 66 height 12
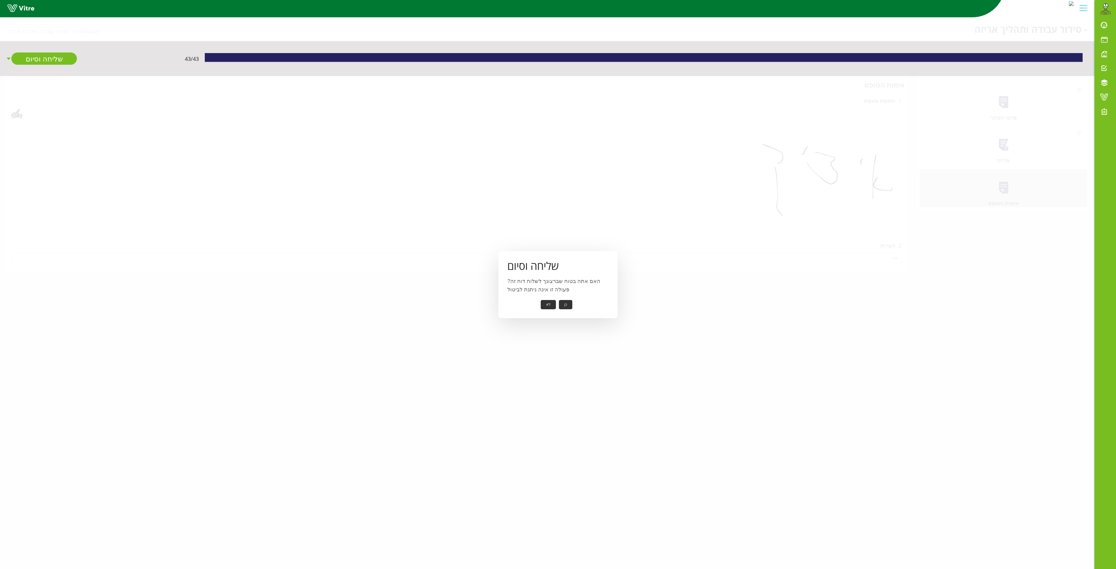
click at [566, 301] on button "כן" at bounding box center [565, 304] width 13 height 9
drag, startPoint x: 552, startPoint y: 293, endPoint x: 554, endPoint y: 297, distance: 5.3
click at [552, 294] on div "שליחה וסיום הדוח נשלח בהצלחה אישור" at bounding box center [557, 284] width 119 height 59
drag, startPoint x: 557, startPoint y: 302, endPoint x: 558, endPoint y: 299, distance: 3.2
click at [557, 302] on button "אישור" at bounding box center [557, 300] width 20 height 9
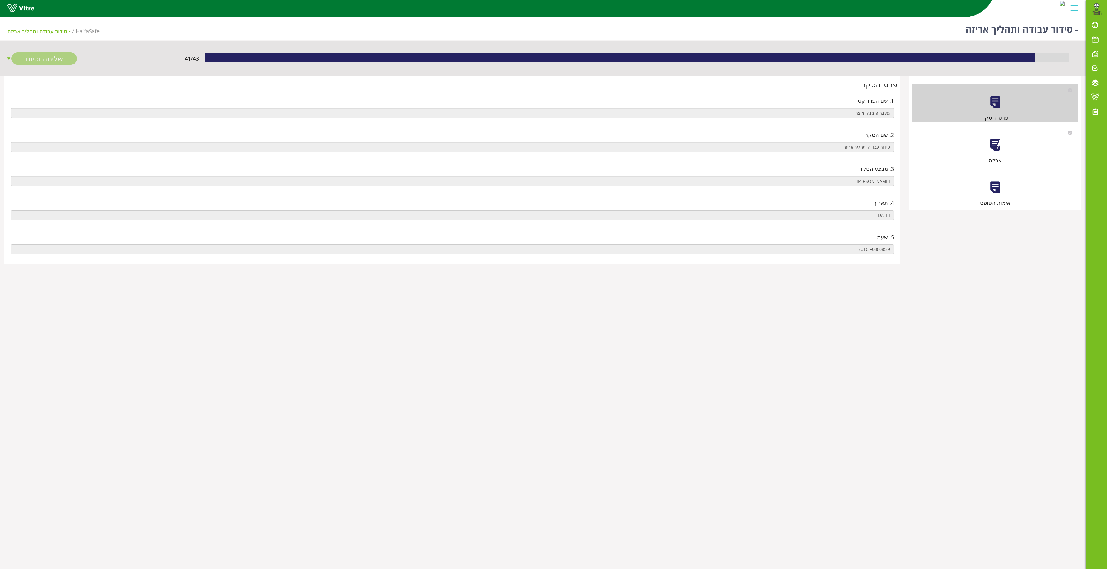
click at [988, 139] on div "אריזה" at bounding box center [995, 145] width 166 height 38
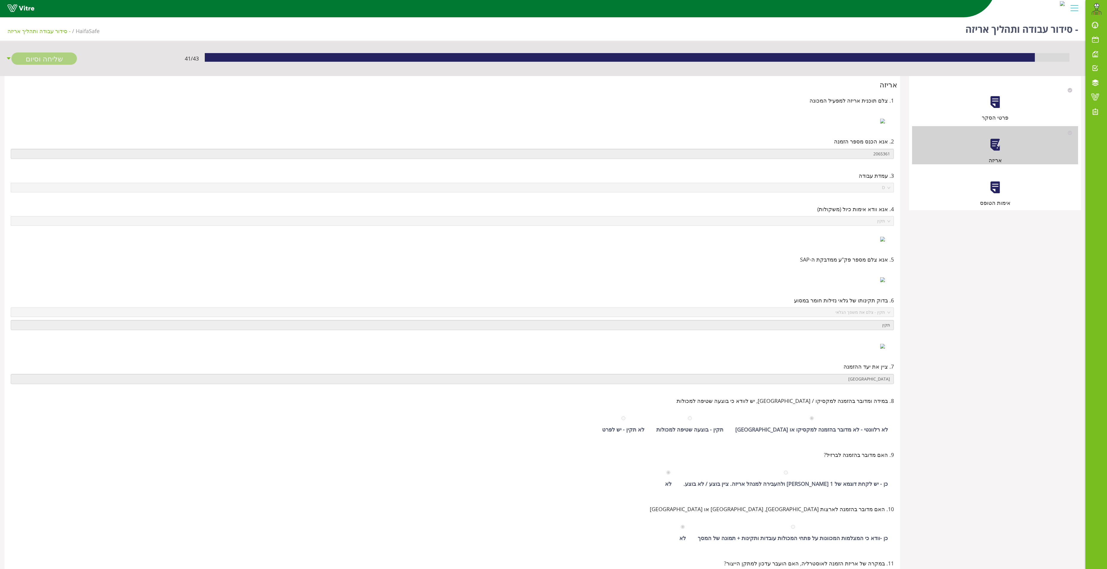
click at [994, 186] on div at bounding box center [994, 187] width 13 height 13
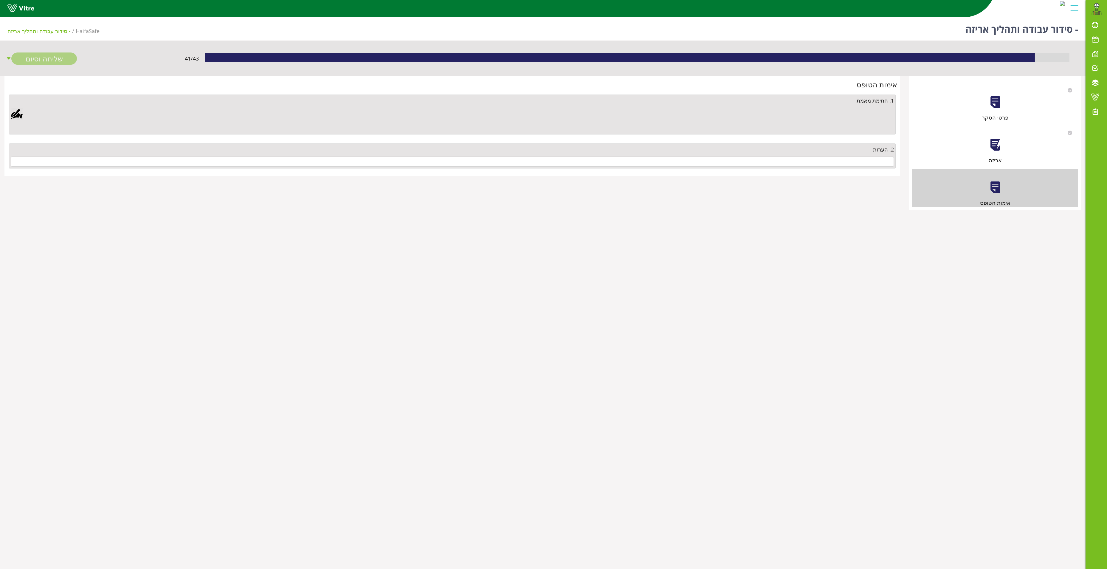
click at [794, 157] on div "2. הערות" at bounding box center [452, 155] width 887 height 25
click at [795, 162] on input "text" at bounding box center [452, 161] width 883 height 10
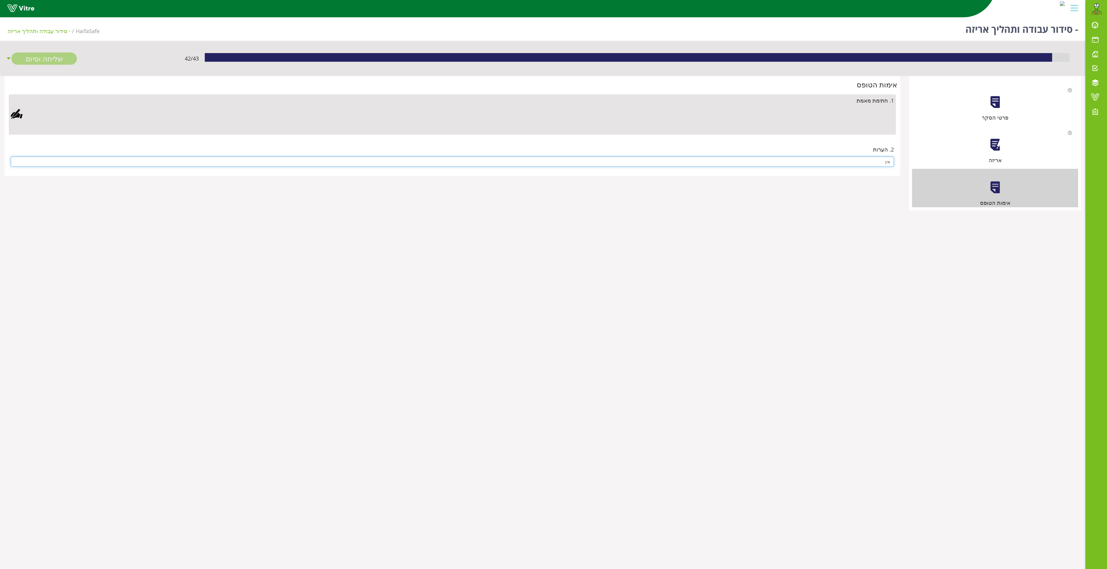
type input "אין"
drag, startPoint x: 19, startPoint y: 113, endPoint x: 25, endPoint y: 116, distance: 7.0
click at [20, 113] on div at bounding box center [17, 114] width 12 height 12
click at [318, 264] on link "Save" at bounding box center [317, 267] width 17 height 10
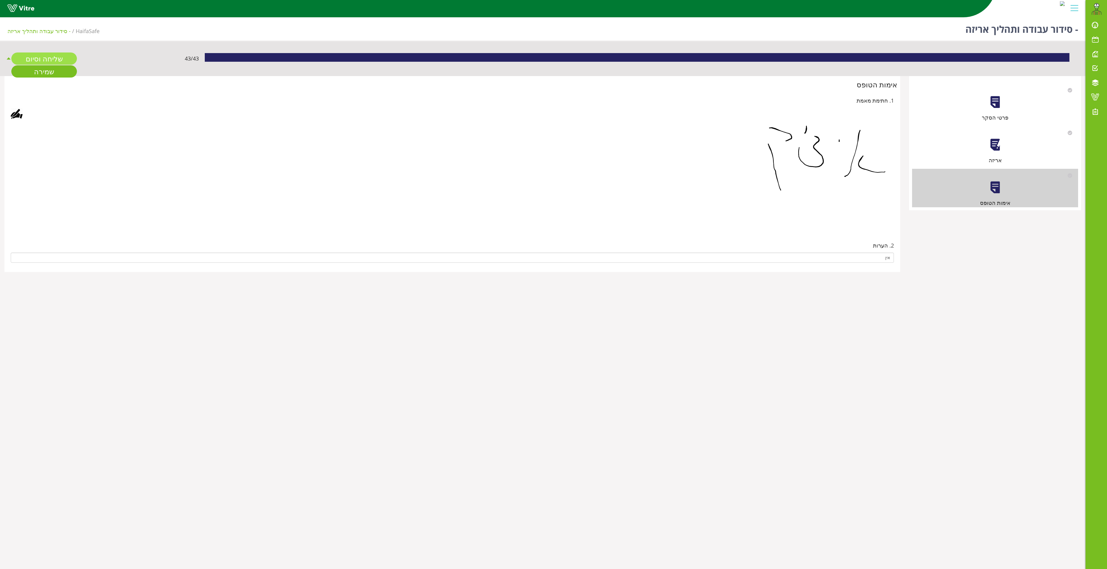
click at [54, 57] on link "שליחה וסיום" at bounding box center [44, 58] width 66 height 12
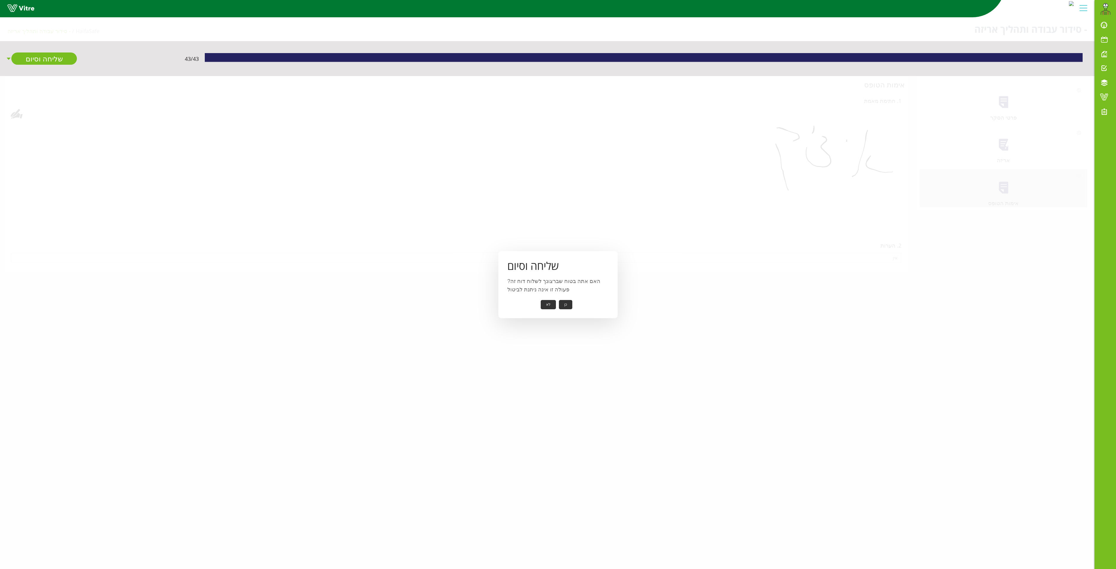
click at [564, 303] on button "כן" at bounding box center [565, 304] width 13 height 9
click at [554, 297] on button "אישור" at bounding box center [557, 300] width 20 height 9
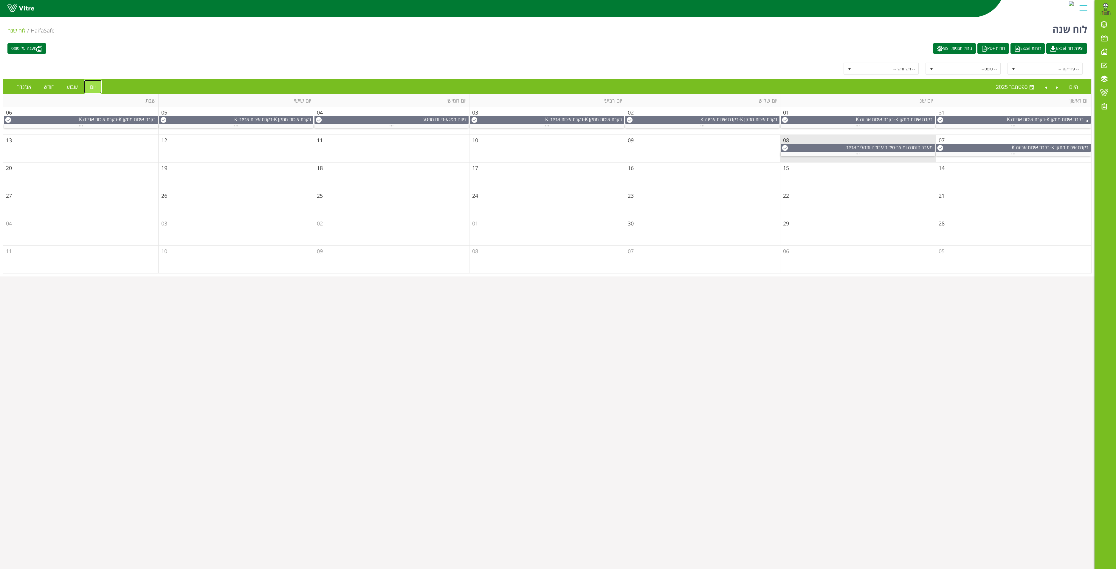
drag, startPoint x: 94, startPoint y: 88, endPoint x: 98, endPoint y: 86, distance: 4.5
click at [95, 87] on link "יום" at bounding box center [93, 87] width 18 height 14
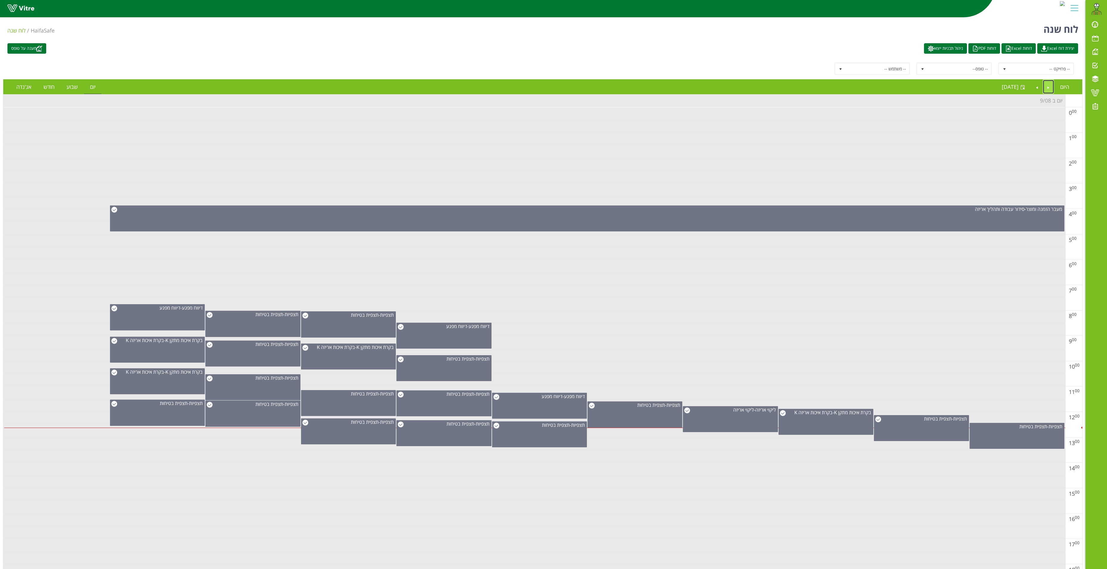
click at [1048, 89] on link "Previous" at bounding box center [1048, 87] width 11 height 14
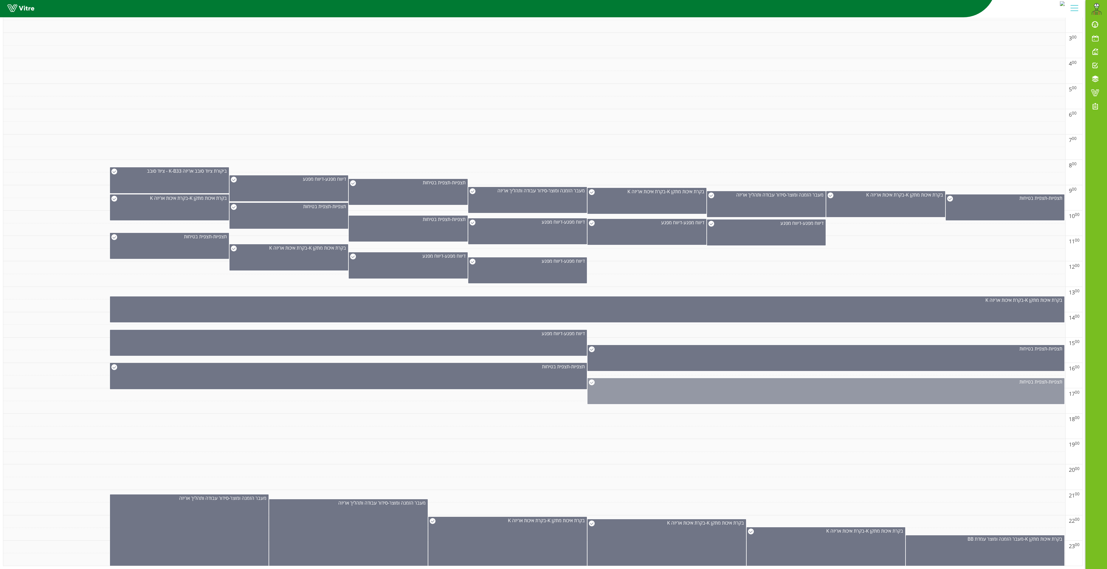
scroll to position [167, 0]
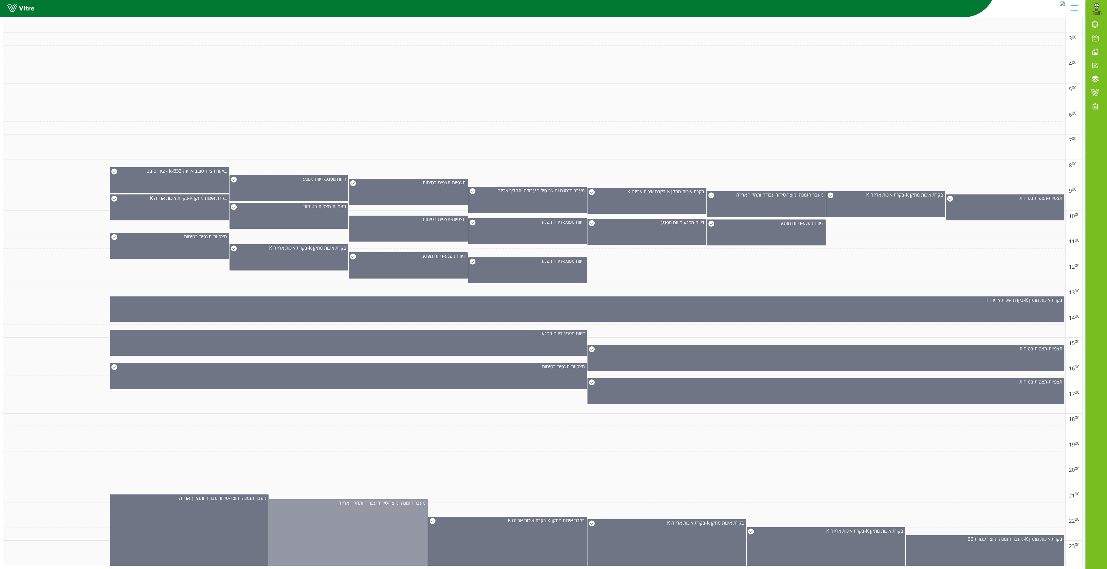
click at [357, 501] on div "מעבר הזמנה ומוצר - סידור עבודה ותהליך אריזה" at bounding box center [348, 539] width 159 height 80
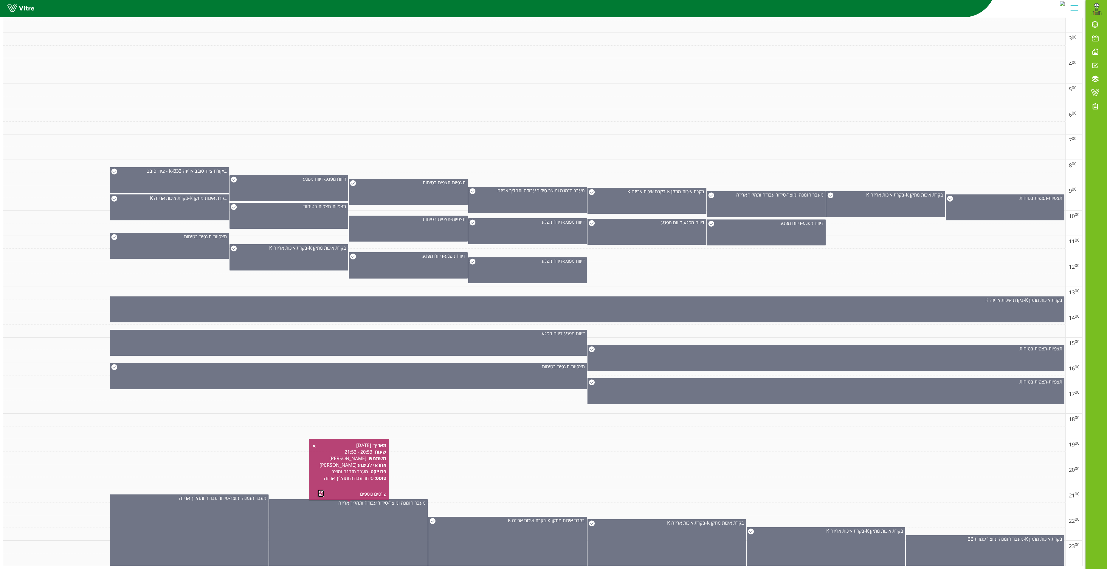
click at [319, 489] on link at bounding box center [321, 492] width 6 height 7
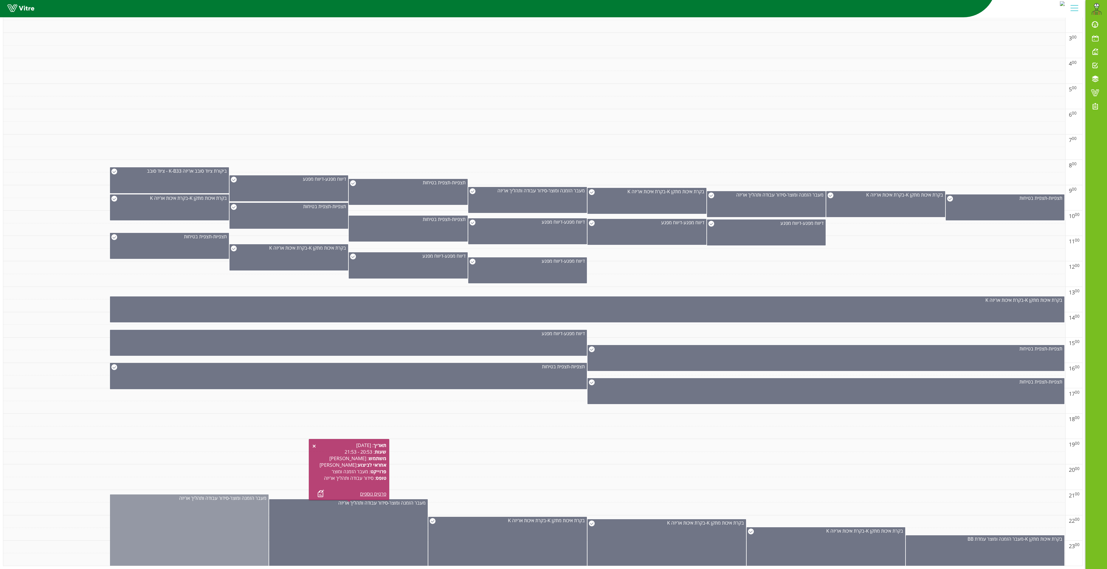
click at [195, 510] on div "מעבר הזמנה ומוצר - סידור עבודה ותהליך אריזה" at bounding box center [189, 536] width 159 height 85
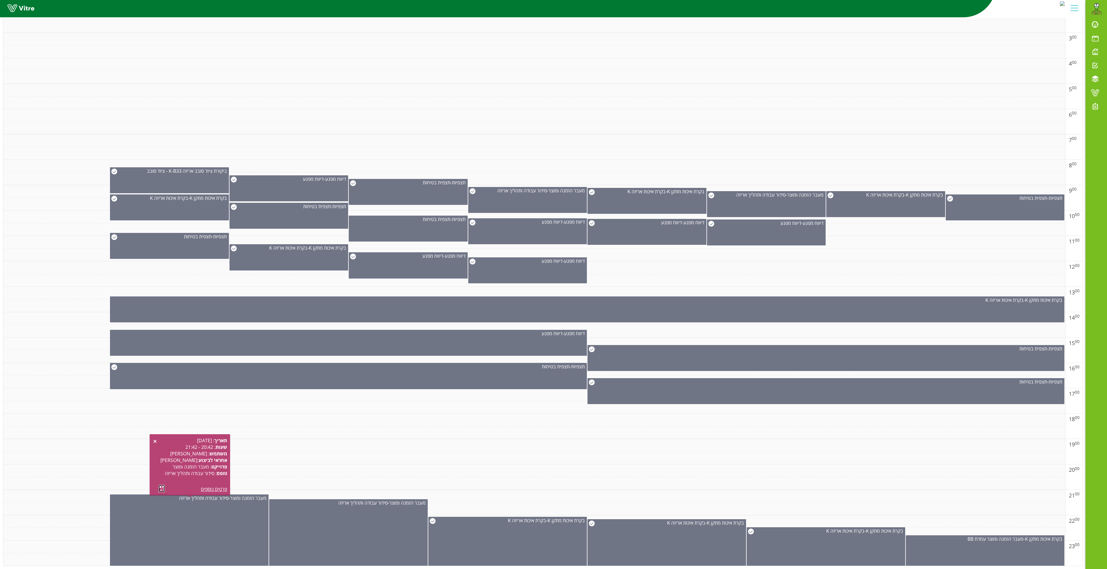
click at [162, 485] on link at bounding box center [162, 488] width 6 height 7
click at [992, 536] on div "בקרת איכות מתקן K - מעבר הזמנה ומוצר עמדת BB" at bounding box center [985, 557] width 159 height 44
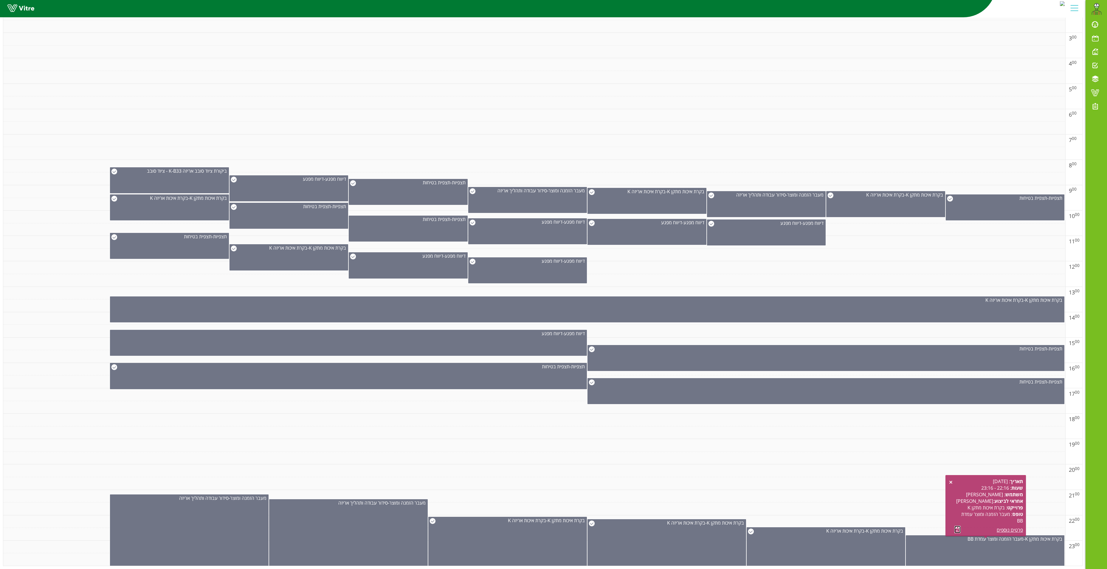
click at [956, 525] on link at bounding box center [957, 528] width 6 height 7
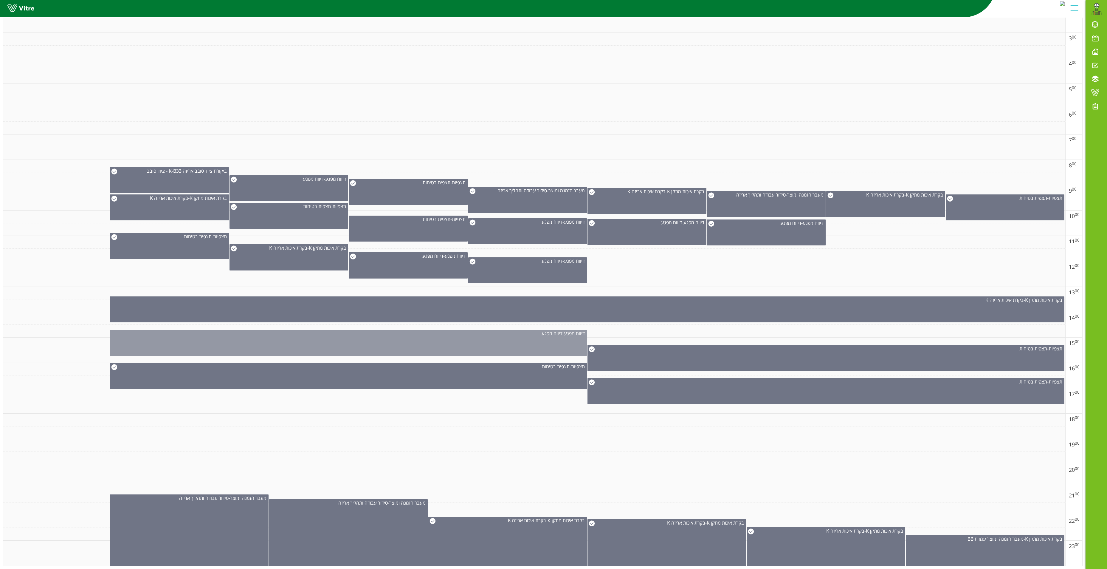
click at [522, 330] on div "דיווח מפגע - דיווח מפגע" at bounding box center [348, 343] width 477 height 26
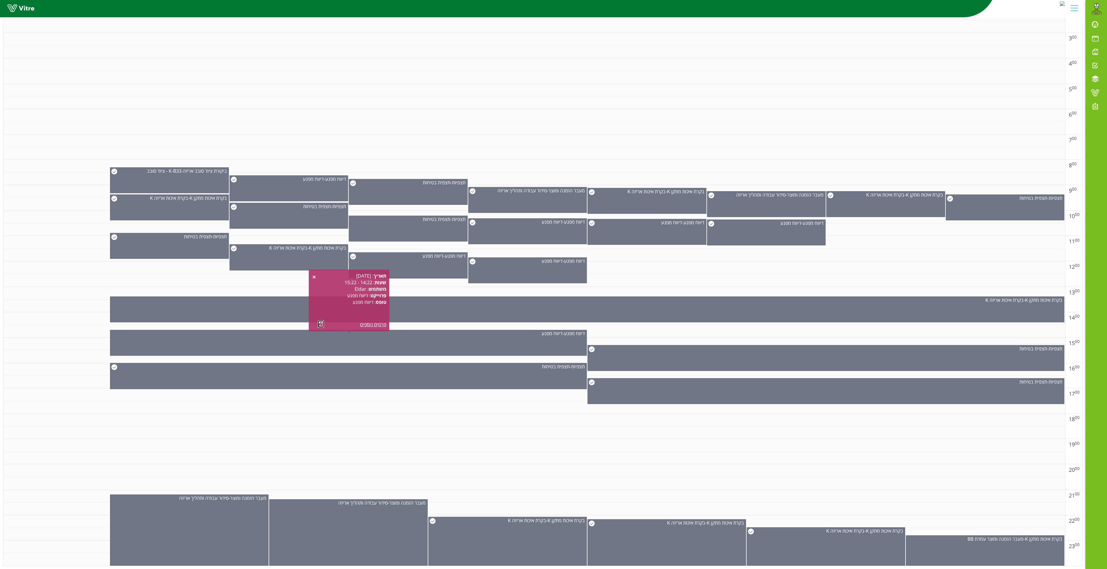
click at [318, 320] on link at bounding box center [321, 323] width 6 height 7
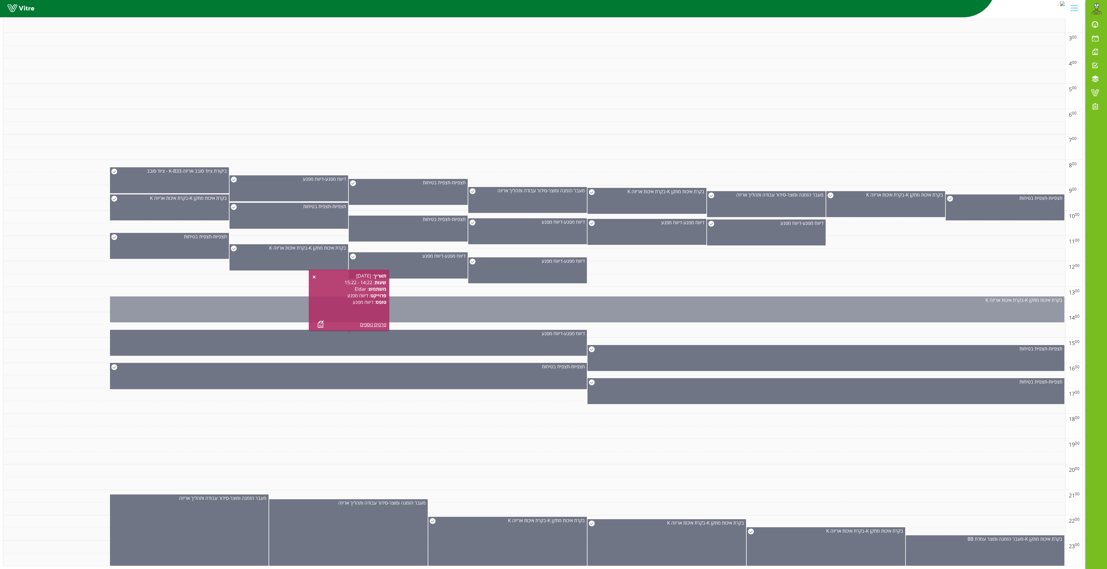
click at [725, 299] on div "בקרת איכות מתקן K - בקרת איכות אריזה K" at bounding box center [587, 309] width 954 height 26
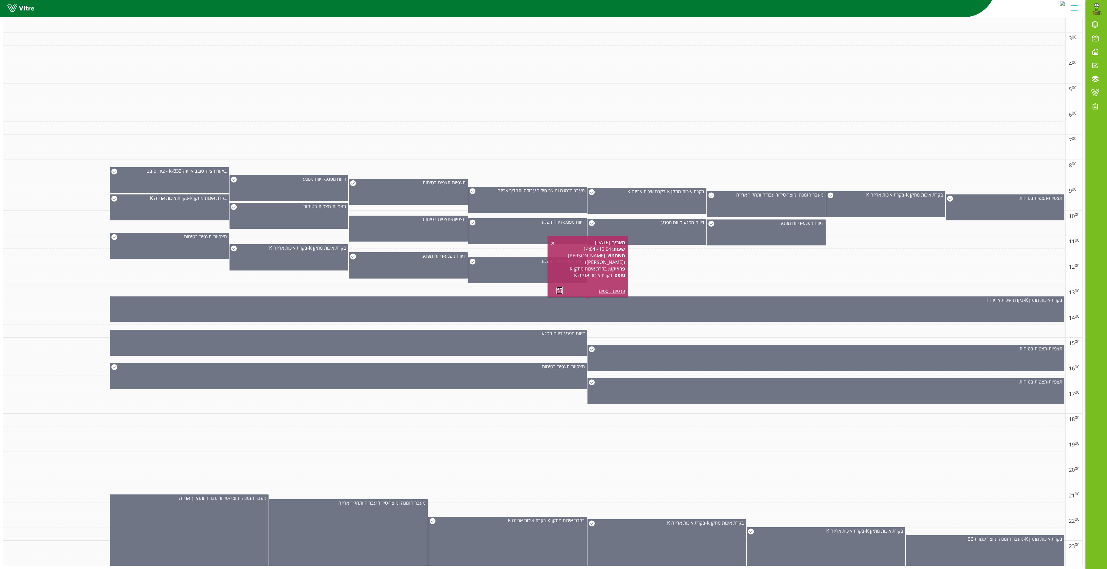
click at [556, 287] on link at bounding box center [559, 290] width 6 height 7
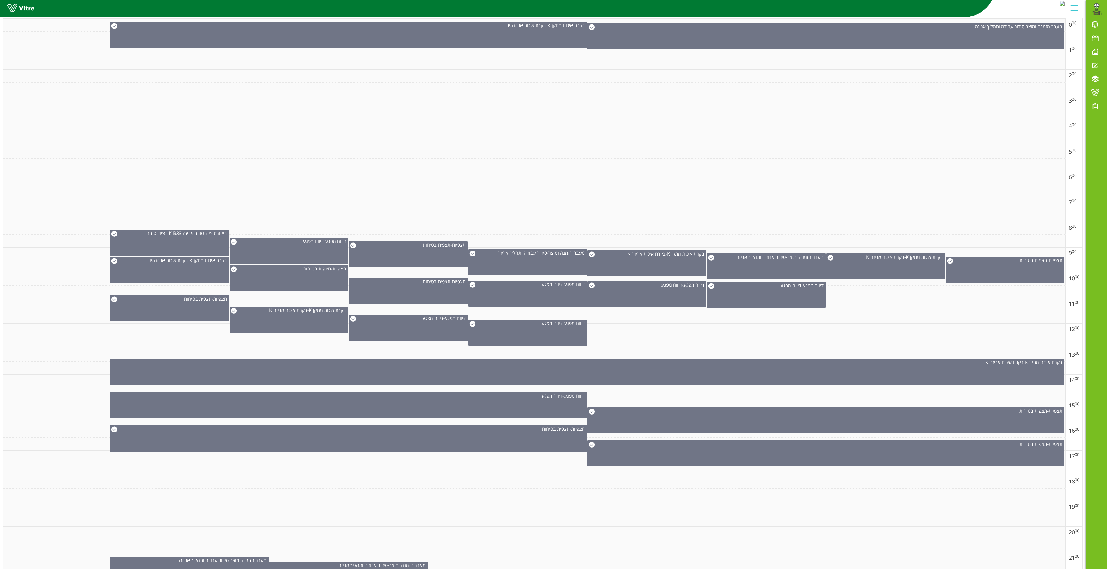
scroll to position [0, 0]
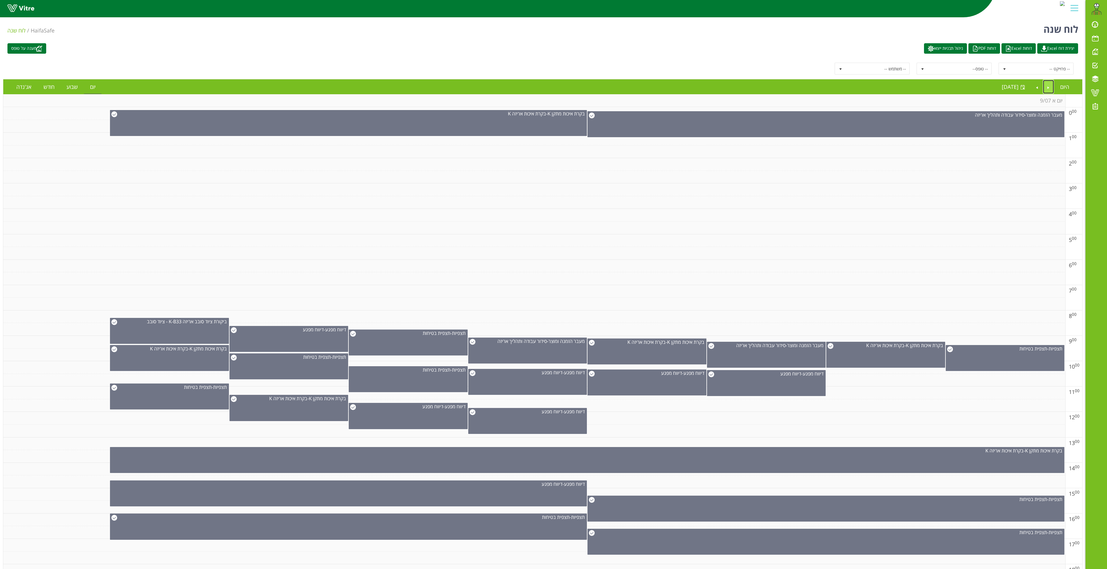
click at [1047, 91] on link "Previous" at bounding box center [1048, 87] width 11 height 14
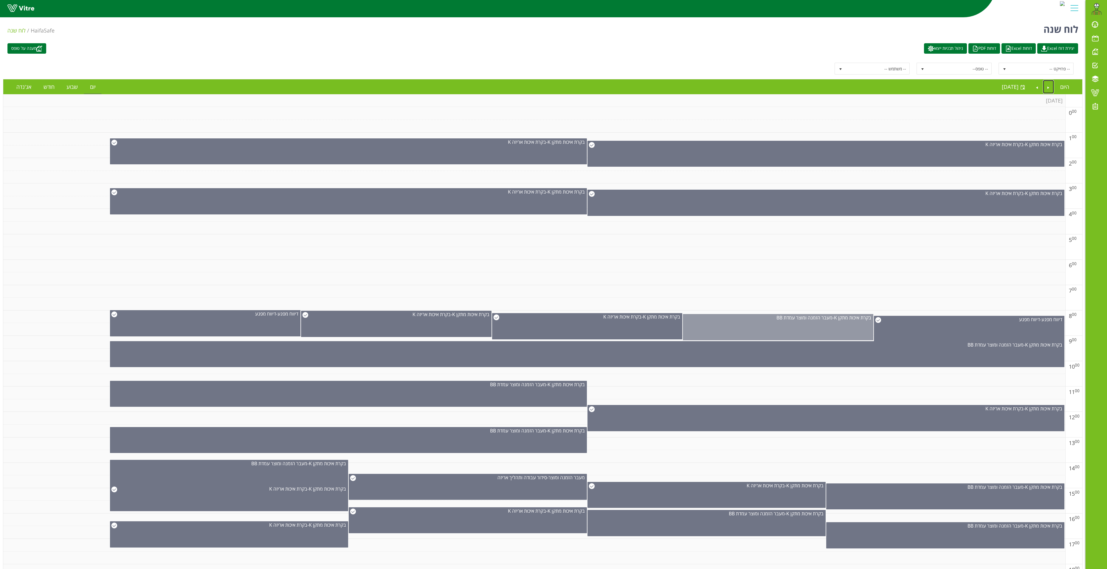
click at [774, 325] on div "בקרת איכות מתקן K - מעבר הזמנה ומוצר עמדת BB" at bounding box center [778, 327] width 190 height 26
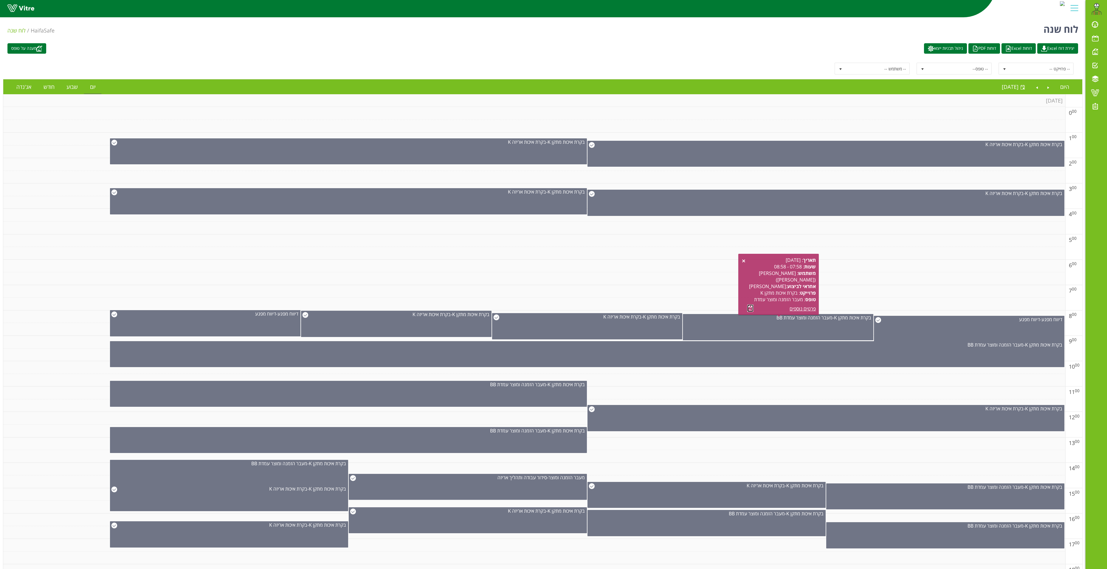
click at [748, 309] on link at bounding box center [750, 307] width 6 height 7
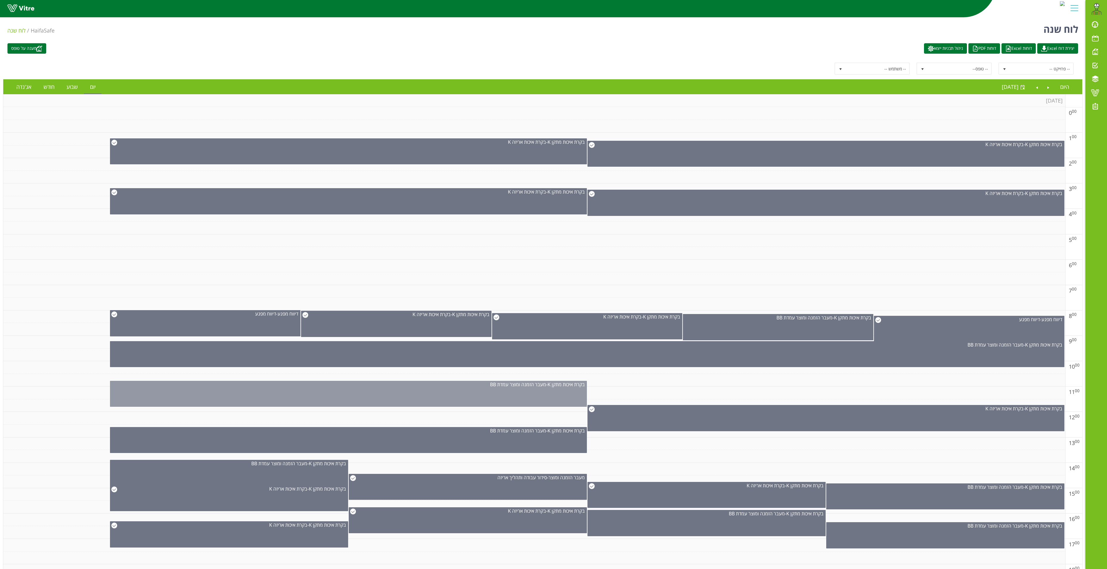
click at [518, 395] on div "בקרת איכות מתקן K - מעבר הזמנה ומוצר עמדת BB" at bounding box center [348, 394] width 477 height 26
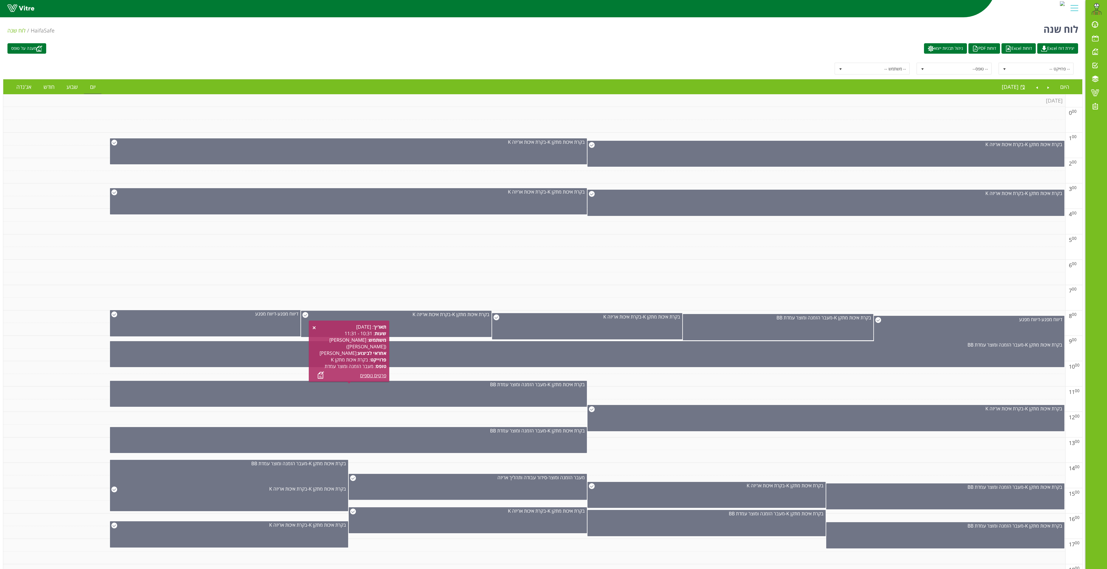
click at [325, 369] on div "תאריך : 06.09.2025 שעות : 10:31 - 11:31 משתמש : אריזה K (איציק) אחראי לביצוע : …" at bounding box center [352, 350] width 69 height 55
click at [319, 374] on link at bounding box center [321, 374] width 6 height 7
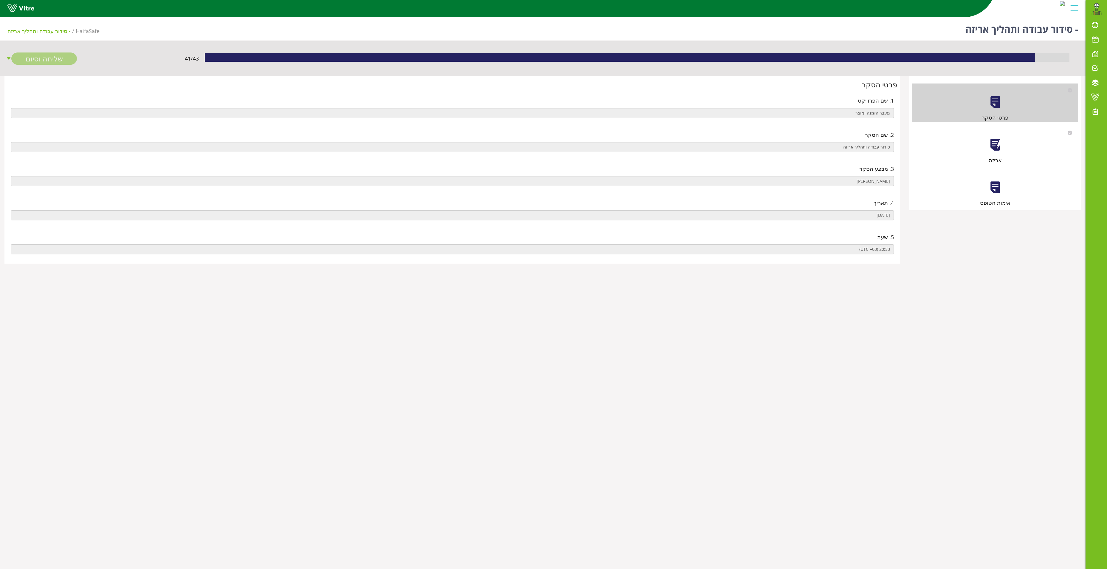
click at [999, 148] on div at bounding box center [994, 144] width 13 height 13
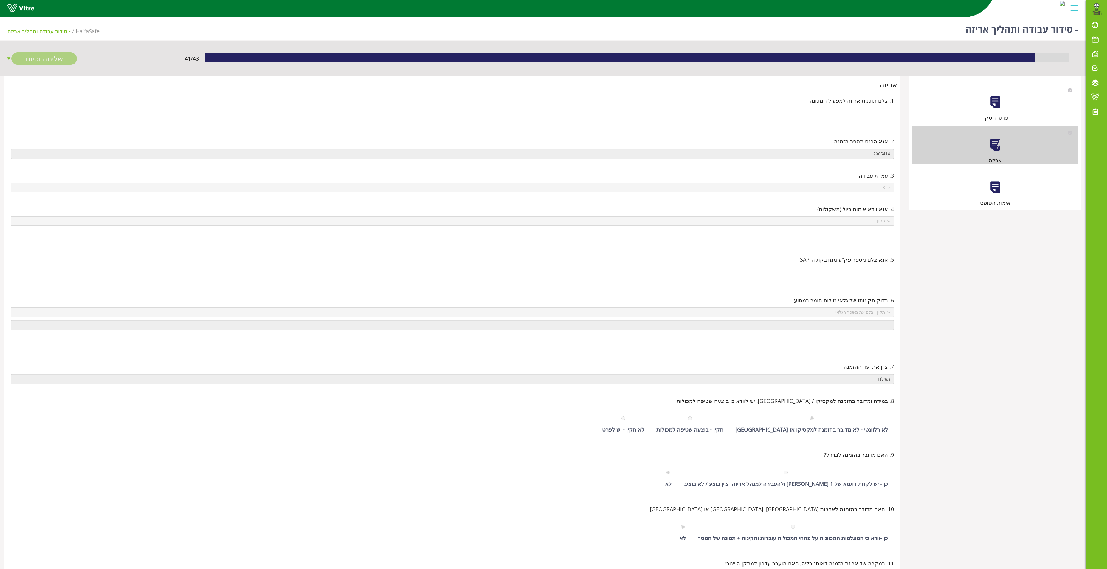
click at [998, 186] on div at bounding box center [994, 187] width 13 height 13
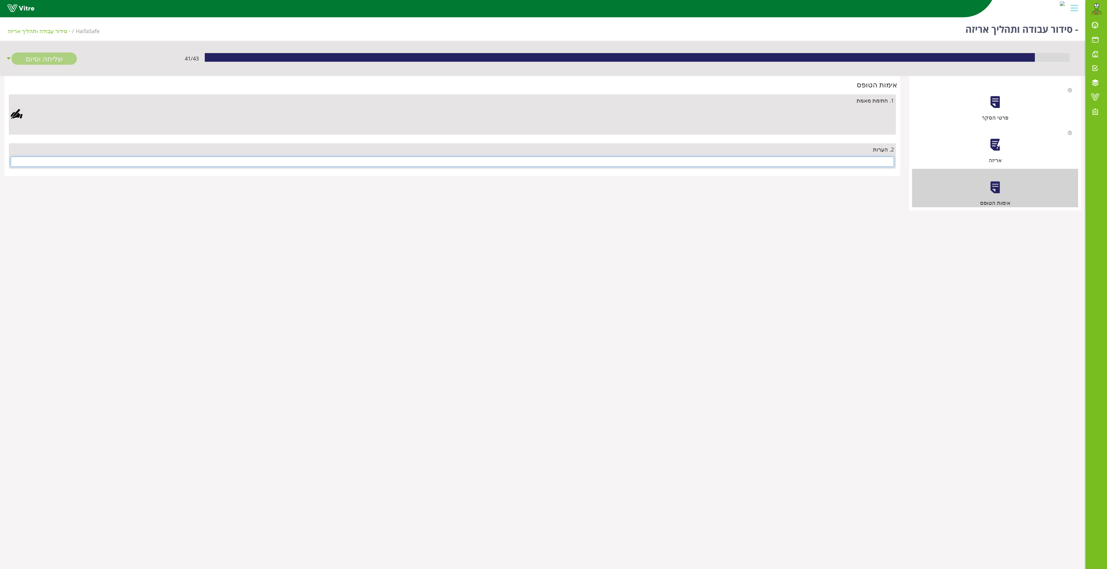
click at [835, 162] on input "text" at bounding box center [452, 161] width 883 height 10
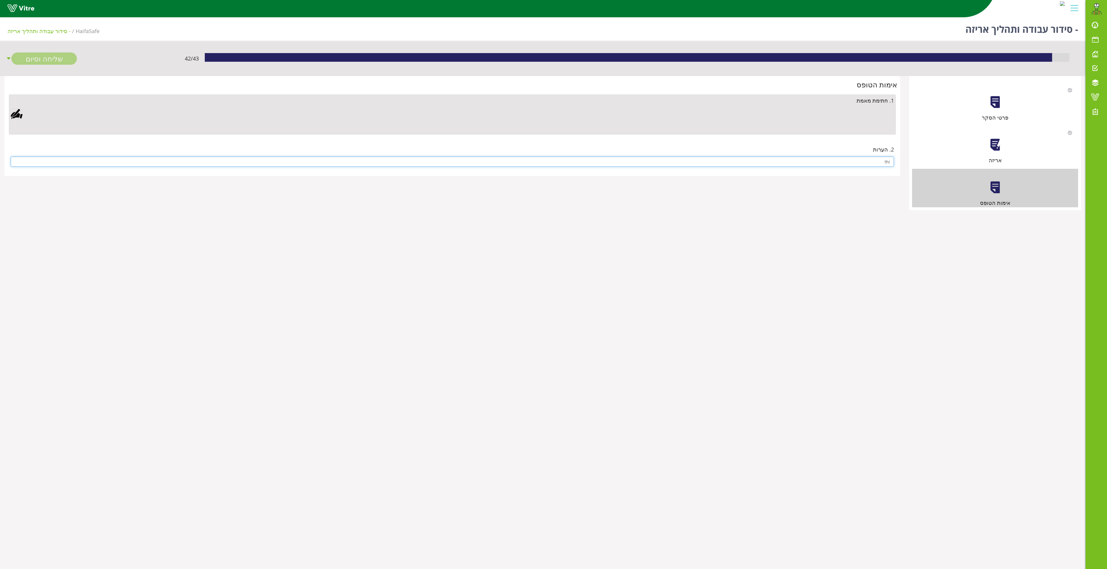
type input "thi"
click at [20, 114] on div at bounding box center [17, 114] width 12 height 12
click at [319, 265] on link "Save" at bounding box center [317, 267] width 17 height 10
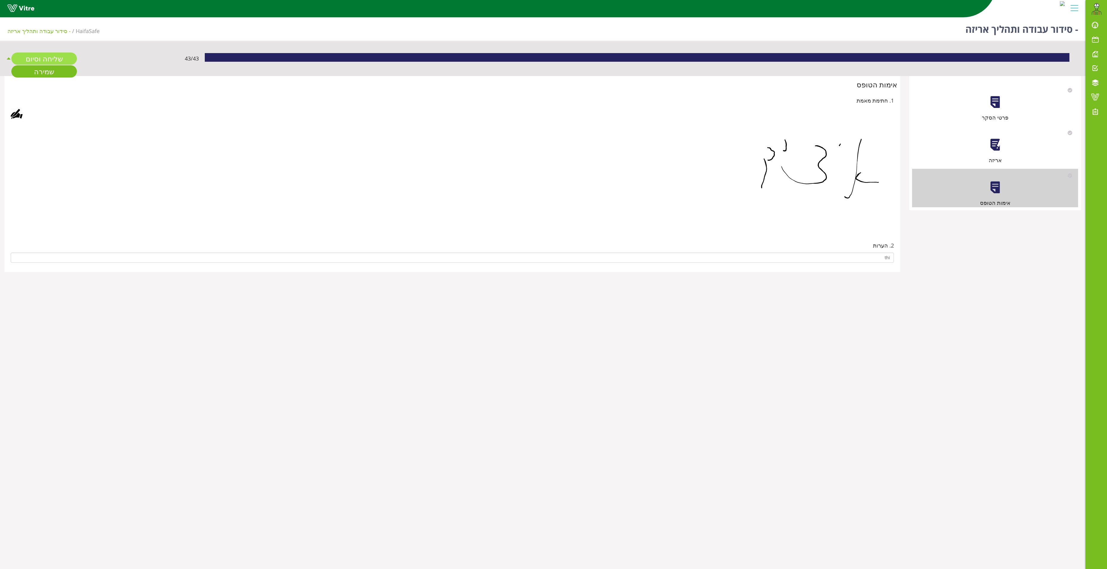
click at [52, 59] on link "שליחה וסיום" at bounding box center [44, 58] width 66 height 12
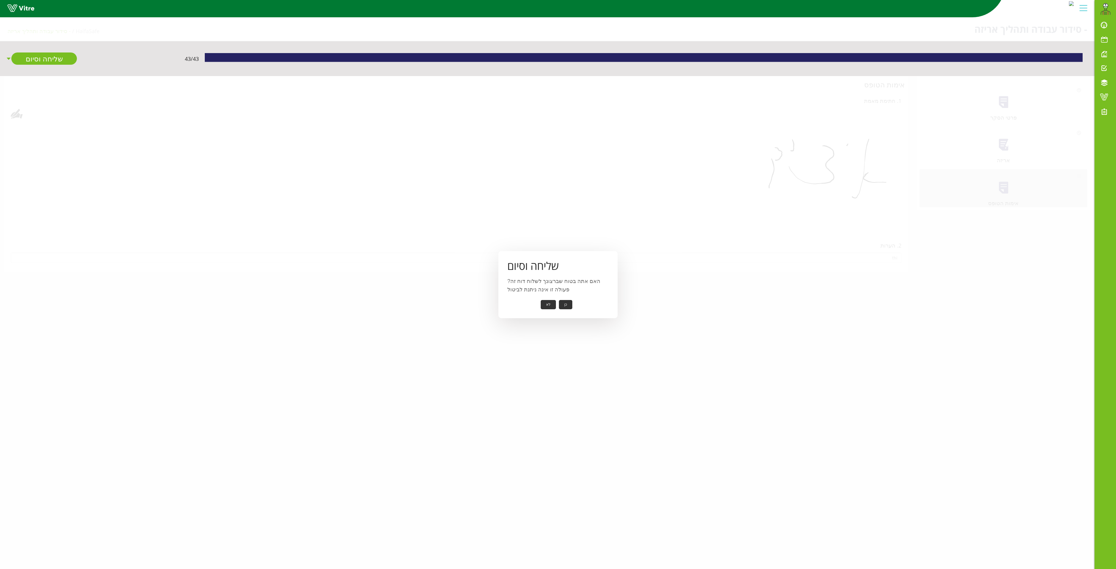
click at [567, 302] on button "כן" at bounding box center [565, 304] width 13 height 9
click at [555, 300] on button "אישור" at bounding box center [557, 300] width 20 height 9
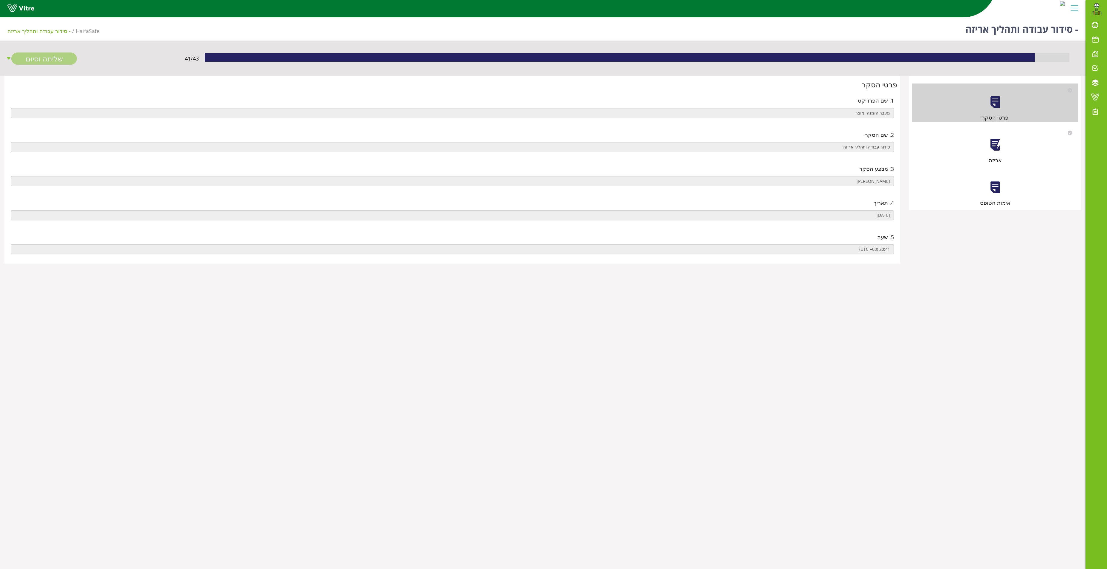
click at [991, 139] on div at bounding box center [994, 144] width 13 height 13
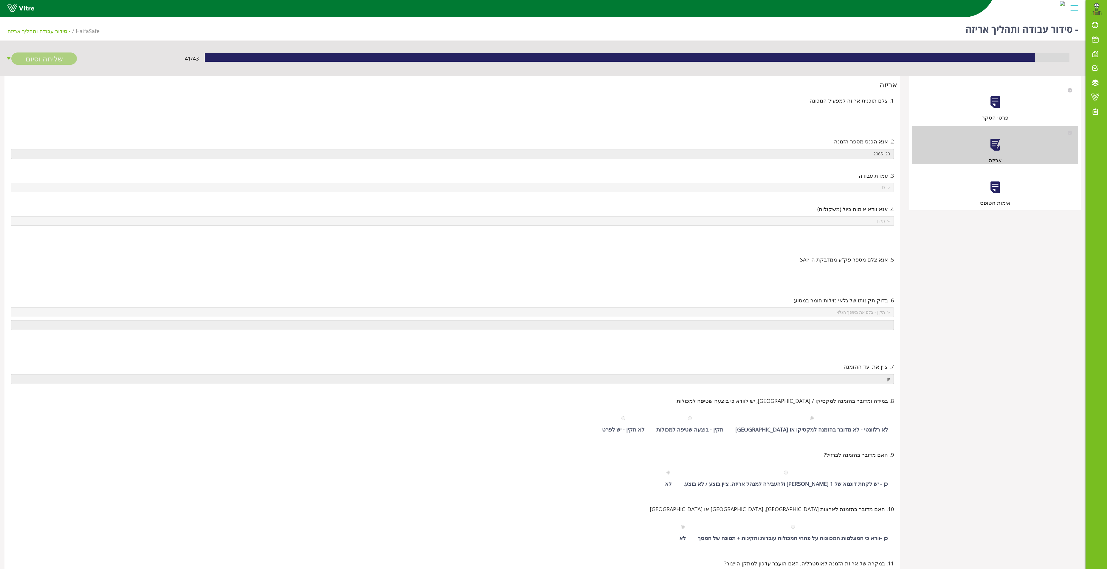
click at [999, 175] on div "אימות הטופס" at bounding box center [995, 188] width 166 height 38
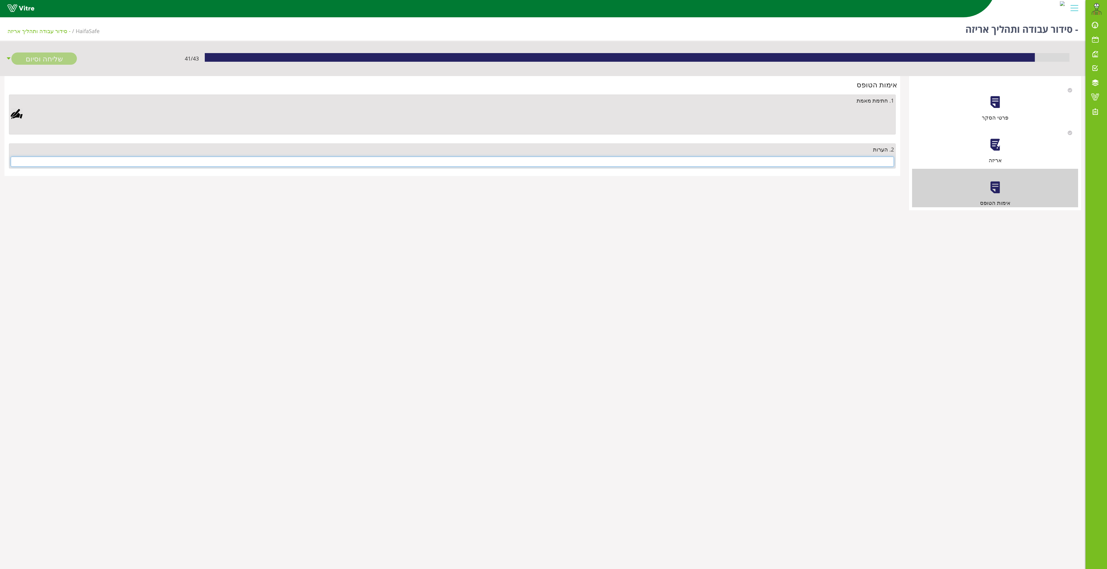
click at [842, 164] on input "text" at bounding box center [452, 161] width 883 height 10
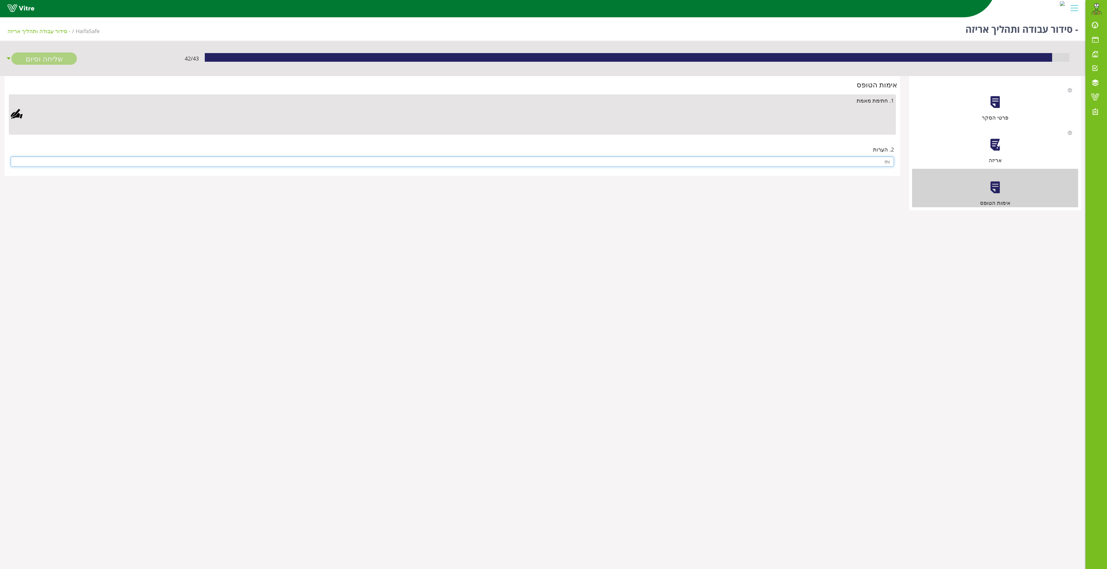
type input "thi"
click at [20, 113] on div at bounding box center [17, 114] width 12 height 12
click at [463, 198] on div "Clear Save Cancel" at bounding box center [374, 216] width 194 height 149
click at [421, 218] on div "Clear Save Cancel" at bounding box center [374, 216] width 194 height 149
click at [322, 264] on link "Save" at bounding box center [317, 267] width 17 height 10
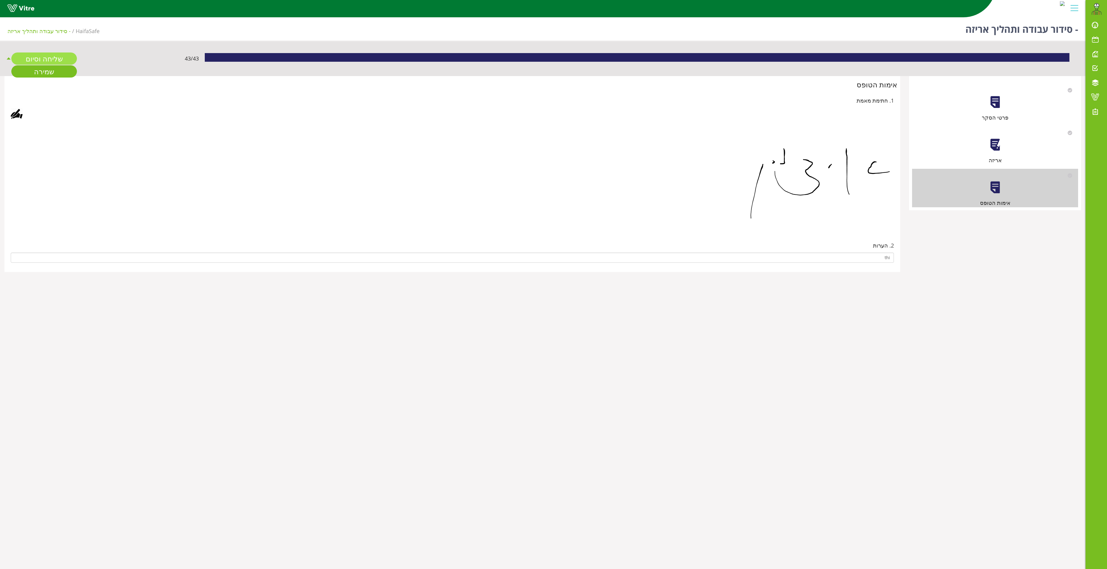
click at [55, 57] on link "שליחה וסיום" at bounding box center [44, 58] width 66 height 12
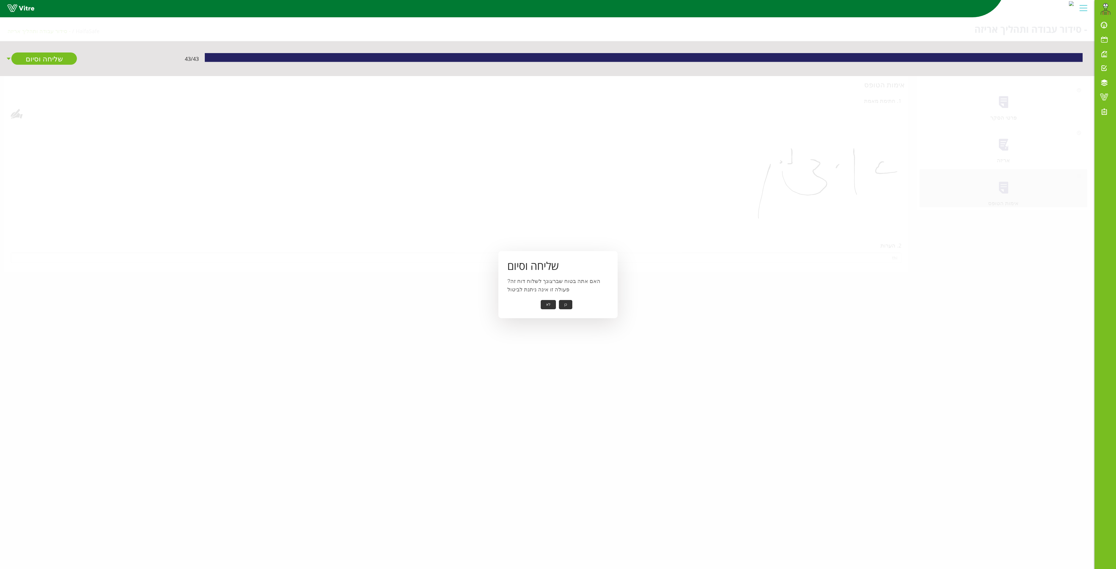
click at [569, 302] on button "כן" at bounding box center [565, 304] width 13 height 9
click at [558, 299] on button "אישור" at bounding box center [557, 300] width 20 height 9
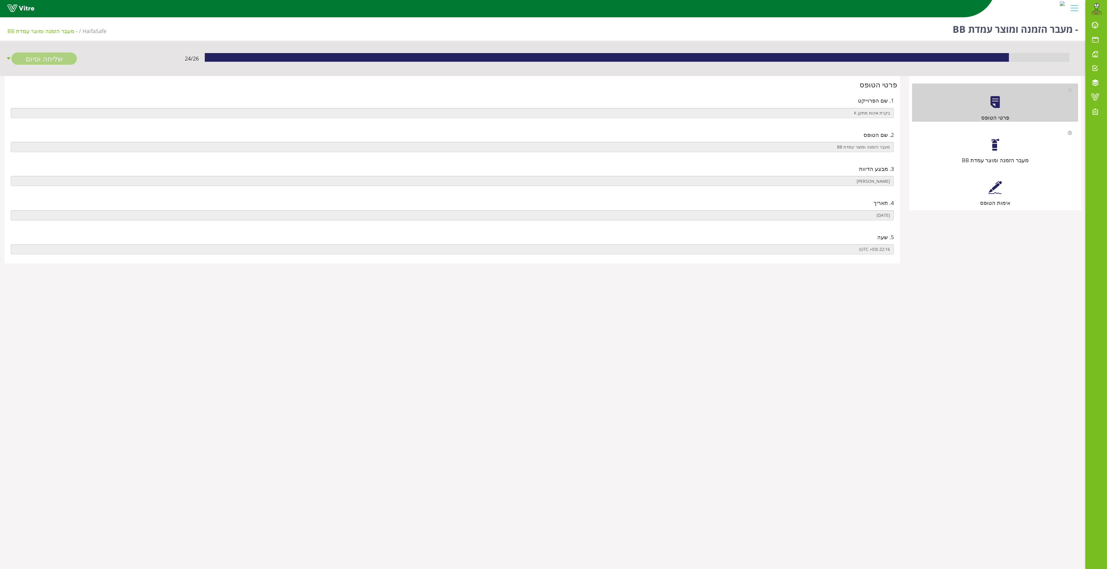
click at [1002, 144] on div "מעבר הזמנה ומוצר עמדת BB" at bounding box center [995, 145] width 166 height 38
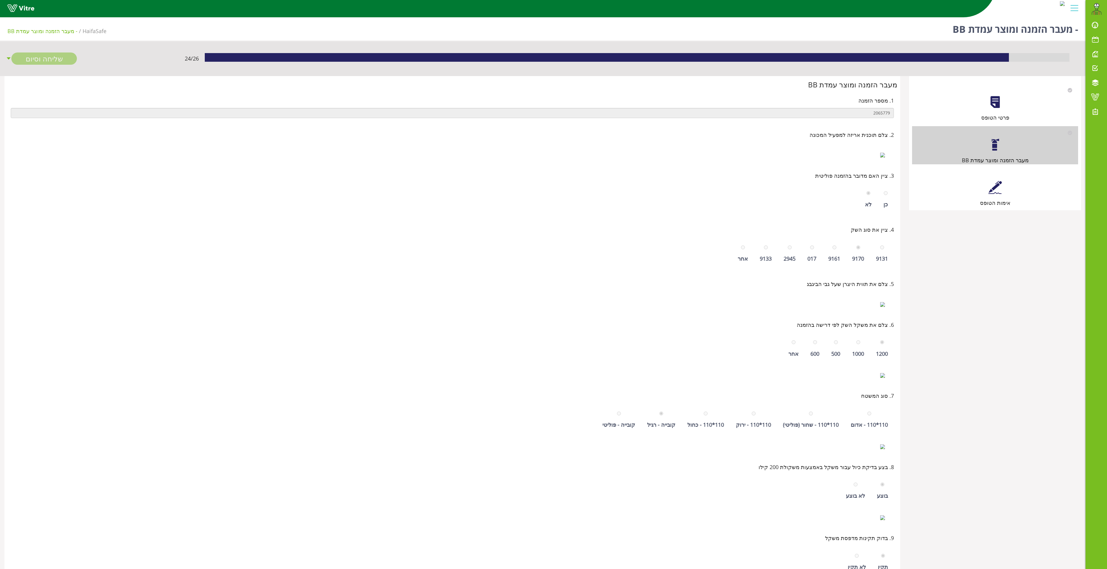
click at [995, 181] on div at bounding box center [994, 187] width 13 height 13
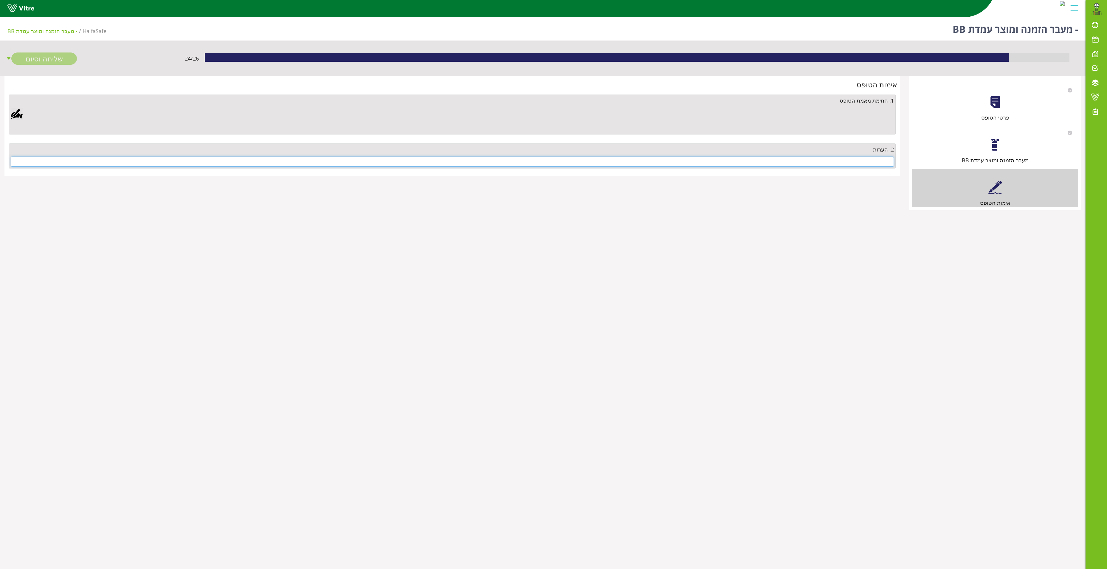
click at [850, 161] on input "text" at bounding box center [452, 161] width 883 height 10
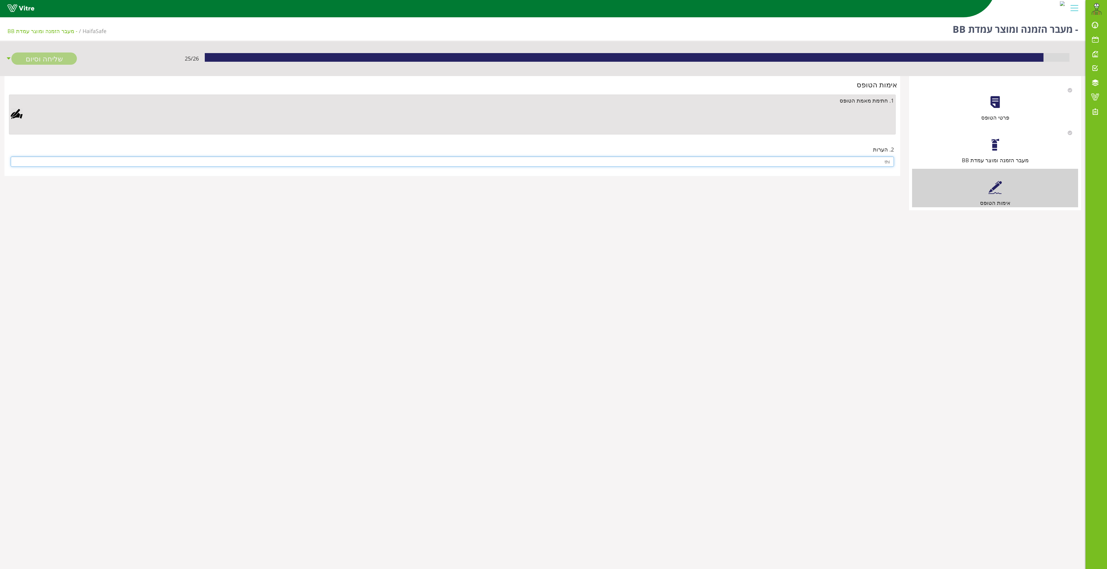
type input "thi"
click at [20, 116] on div at bounding box center [17, 114] width 12 height 12
click at [315, 268] on link "Save" at bounding box center [317, 267] width 17 height 10
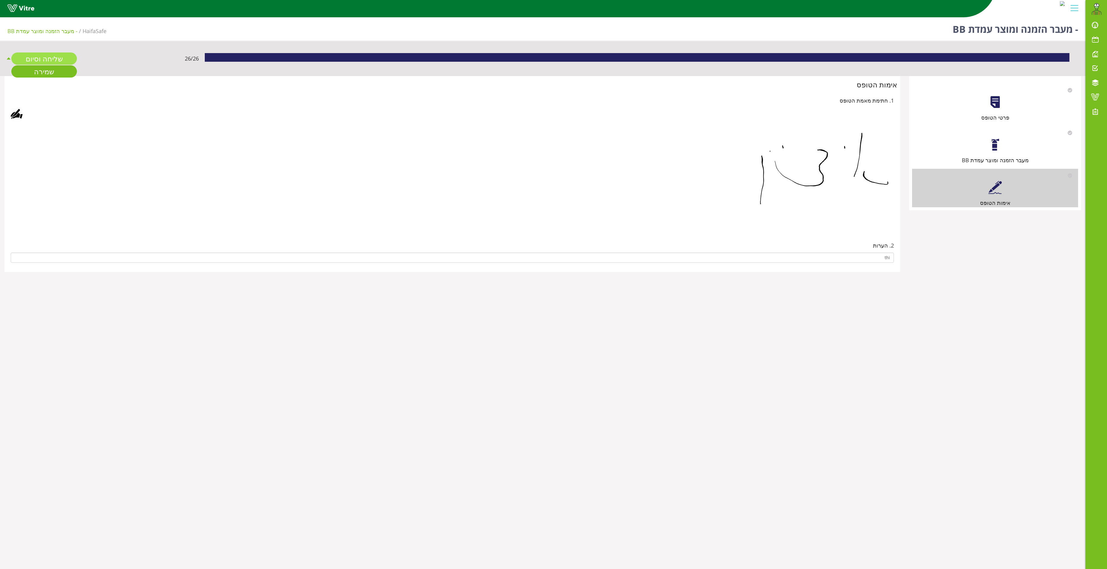
click at [66, 53] on link "שליחה וסיום" at bounding box center [44, 58] width 66 height 12
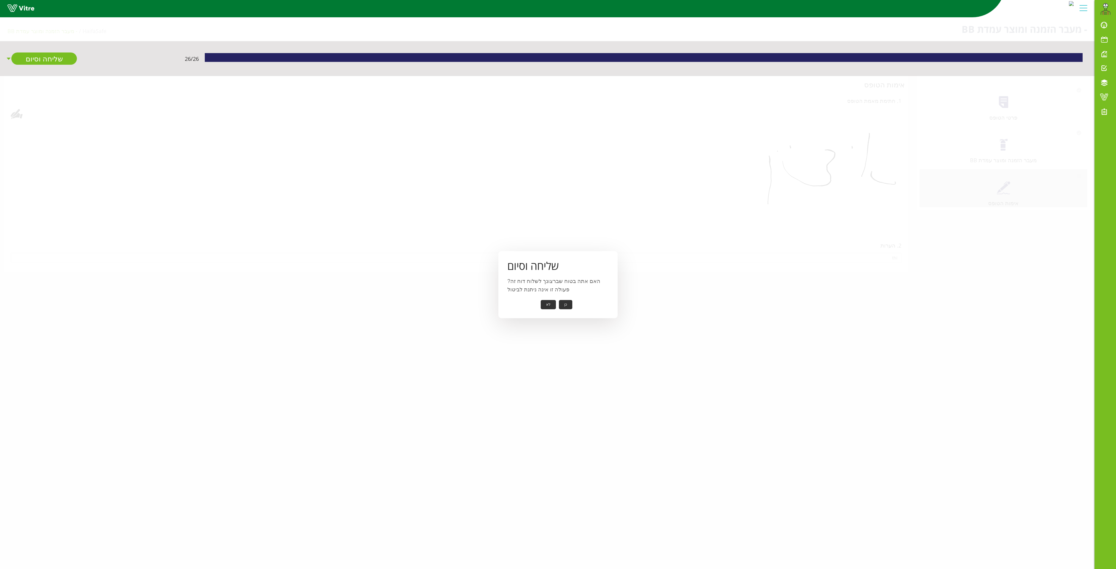
click at [562, 303] on button "כן" at bounding box center [565, 304] width 13 height 9
click at [555, 299] on button "אישור" at bounding box center [557, 300] width 20 height 9
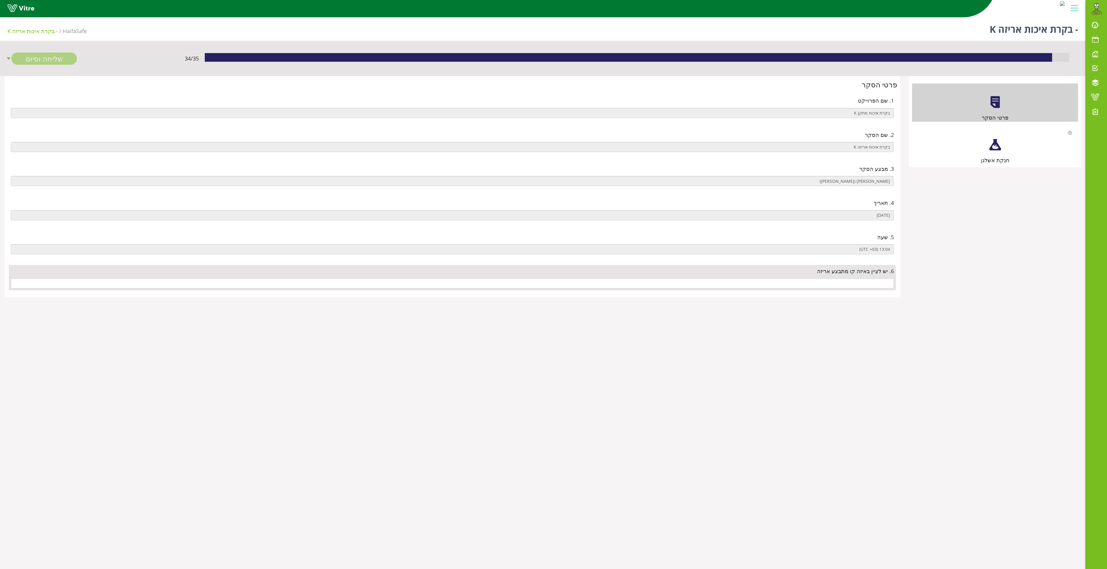
click at [995, 146] on div at bounding box center [994, 144] width 13 height 13
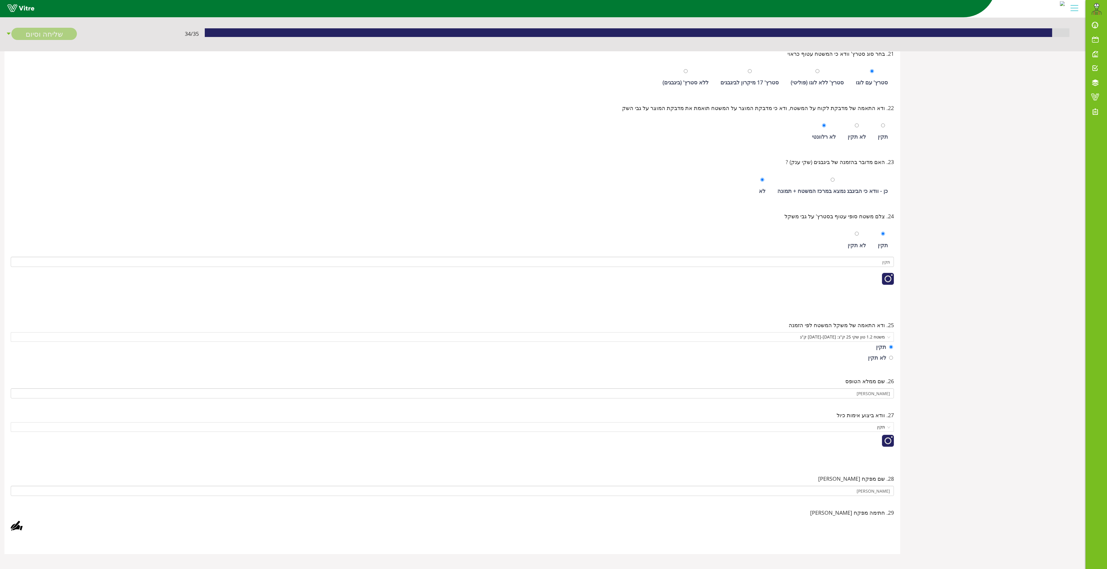
scroll to position [5304, 0]
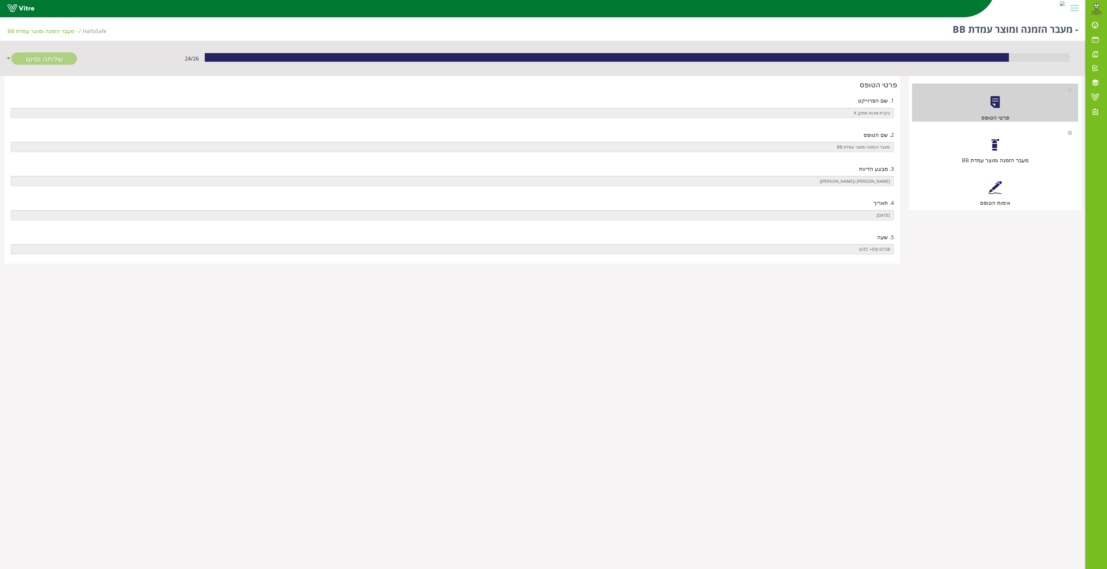
click at [998, 147] on div at bounding box center [994, 144] width 13 height 13
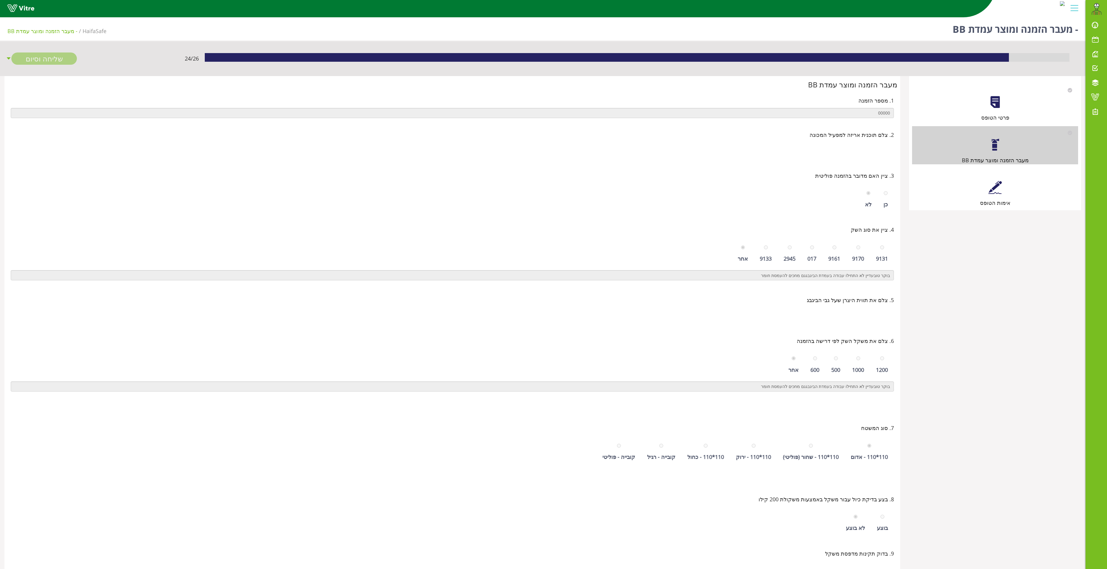
click at [996, 185] on div at bounding box center [994, 187] width 13 height 13
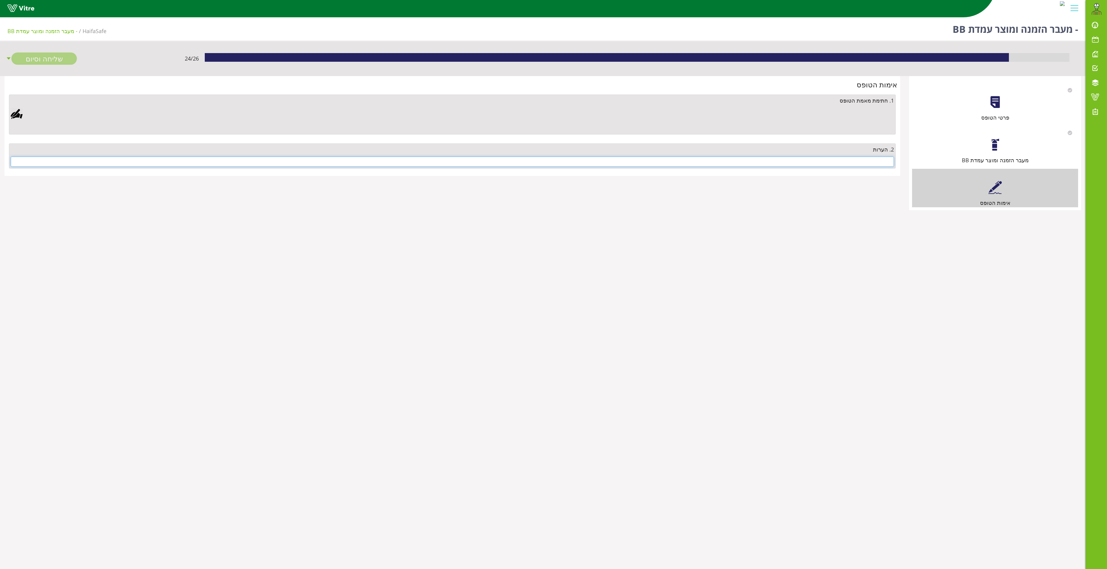
click at [855, 162] on input "text" at bounding box center [452, 161] width 883 height 10
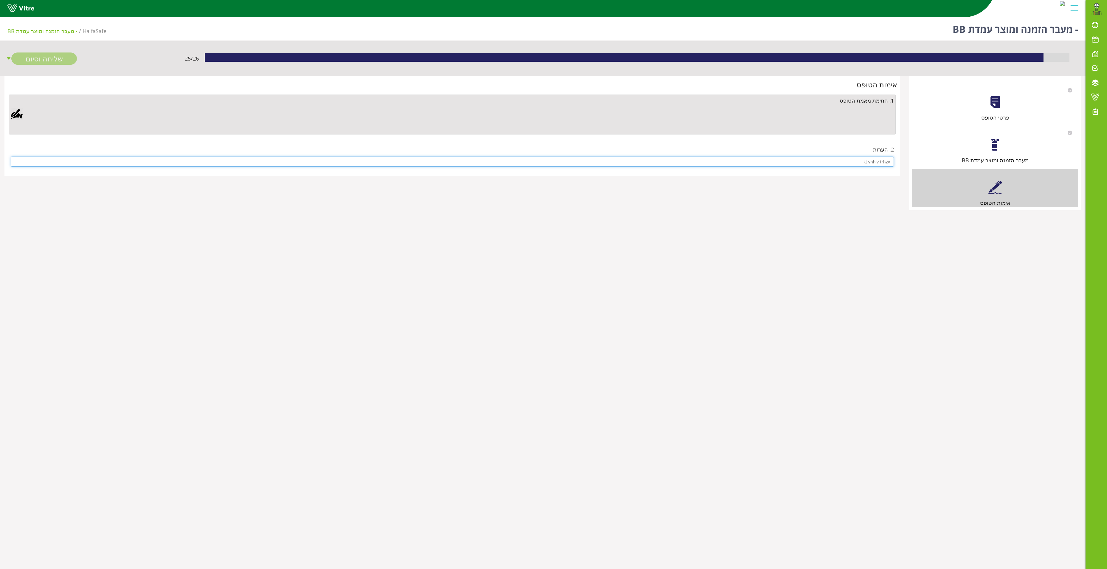
type input "kt vhh,v trhzv"
click at [10, 114] on div "1. חתימת מאמת הטופס" at bounding box center [452, 114] width 887 height 40
click at [17, 117] on div at bounding box center [17, 114] width 12 height 12
click at [464, 204] on div "Clear Save Cancel" at bounding box center [374, 216] width 194 height 149
drag, startPoint x: 309, startPoint y: 265, endPoint x: 312, endPoint y: 266, distance: 3.5
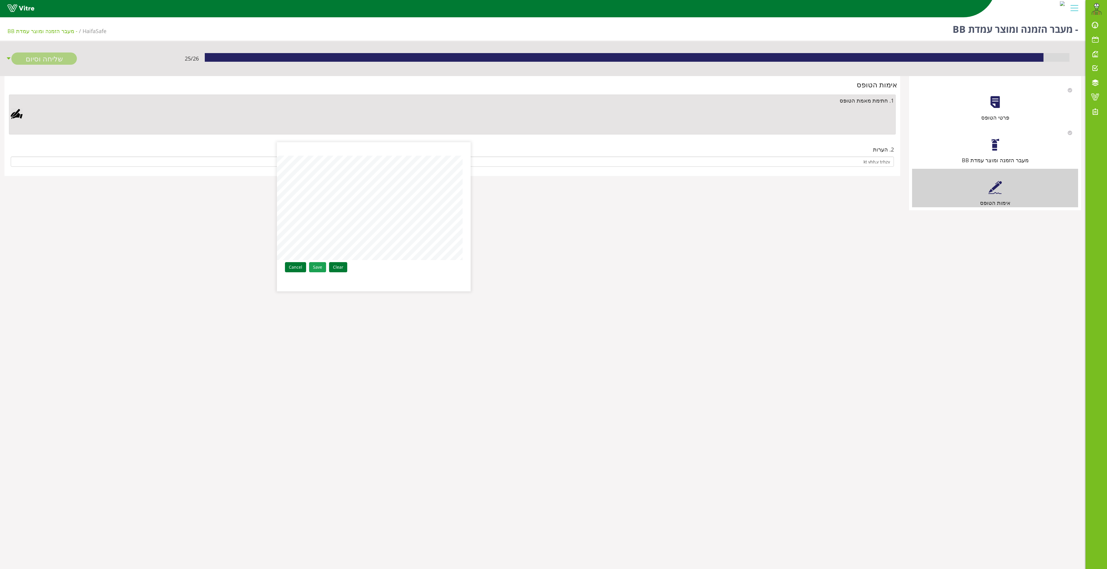
click at [312, 266] on link "Save" at bounding box center [317, 267] width 17 height 10
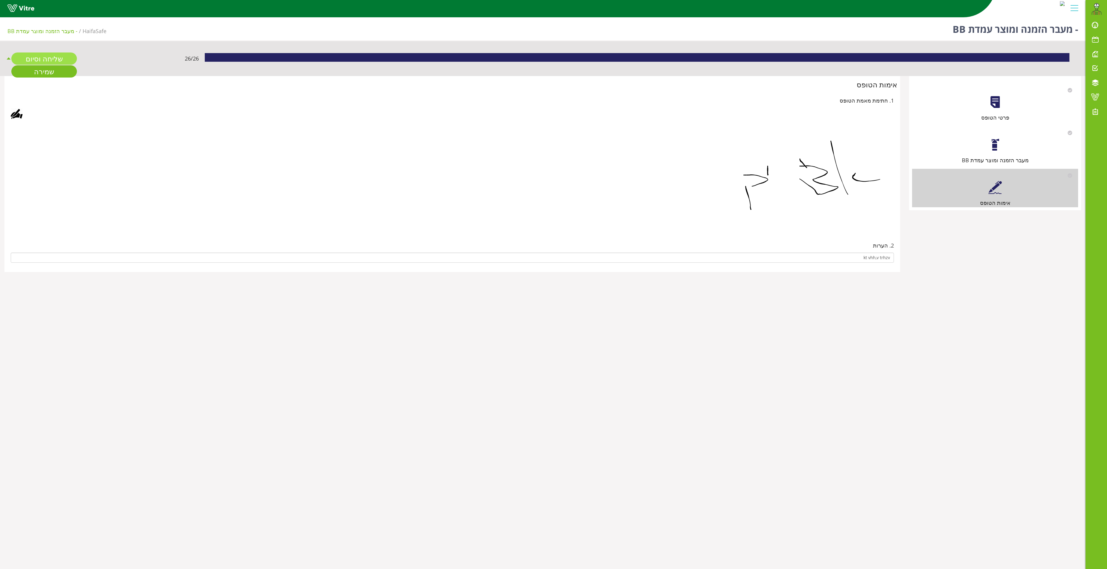
click at [58, 58] on link "שליחה וסיום" at bounding box center [44, 58] width 66 height 12
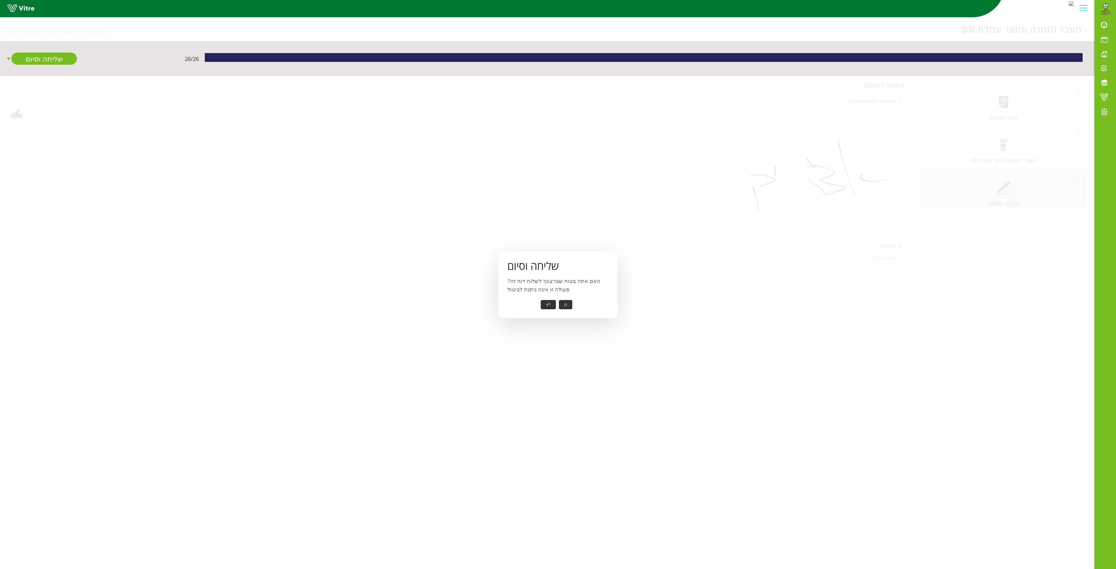
click at [566, 301] on button "כן" at bounding box center [565, 304] width 13 height 9
click at [554, 300] on button "אישור" at bounding box center [557, 300] width 20 height 9
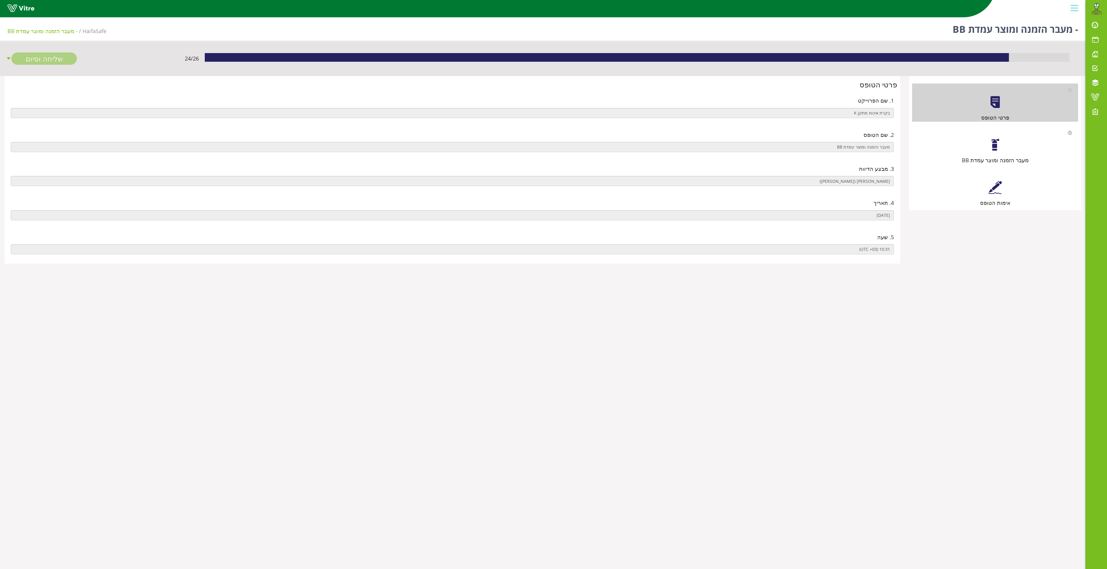
click at [979, 141] on div "מעבר הזמנה ומוצר עמדת BB" at bounding box center [995, 145] width 166 height 38
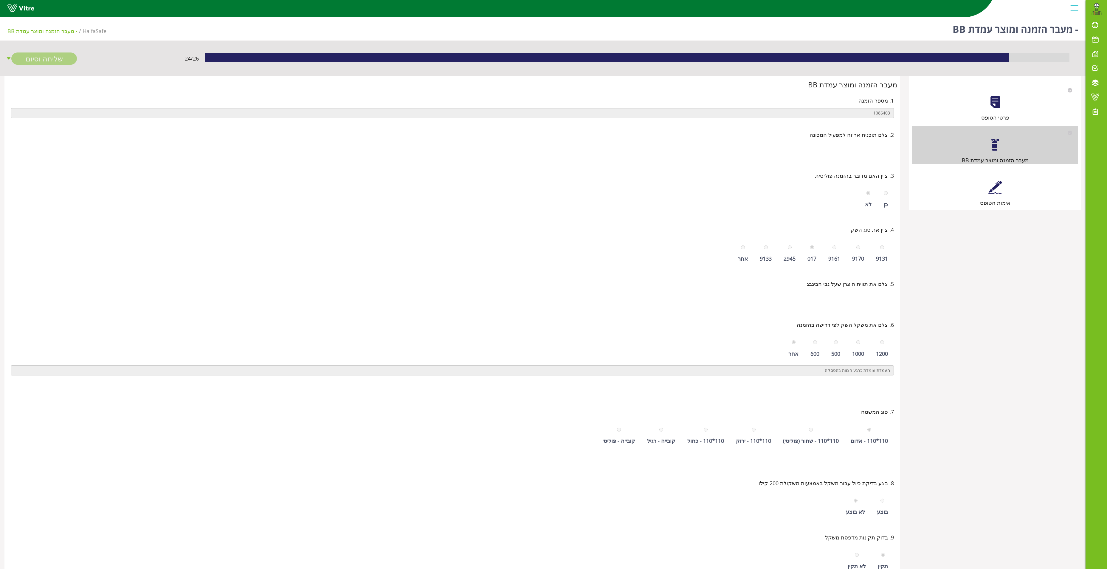
click at [994, 193] on div at bounding box center [994, 187] width 13 height 13
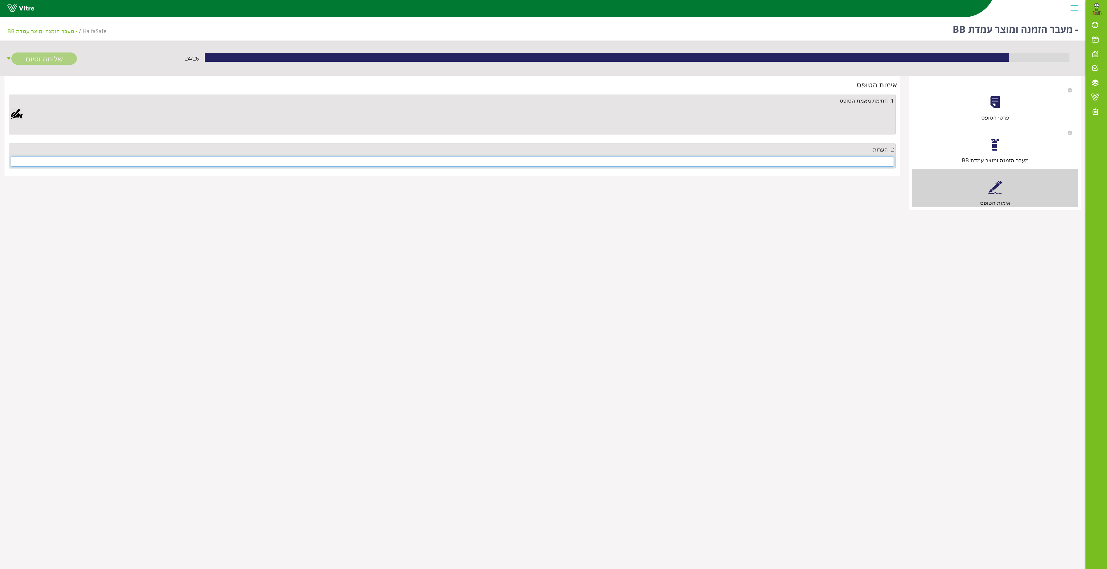
click at [877, 166] on input "text" at bounding box center [452, 161] width 883 height 10
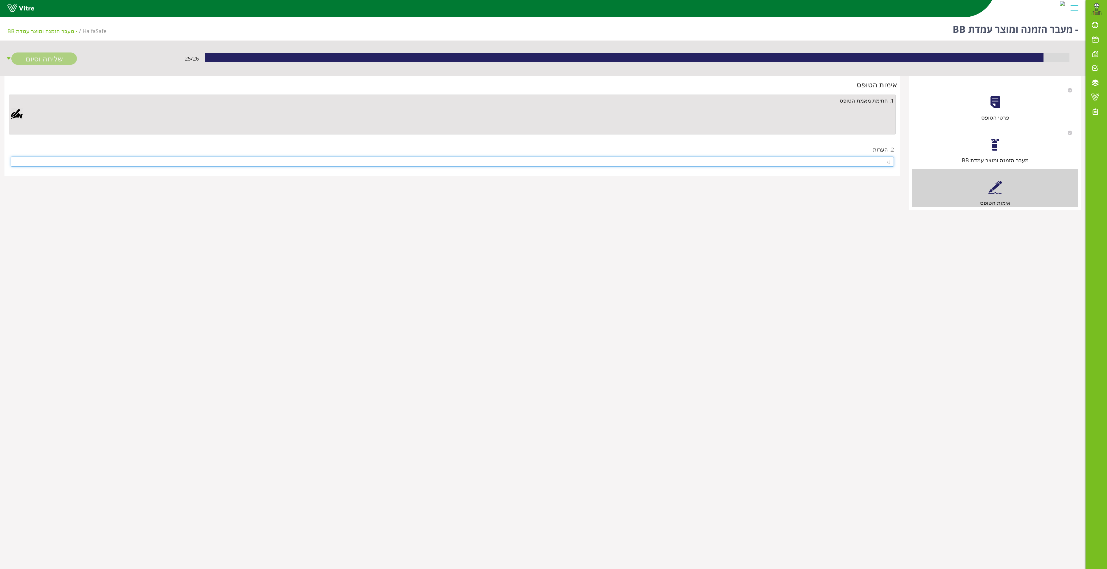
type input "k"
type input "לא הייתה אריזה"
click at [15, 113] on div at bounding box center [17, 114] width 12 height 12
click at [324, 267] on link "Save" at bounding box center [317, 267] width 17 height 10
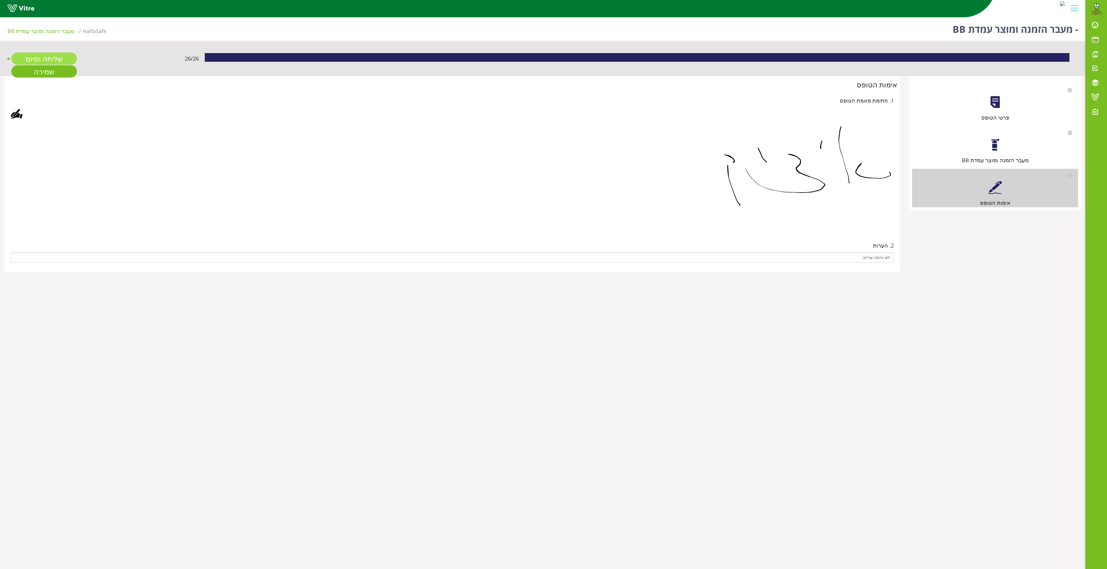
click at [54, 54] on link "שליחה וסיום" at bounding box center [44, 58] width 66 height 12
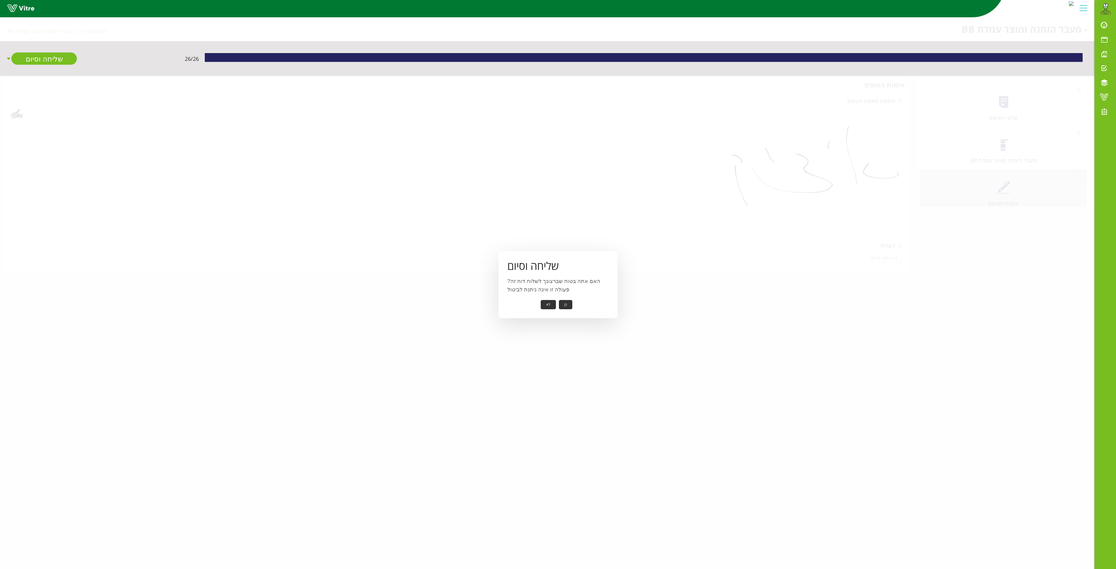
click at [567, 304] on button "כן" at bounding box center [565, 304] width 13 height 9
click at [566, 298] on div "אישור" at bounding box center [557, 300] width 101 height 9
click at [564, 297] on button "אישור" at bounding box center [557, 300] width 20 height 9
